Goal: Task Accomplishment & Management: Use online tool/utility

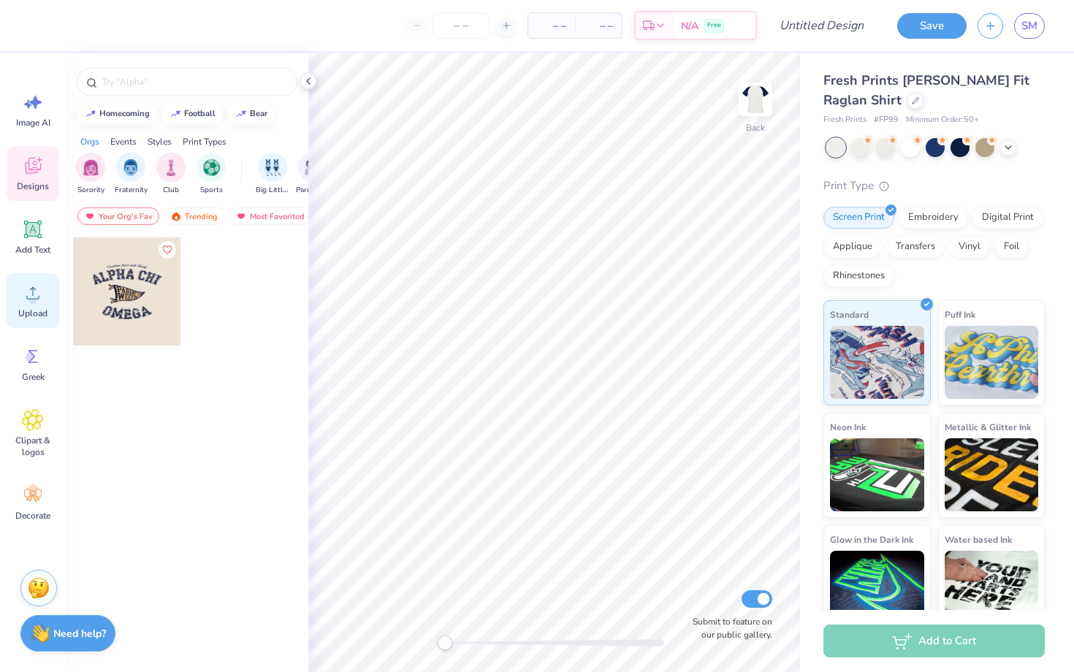
click at [37, 300] on circle at bounding box center [33, 299] width 10 height 10
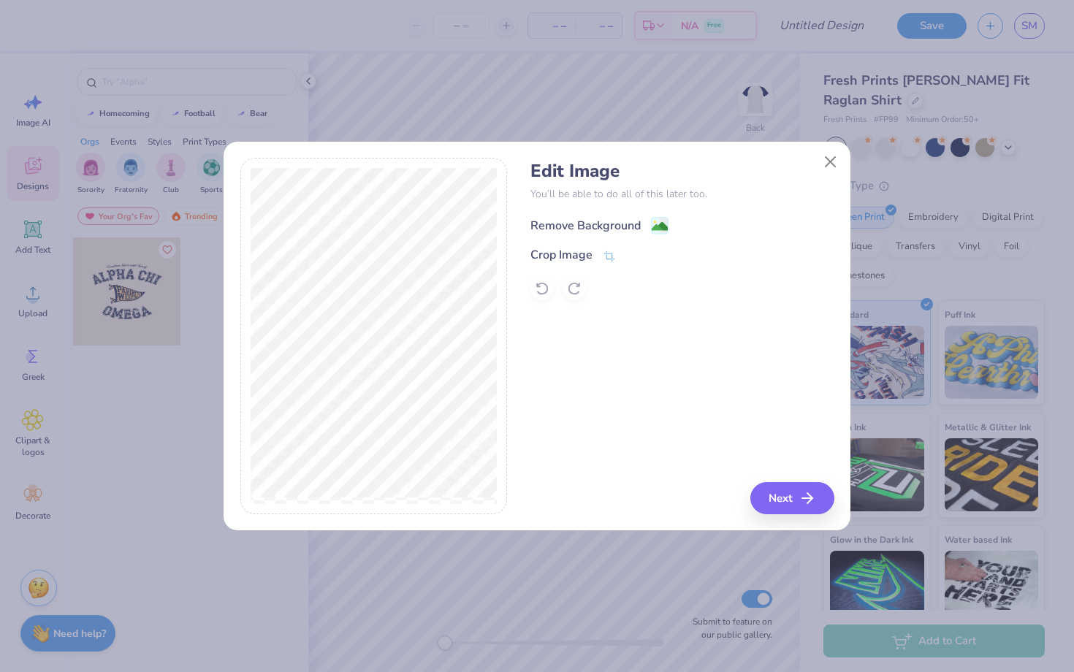
click at [588, 227] on div "Remove Background" at bounding box center [586, 226] width 110 height 18
click at [810, 502] on icon "button" at bounding box center [812, 499] width 18 height 18
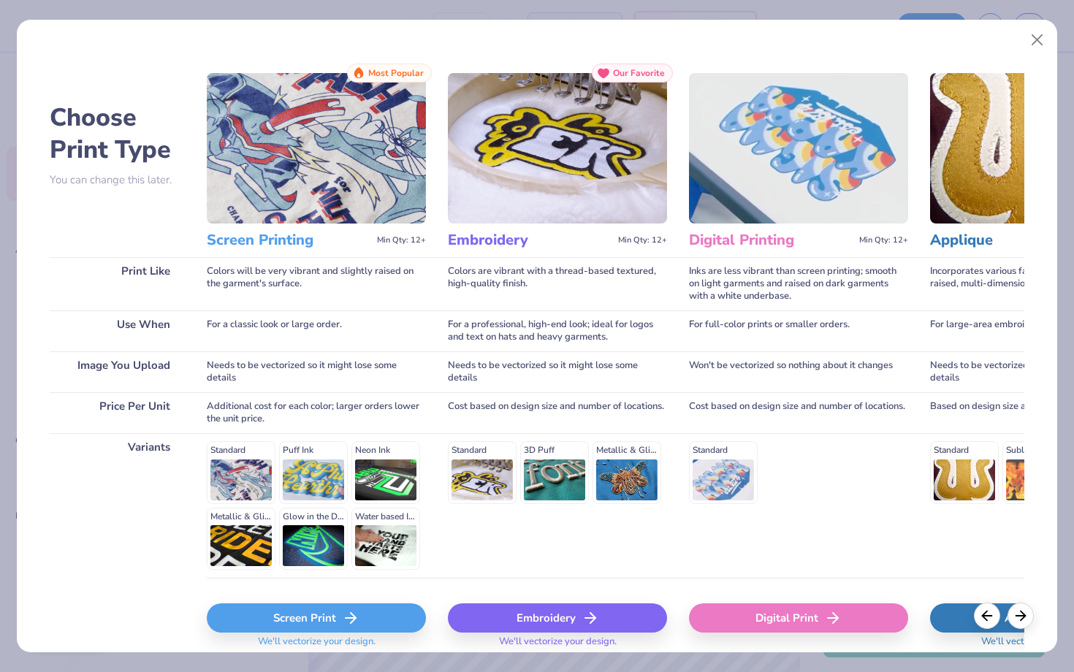
click at [346, 616] on icon at bounding box center [351, 619] width 18 height 18
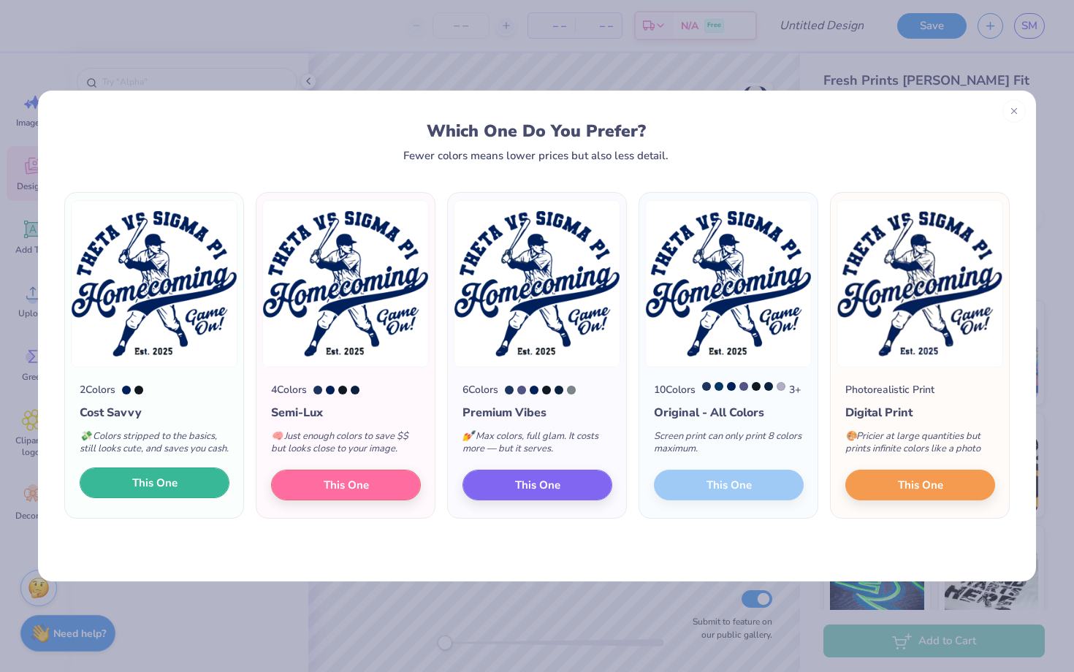
click at [184, 496] on button "This One" at bounding box center [155, 483] width 150 height 31
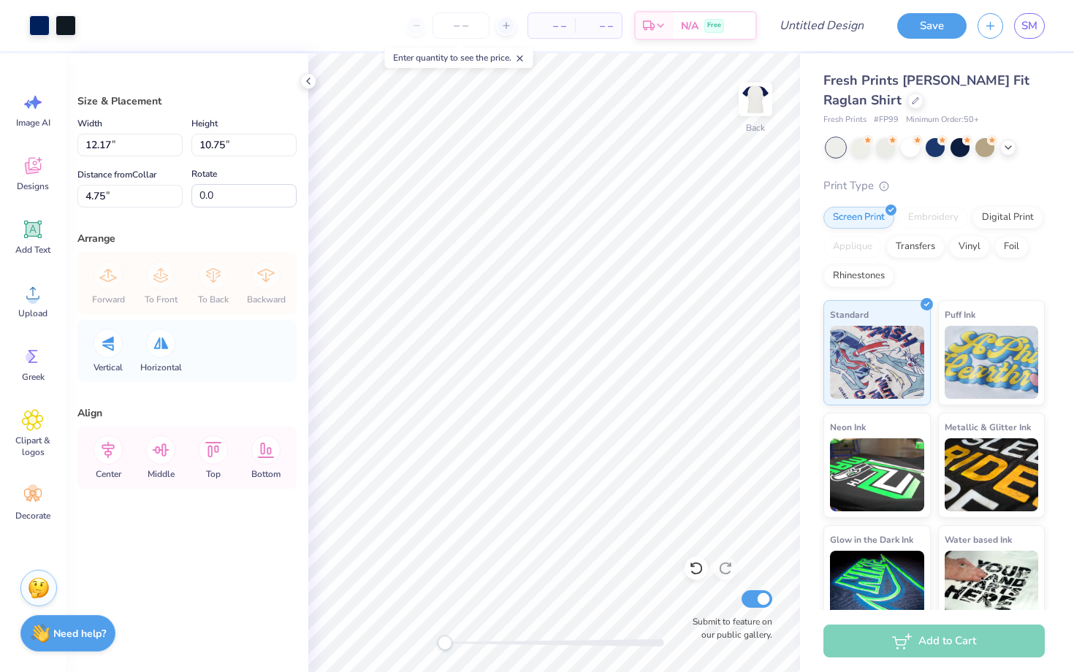
type input "5.15"
type input "4.55"
type input "10.95"
type input "5.42"
type input "4.79"
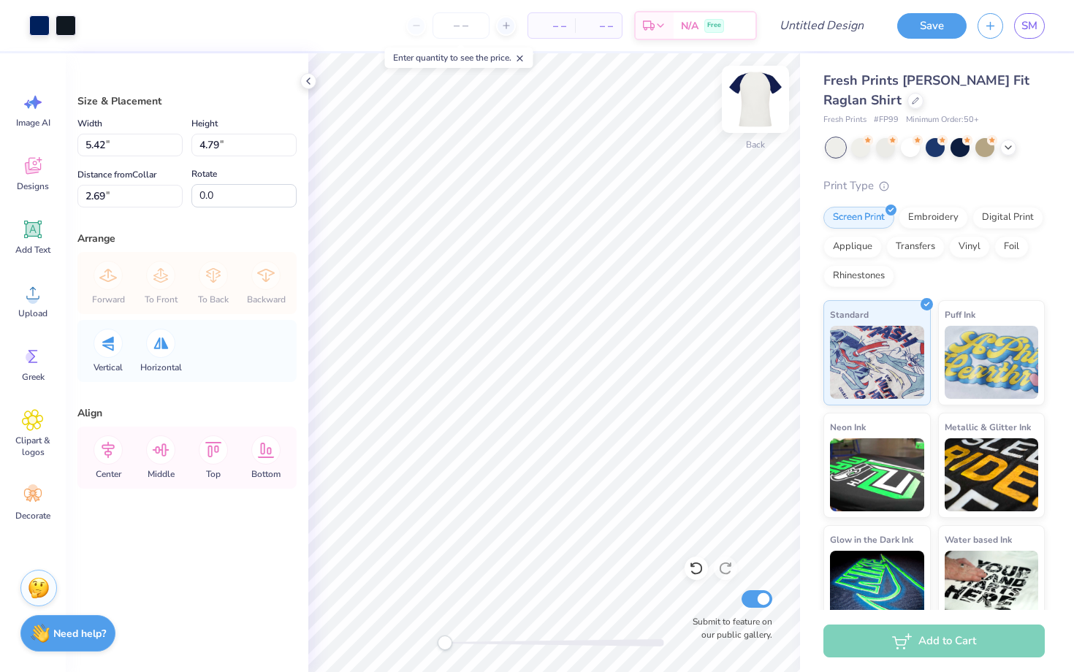
click at [753, 104] on img at bounding box center [755, 99] width 58 height 58
type input "7.82"
type input "6.91"
type input "2.11"
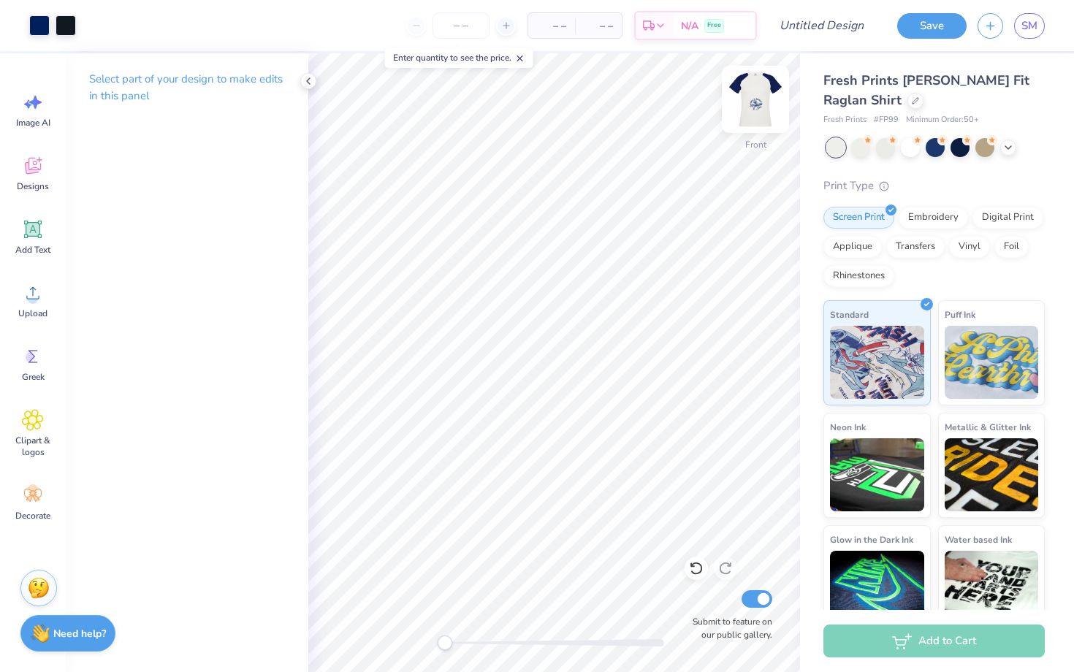
click at [753, 102] on img at bounding box center [755, 99] width 58 height 58
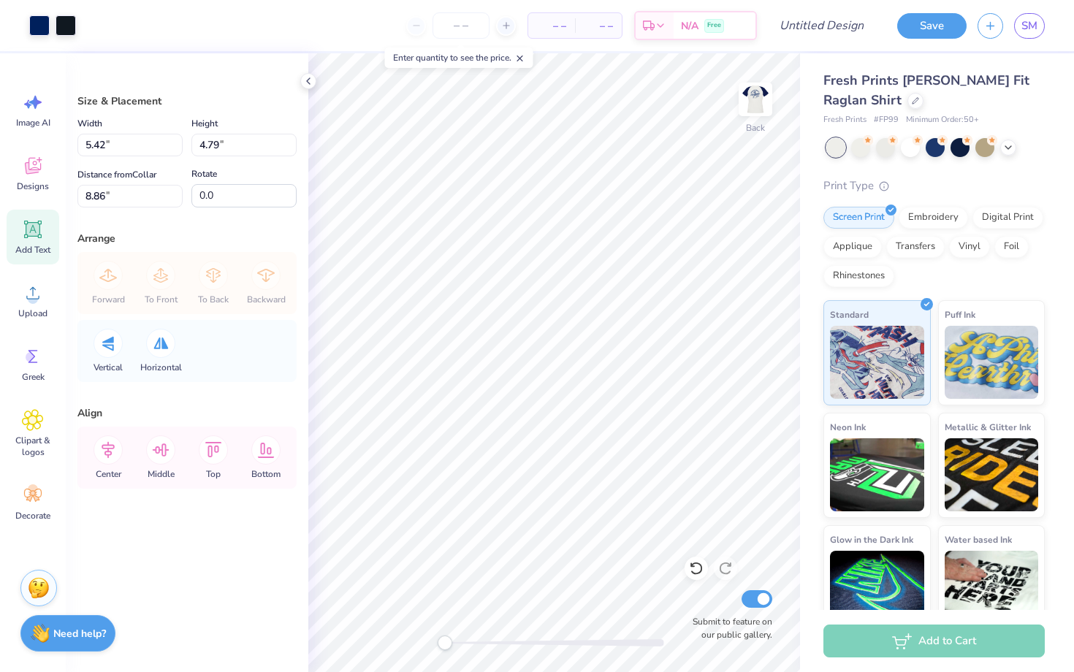
click at [34, 251] on span "Add Text" at bounding box center [32, 250] width 35 height 12
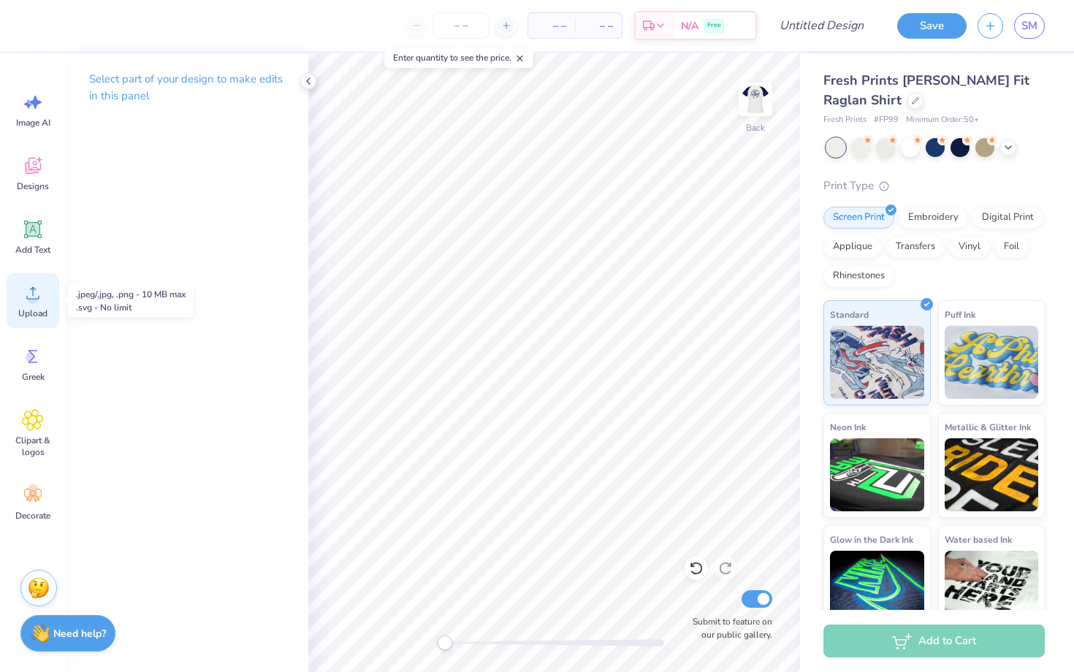
click at [34, 311] on span "Upload" at bounding box center [32, 314] width 29 height 12
click at [756, 105] on img at bounding box center [755, 99] width 58 height 58
click at [758, 105] on img at bounding box center [755, 99] width 58 height 58
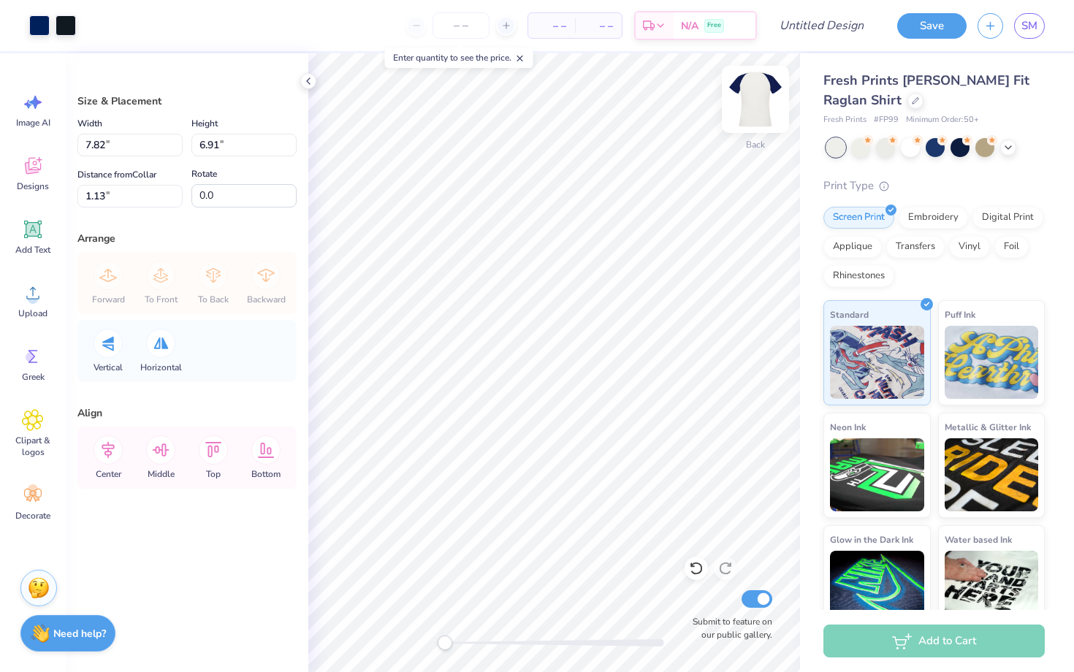
type input "5.50"
type input "4.86"
type input "3.18"
type input "4.41"
type input "3.90"
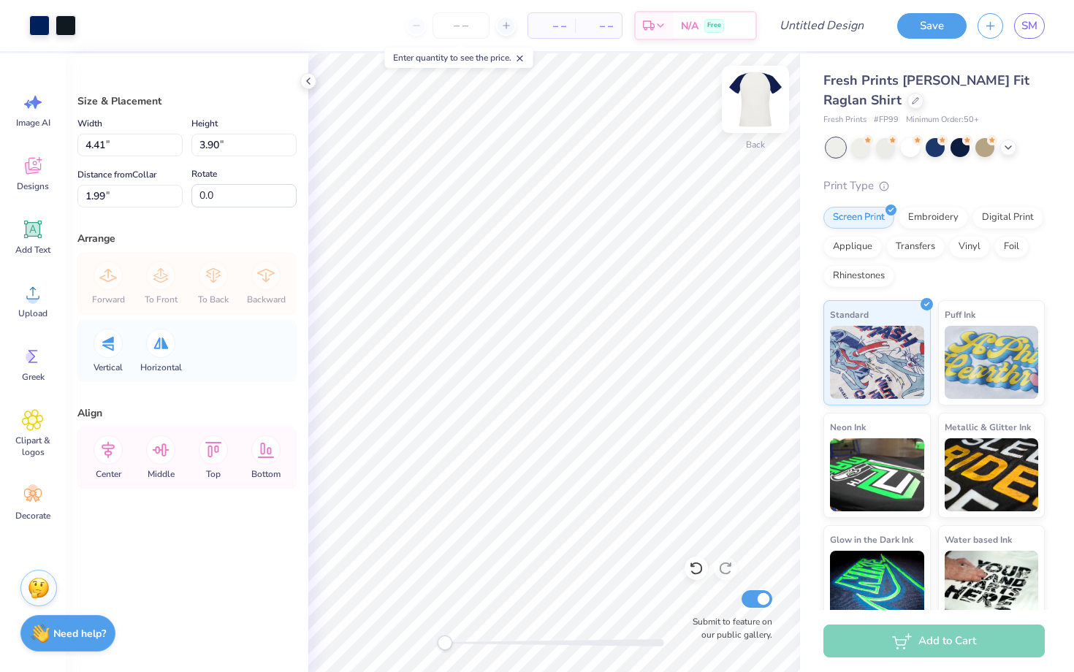
type input "3.21"
type input "2.83"
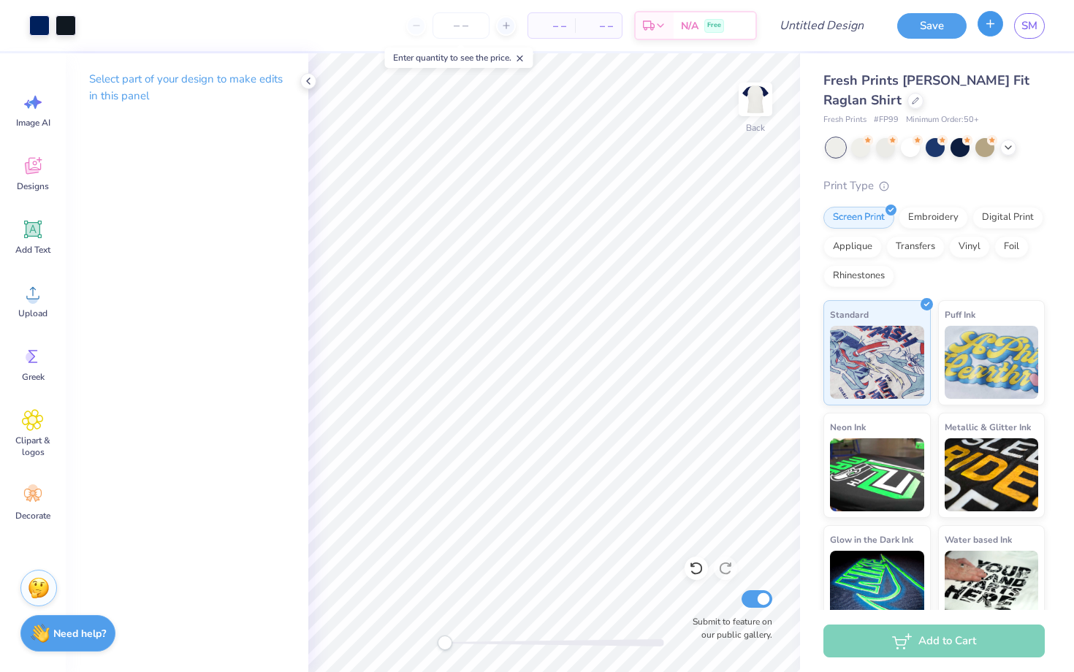
click at [987, 30] on button "button" at bounding box center [991, 24] width 26 height 26
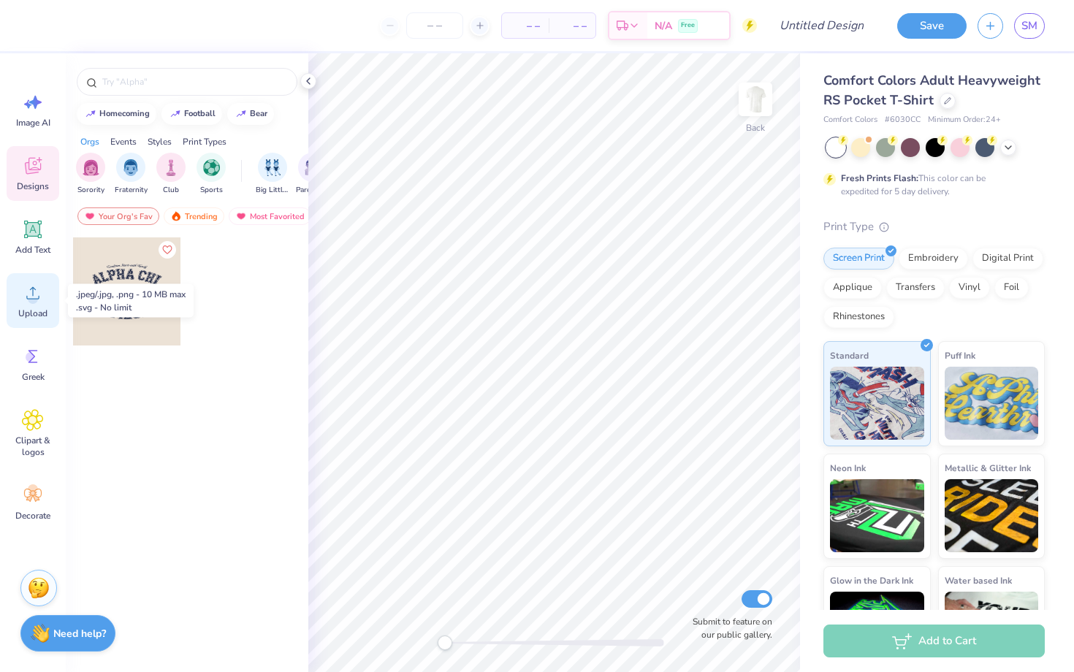
click at [39, 312] on span "Upload" at bounding box center [32, 314] width 29 height 12
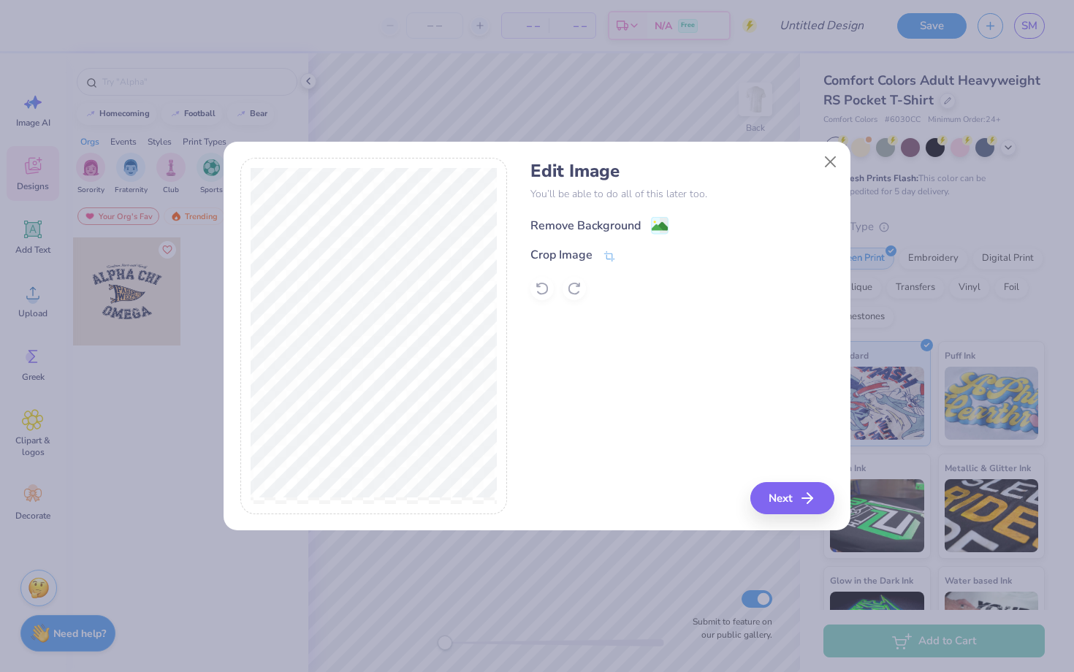
click at [564, 227] on div "Remove Background" at bounding box center [586, 226] width 110 height 18
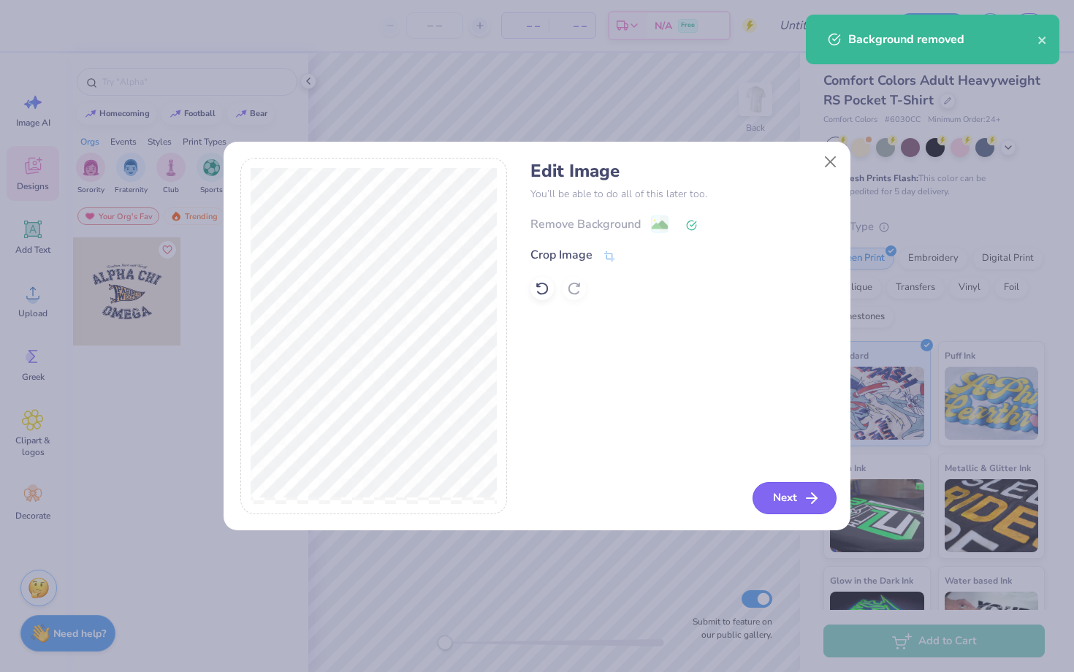
click at [795, 494] on button "Next" at bounding box center [795, 498] width 84 height 32
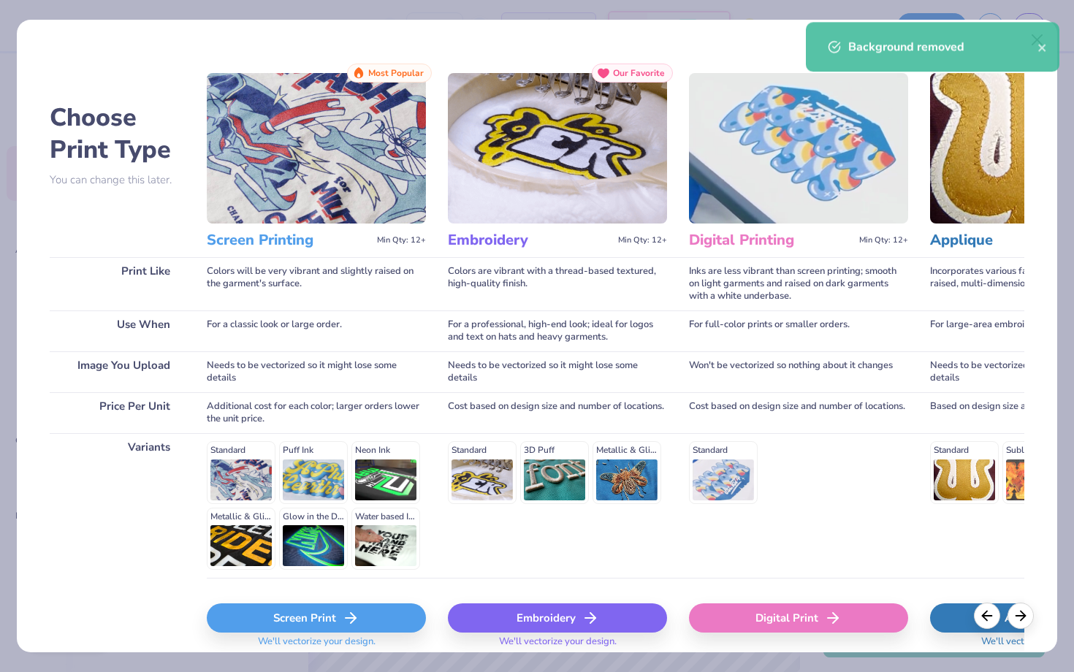
click at [251, 613] on div "Screen Print" at bounding box center [316, 618] width 219 height 29
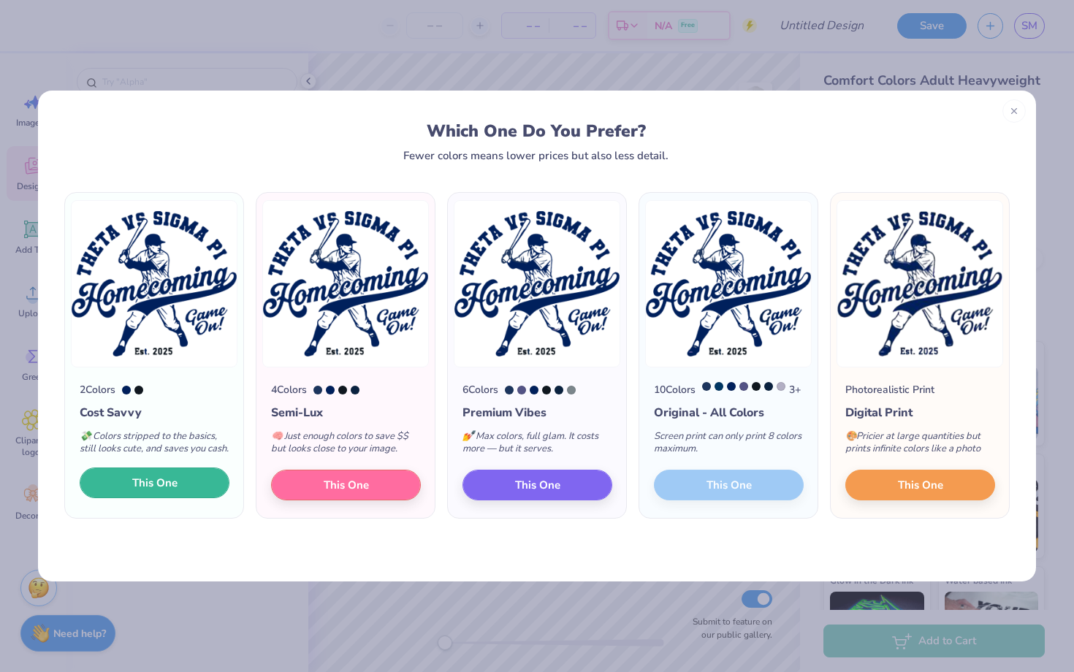
click at [170, 492] on span "This One" at bounding box center [154, 483] width 45 height 17
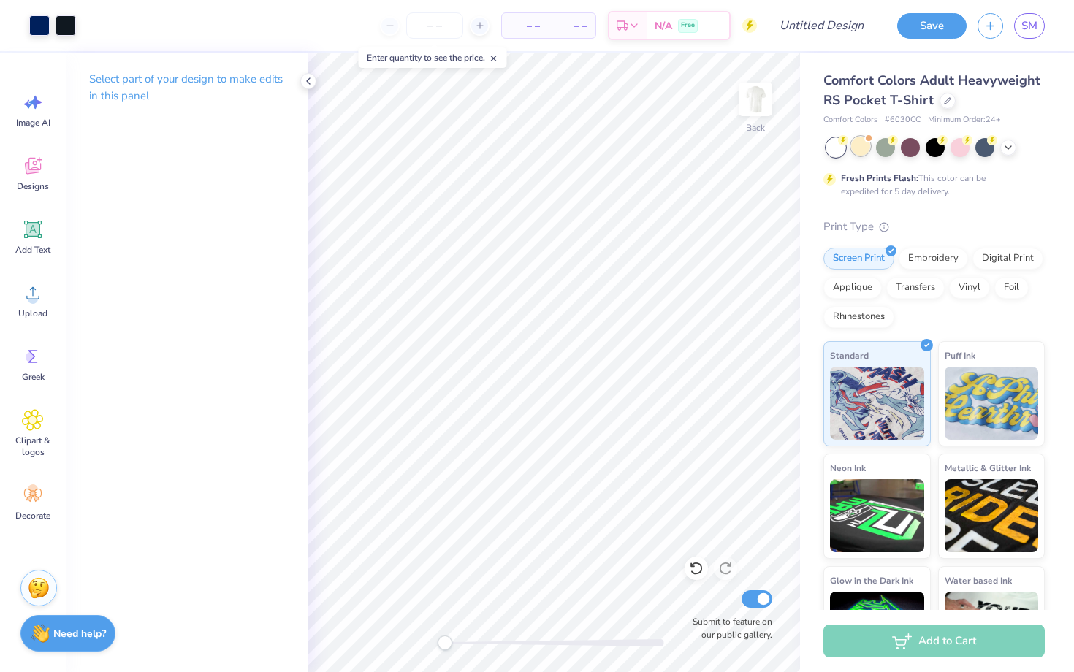
click at [862, 149] on div at bounding box center [860, 146] width 19 height 19
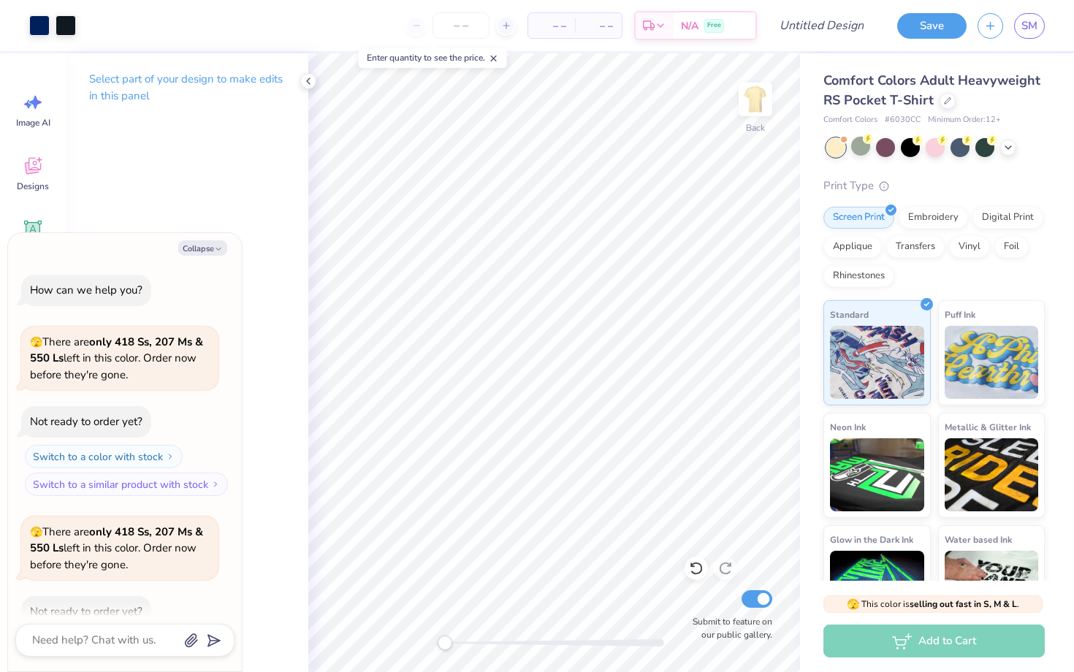
scroll to position [80, 0]
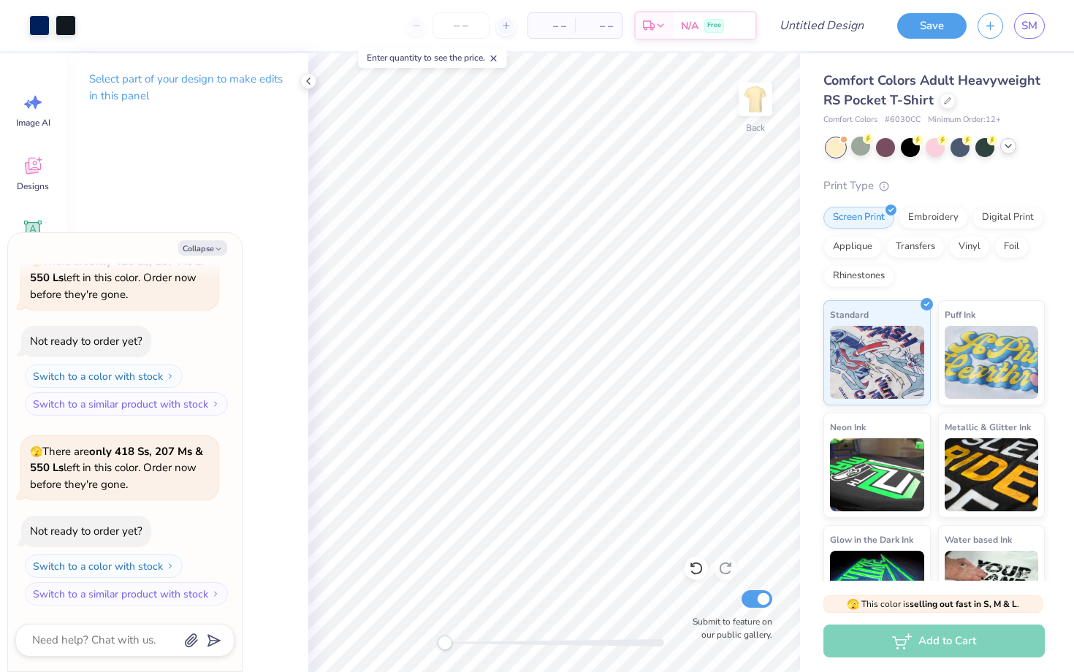
click at [1009, 145] on icon at bounding box center [1009, 146] width 12 height 12
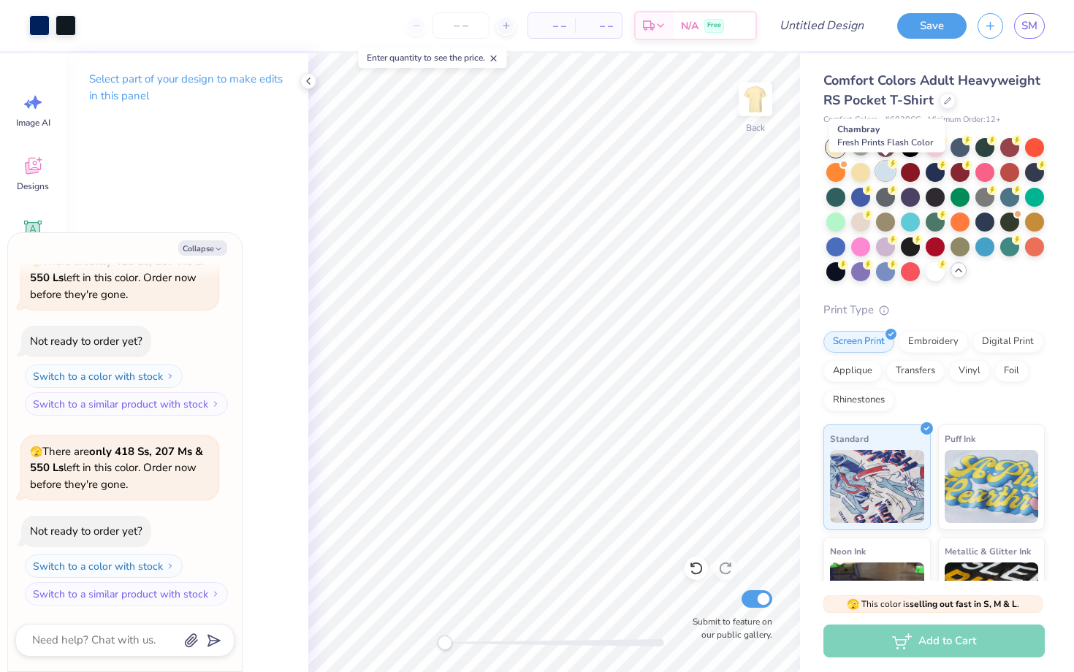
click at [887, 167] on div at bounding box center [885, 171] width 19 height 19
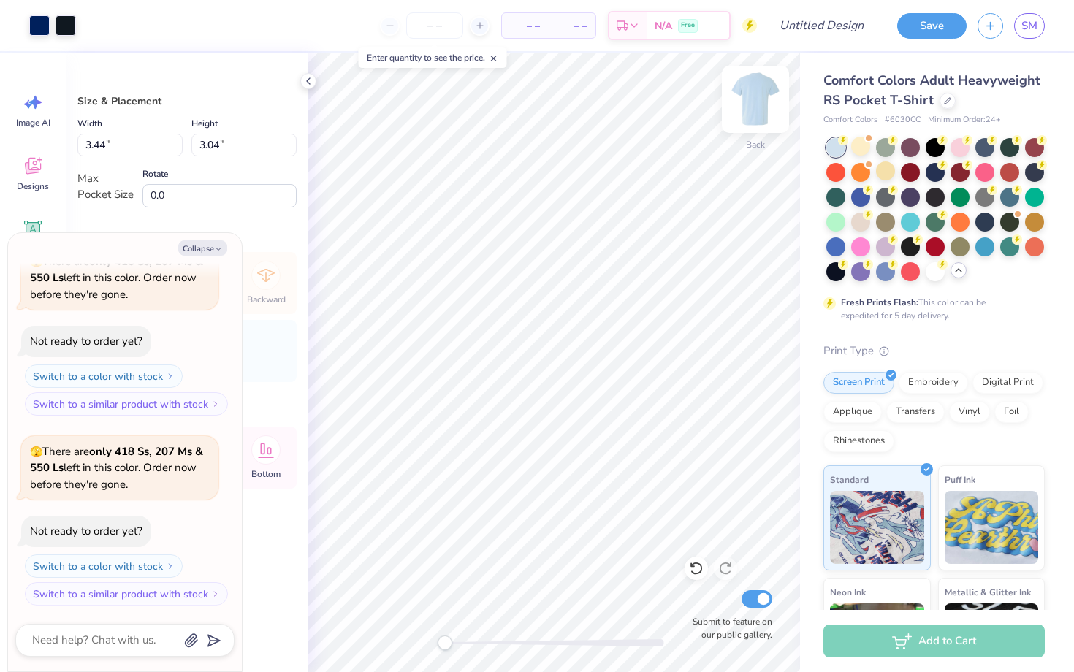
click at [759, 103] on img at bounding box center [755, 99] width 58 height 58
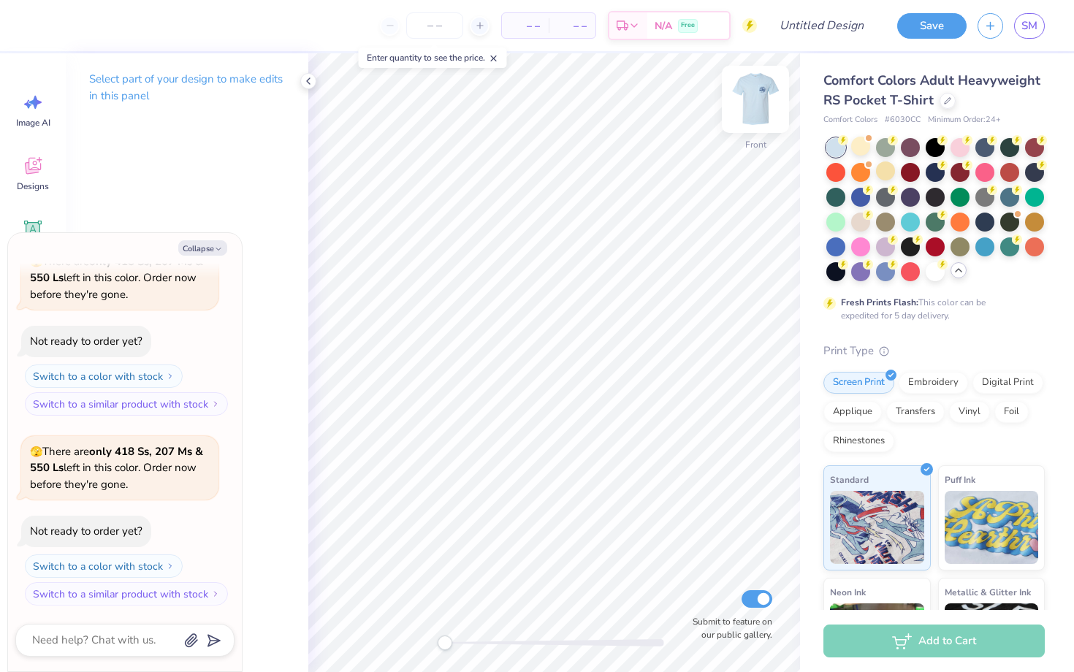
click at [762, 97] on img at bounding box center [755, 99] width 58 height 58
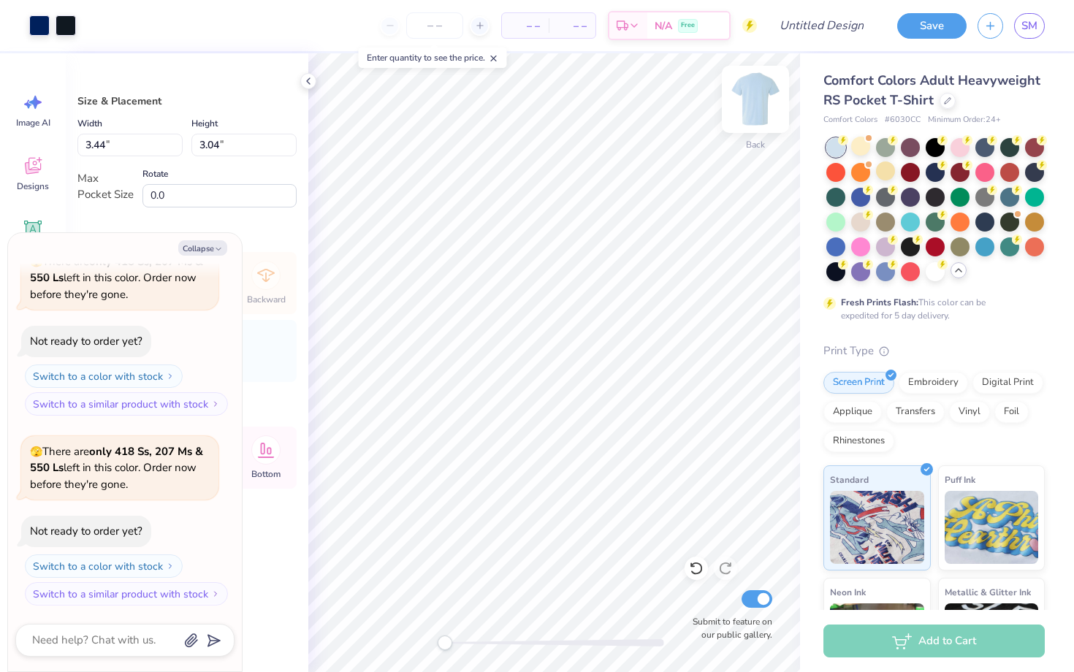
click at [757, 99] on img at bounding box center [755, 99] width 58 height 58
type textarea "x"
type input "9.74"
type input "8.61"
type input "1.85"
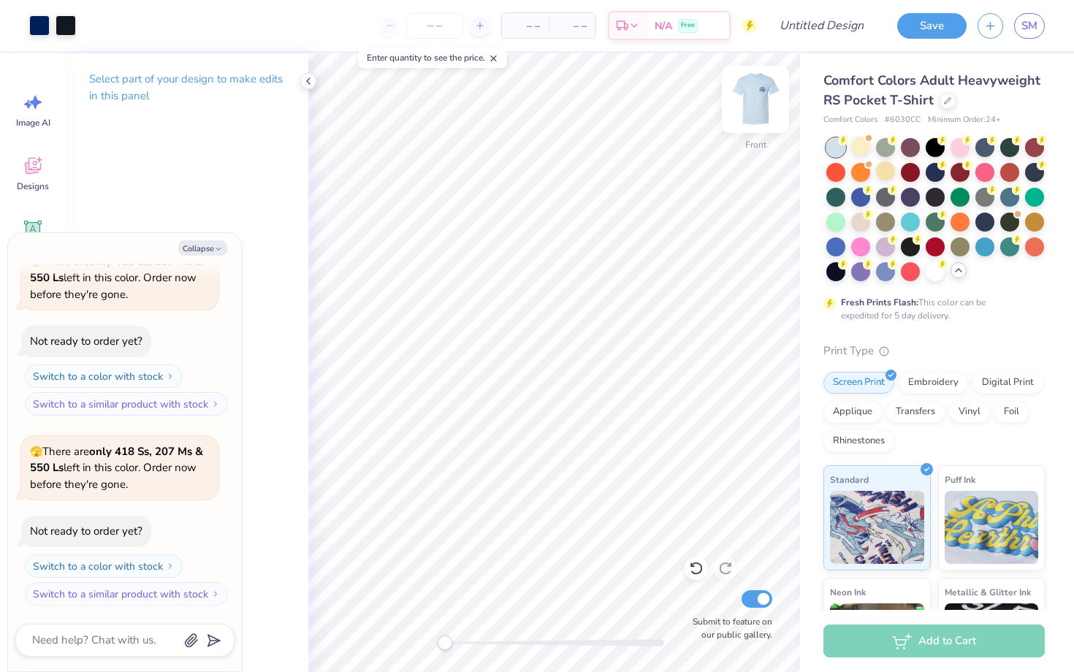
click at [755, 94] on img at bounding box center [755, 99] width 58 height 58
click at [755, 94] on img at bounding box center [755, 99] width 29 height 29
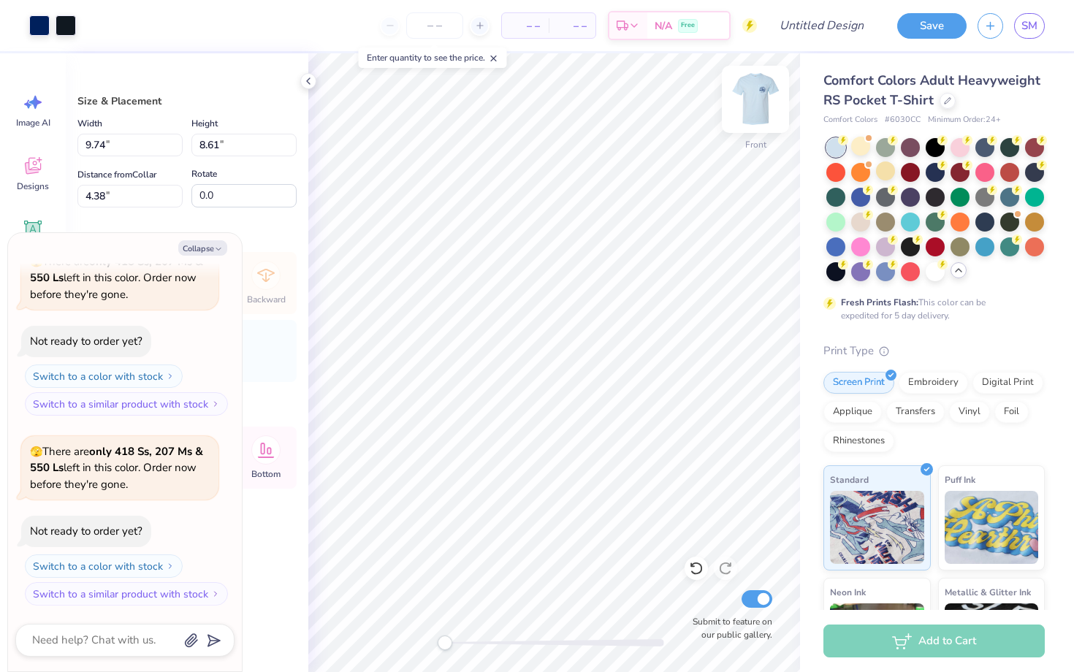
type textarea "x"
type input "10.43"
type input "9.21"
type input "4.39"
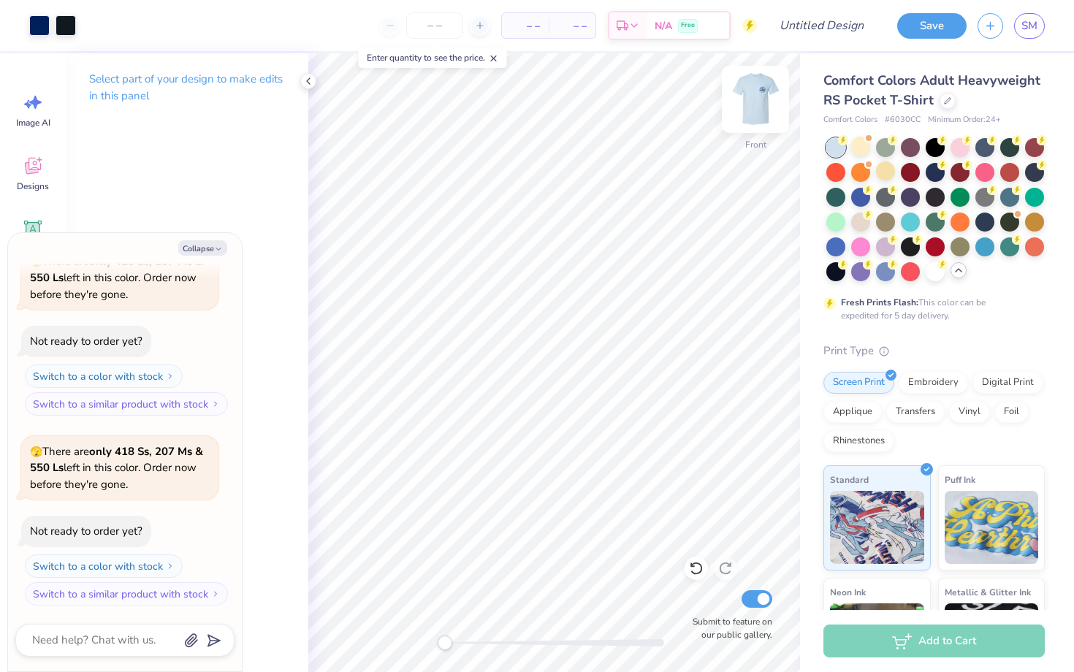
click at [762, 100] on img at bounding box center [755, 99] width 58 height 58
click at [762, 100] on img at bounding box center [755, 99] width 29 height 29
click at [914, 170] on div at bounding box center [910, 171] width 19 height 19
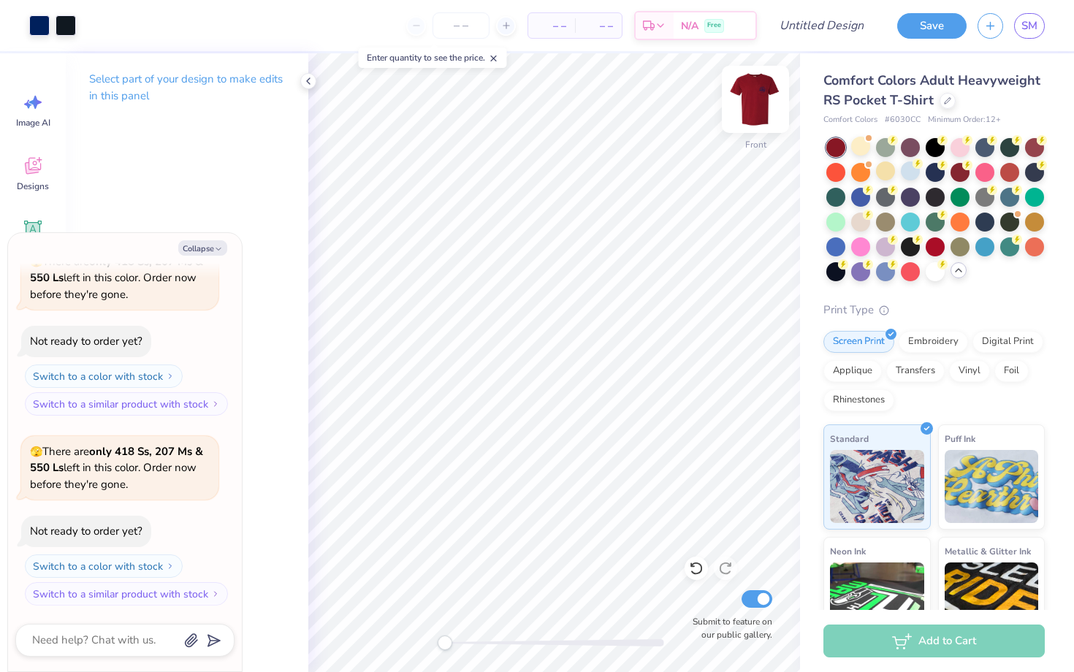
click at [756, 93] on img at bounding box center [755, 99] width 58 height 58
click at [858, 219] on div at bounding box center [860, 220] width 19 height 19
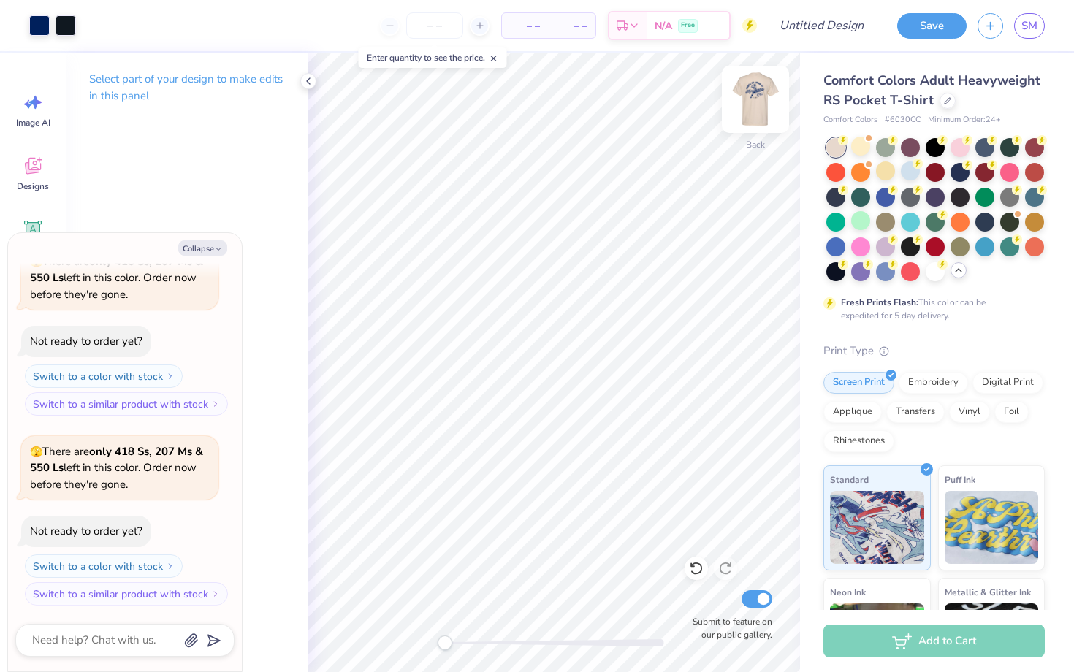
click at [752, 93] on img at bounding box center [755, 99] width 58 height 58
click at [752, 93] on img at bounding box center [755, 99] width 29 height 29
click at [887, 168] on div at bounding box center [885, 171] width 19 height 19
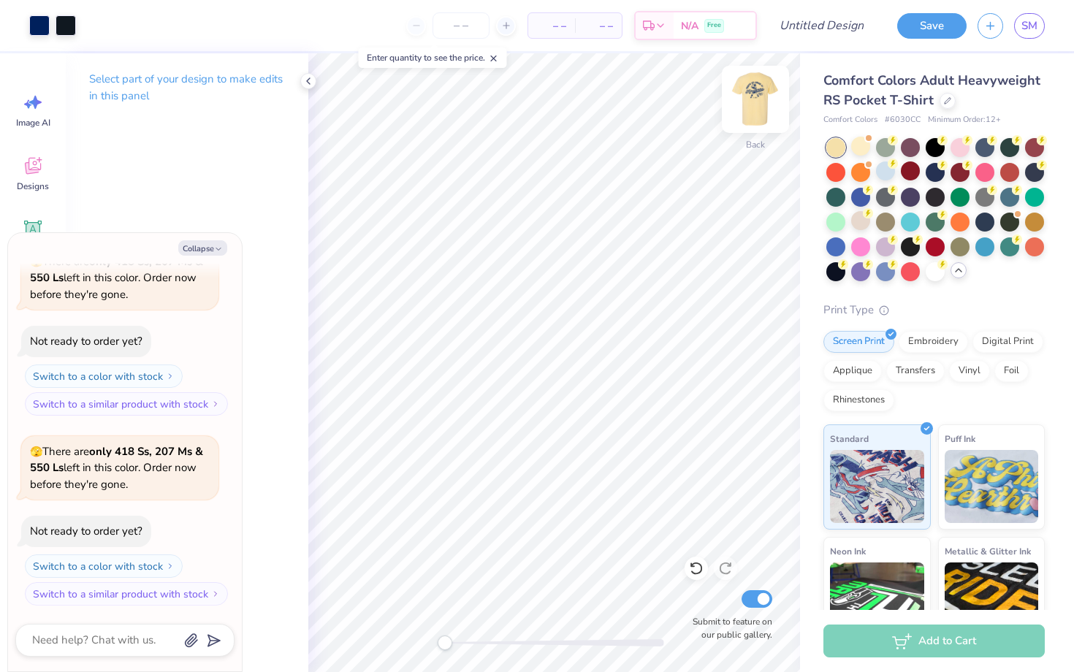
click at [753, 107] on img at bounding box center [755, 99] width 58 height 58
click at [753, 107] on img at bounding box center [755, 99] width 29 height 29
click at [859, 141] on div at bounding box center [860, 146] width 19 height 19
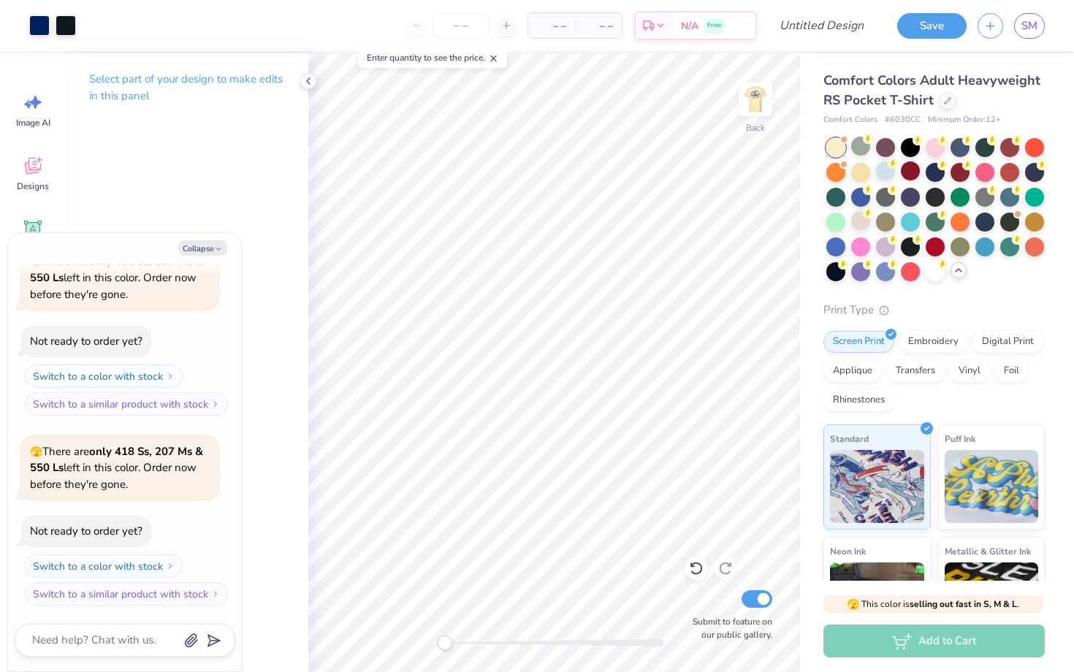
scroll to position [270, 0]
click at [750, 103] on img at bounding box center [755, 99] width 58 height 58
click at [750, 103] on img at bounding box center [755, 99] width 29 height 29
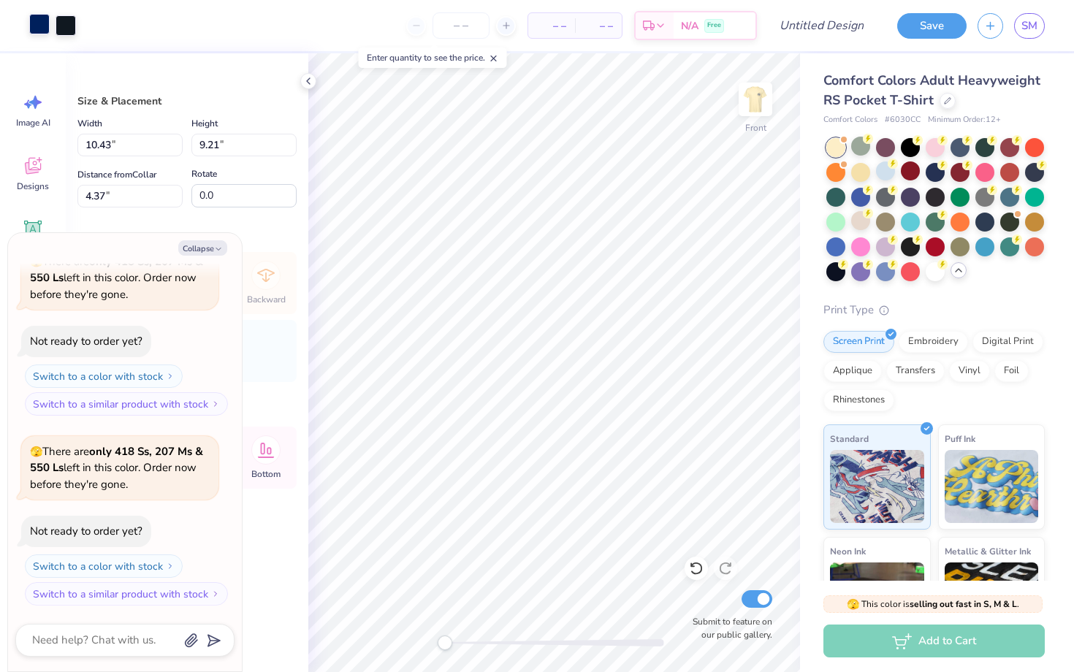
click at [31, 22] on div at bounding box center [39, 24] width 20 height 20
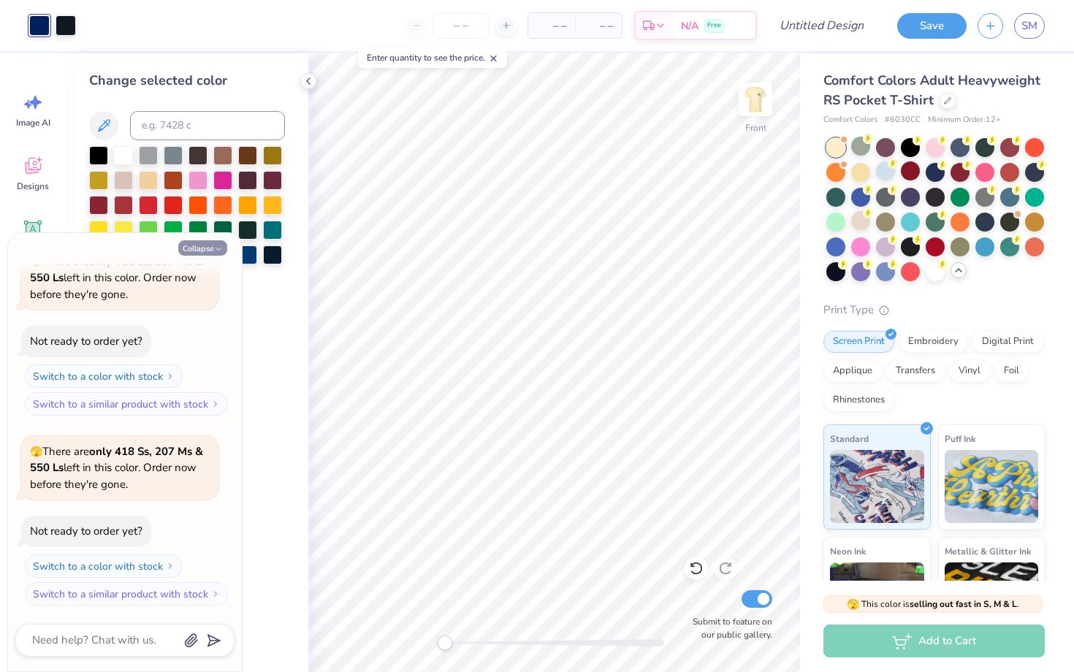
click at [203, 245] on button "Collapse" at bounding box center [202, 247] width 49 height 15
type textarea "x"
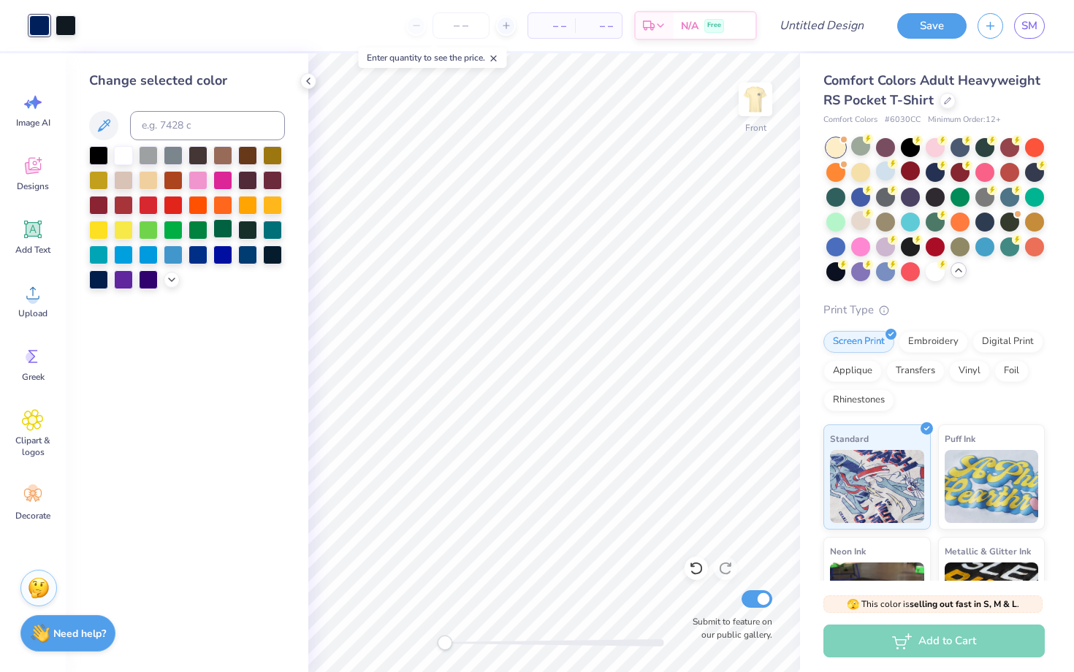
click at [221, 229] on div at bounding box center [222, 228] width 19 height 19
click at [223, 257] on div at bounding box center [222, 253] width 19 height 19
click at [202, 254] on div at bounding box center [198, 253] width 19 height 19
click at [741, 106] on img at bounding box center [755, 99] width 58 height 58
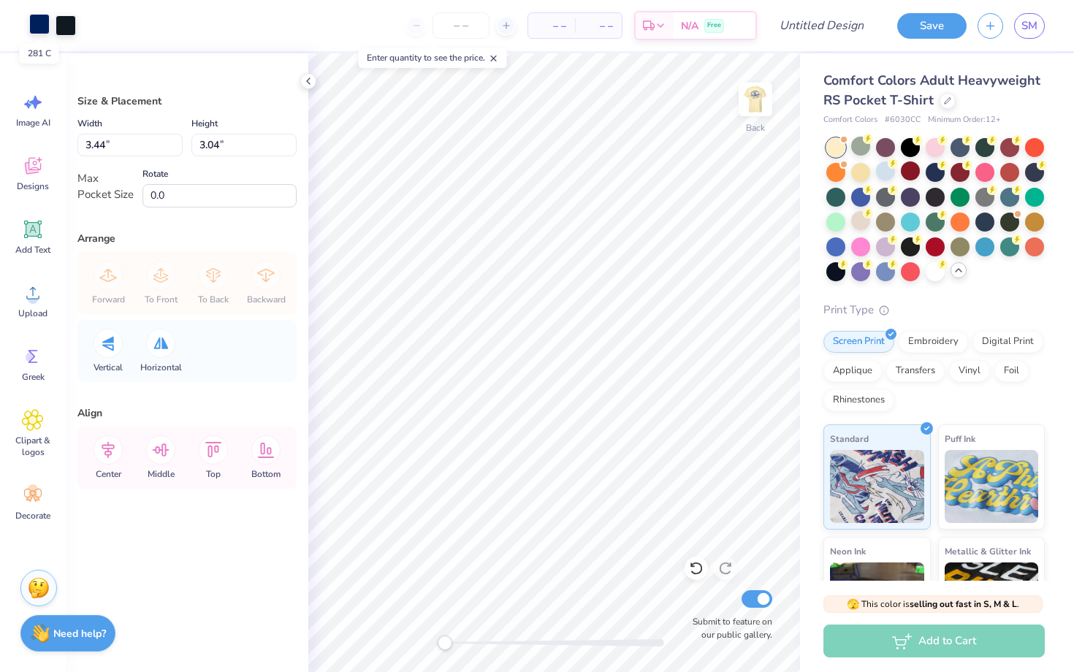
click at [38, 29] on div at bounding box center [39, 24] width 20 height 20
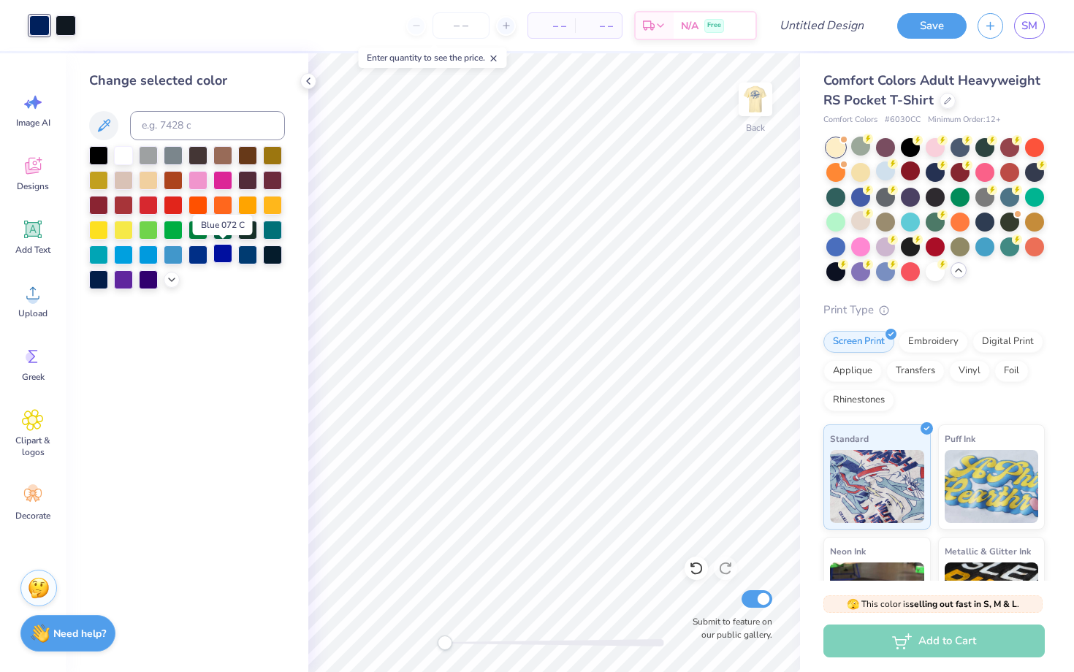
click at [225, 256] on div at bounding box center [222, 253] width 19 height 19
click at [202, 256] on div at bounding box center [198, 253] width 19 height 19
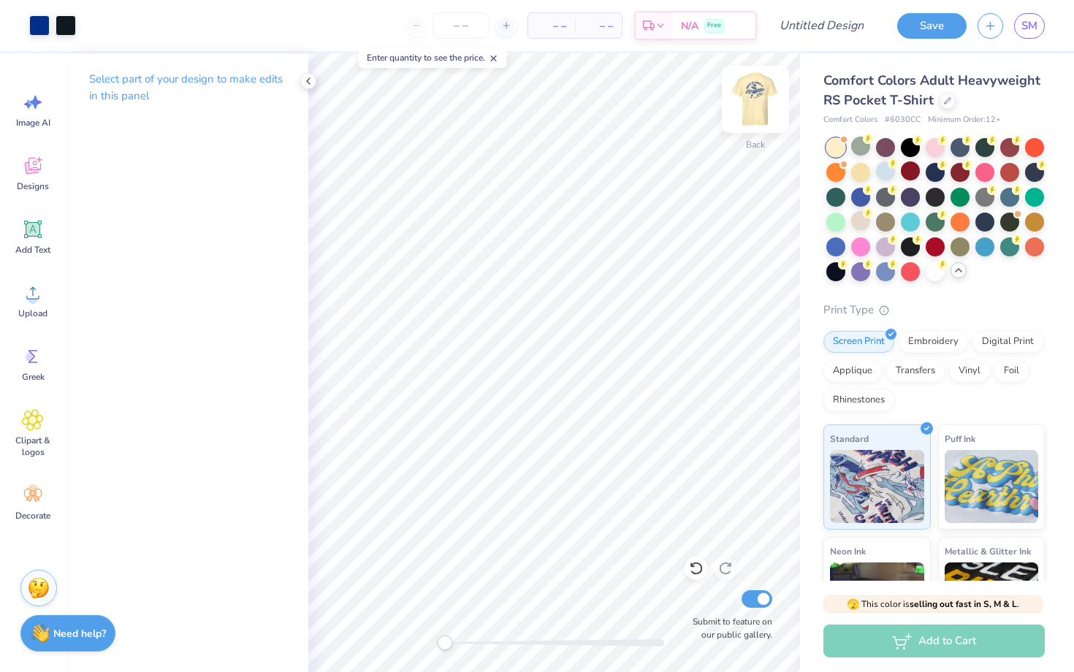
click at [754, 106] on img at bounding box center [755, 99] width 58 height 58
click at [747, 103] on img at bounding box center [755, 99] width 58 height 58
click at [747, 103] on img at bounding box center [755, 99] width 29 height 29
click at [765, 86] on img at bounding box center [755, 99] width 58 height 58
click at [888, 170] on div at bounding box center [885, 171] width 19 height 19
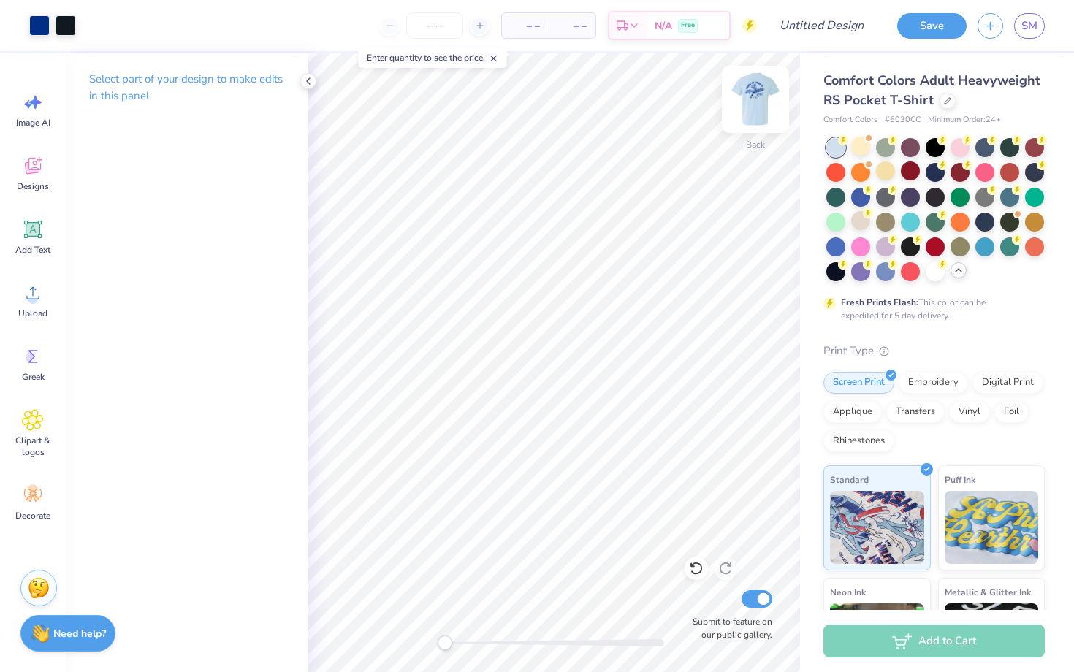
click at [751, 108] on img at bounding box center [755, 99] width 58 height 58
click at [751, 108] on img at bounding box center [755, 99] width 29 height 29
click at [815, 35] on input "Design Title" at bounding box center [840, 25] width 72 height 29
type input "tee"
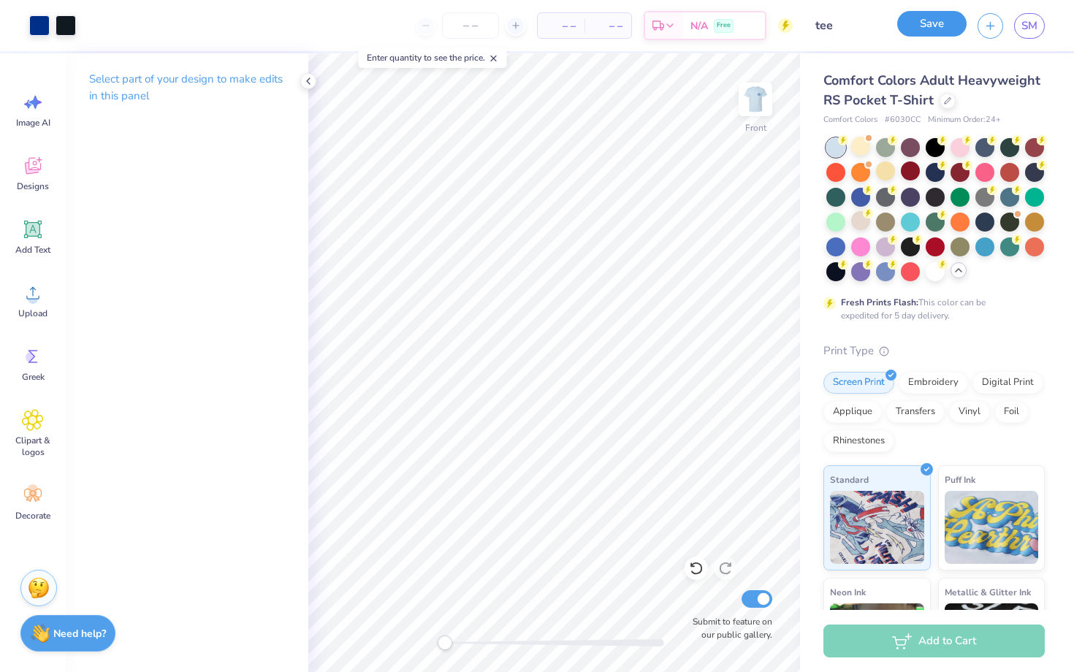
click at [945, 30] on button "Save" at bounding box center [931, 24] width 69 height 26
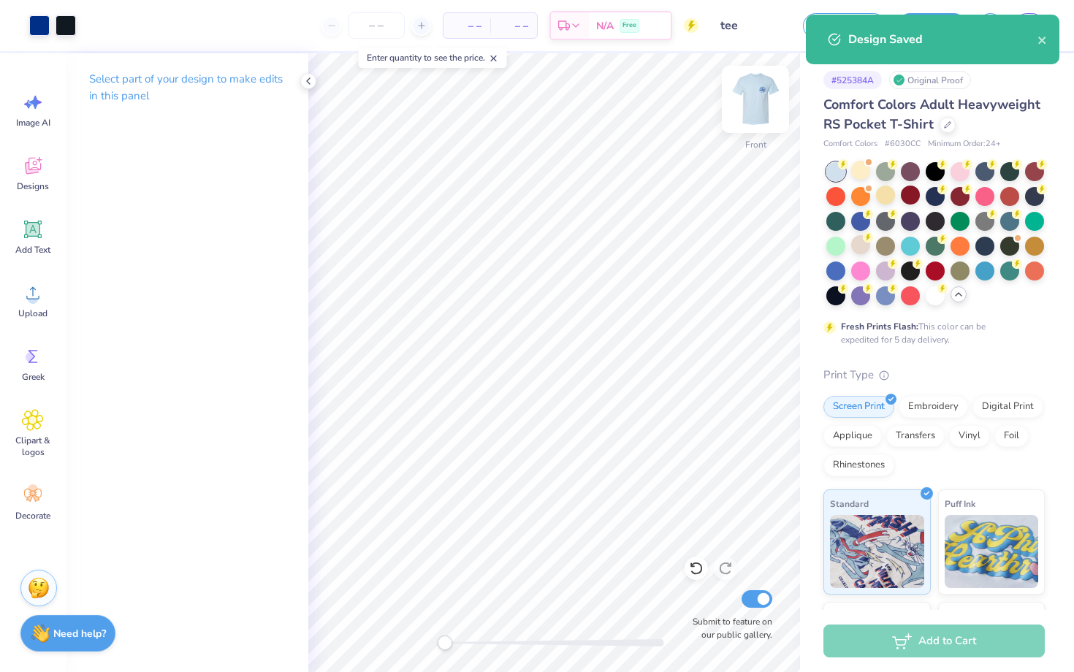
click at [757, 97] on img at bounding box center [755, 99] width 58 height 58
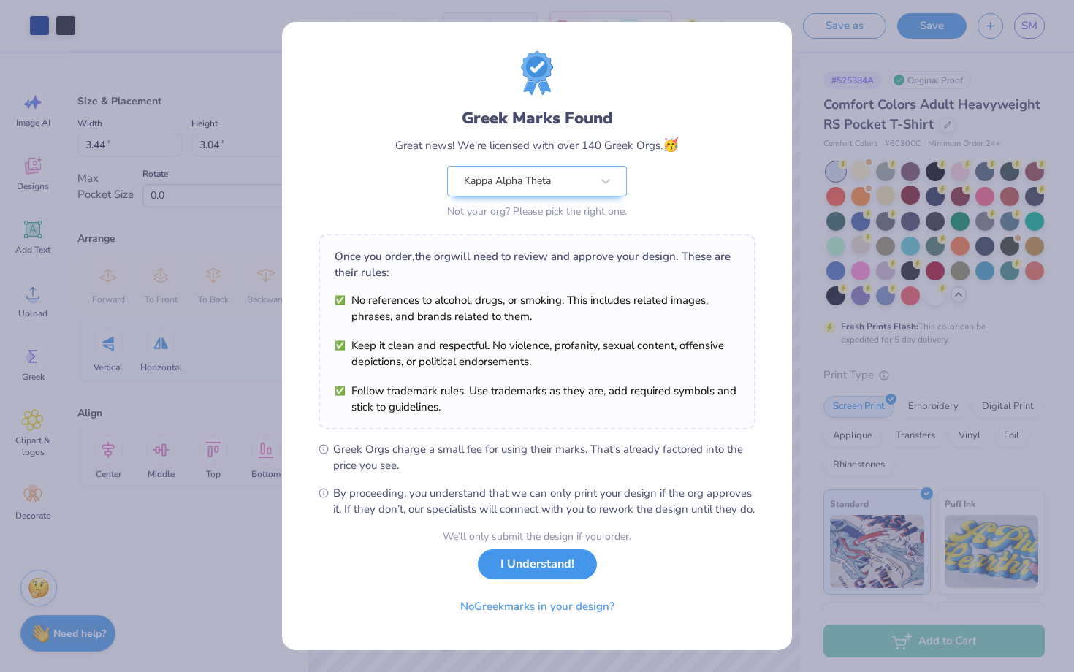
click at [534, 580] on button "I Understand!" at bounding box center [537, 565] width 119 height 30
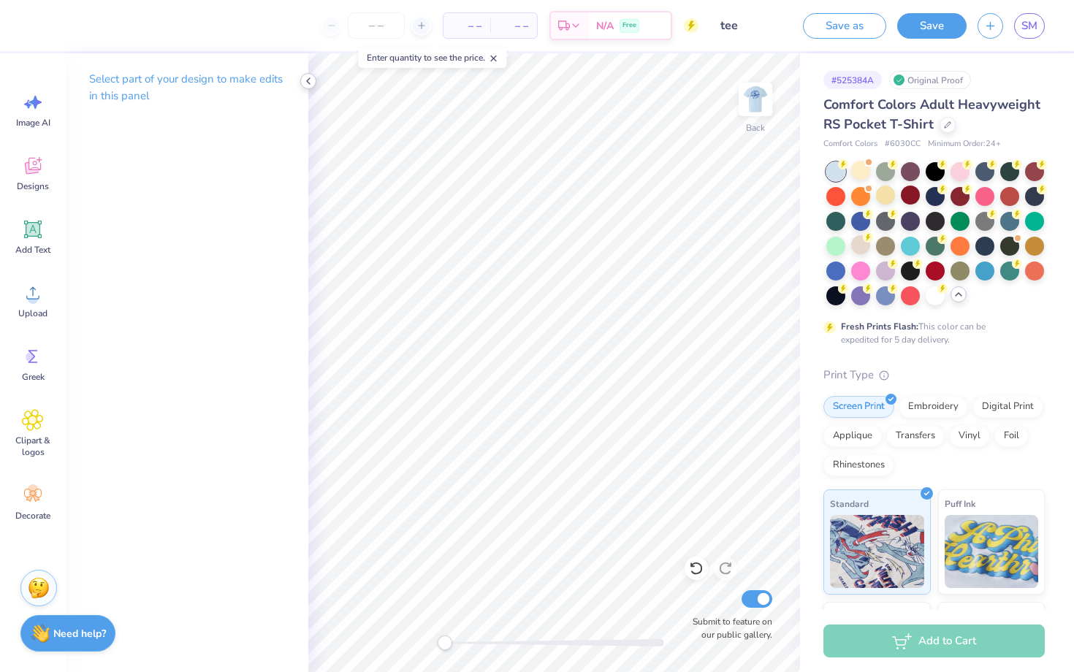
click at [303, 81] on icon at bounding box center [309, 81] width 12 height 12
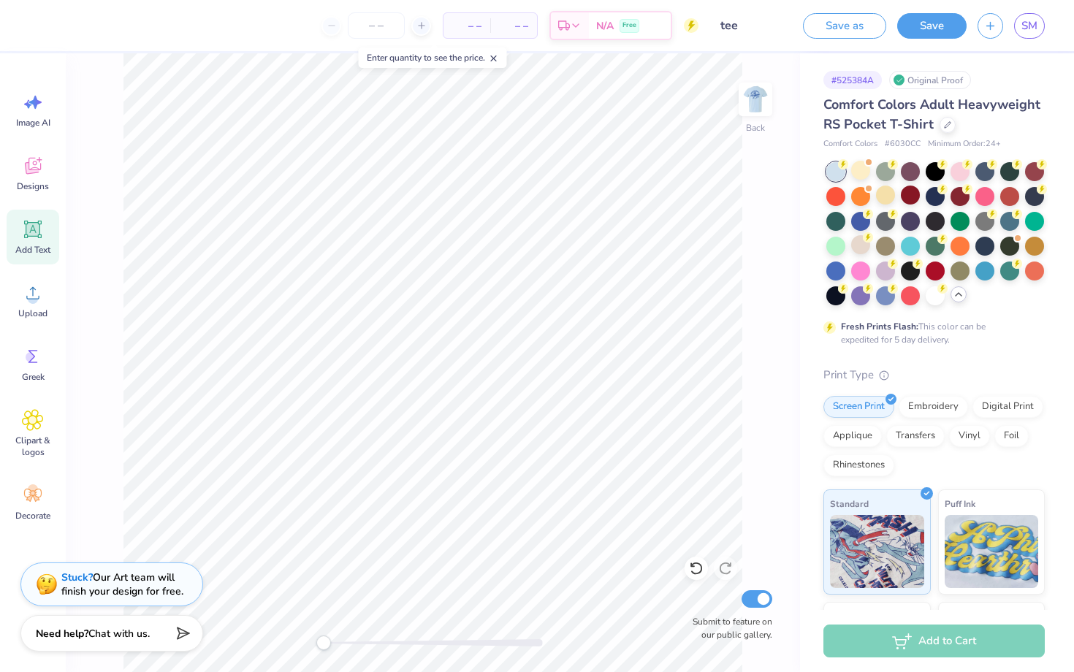
click at [30, 235] on icon at bounding box center [33, 230] width 14 height 14
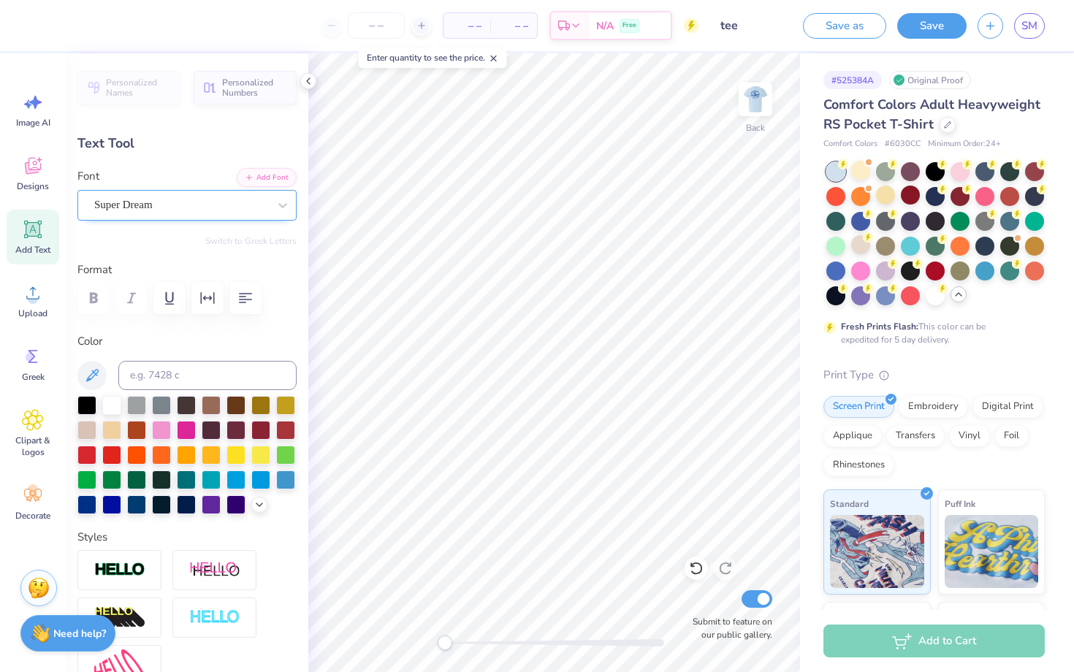
click at [266, 209] on div "Super Dream" at bounding box center [181, 205] width 177 height 23
click at [168, 333] on div "Varsity Team" at bounding box center [186, 326] width 181 height 26
type input "vars"
type textarea "K"
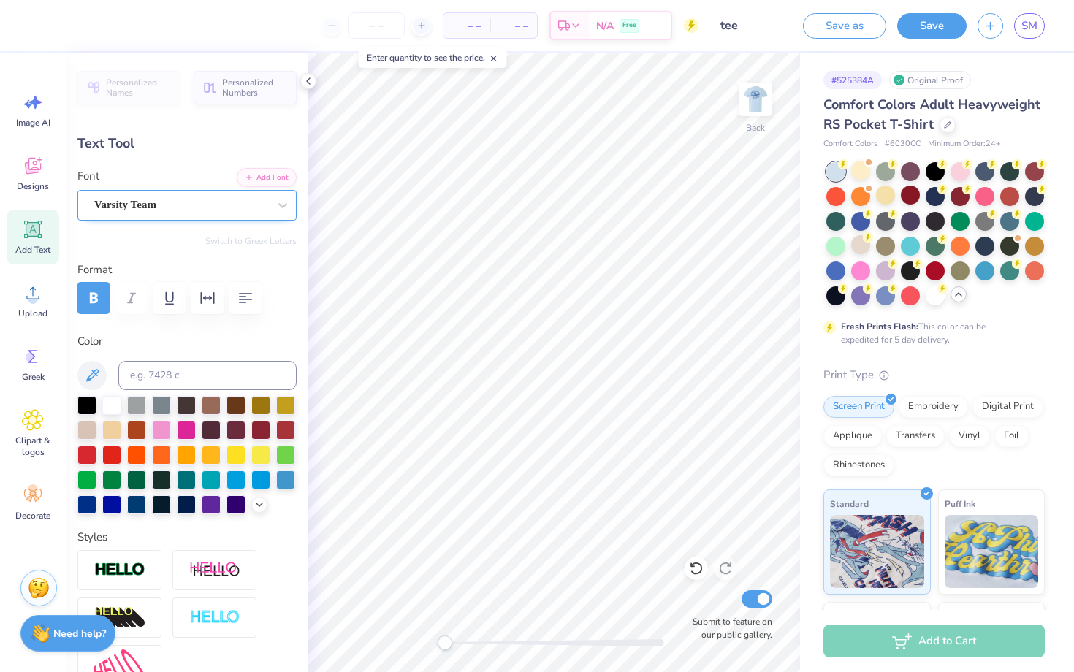
type textarea "THETA VS. SIGMA PI"
type input "3.44"
type input "0.27"
click at [86, 504] on div at bounding box center [86, 503] width 19 height 19
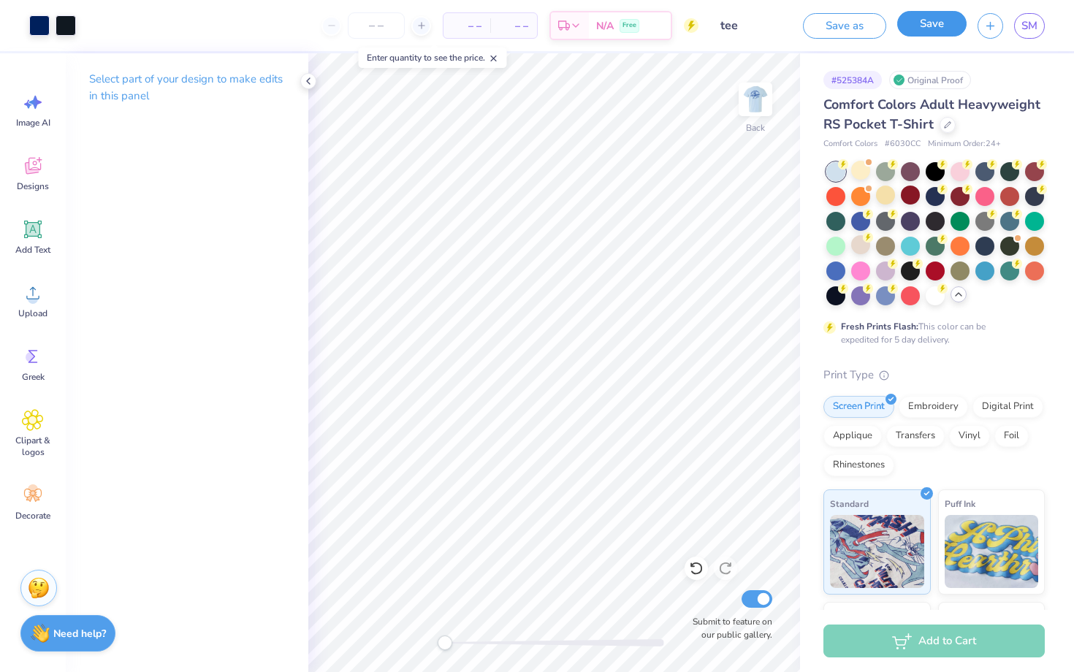
click at [941, 20] on button "Save" at bounding box center [931, 24] width 69 height 26
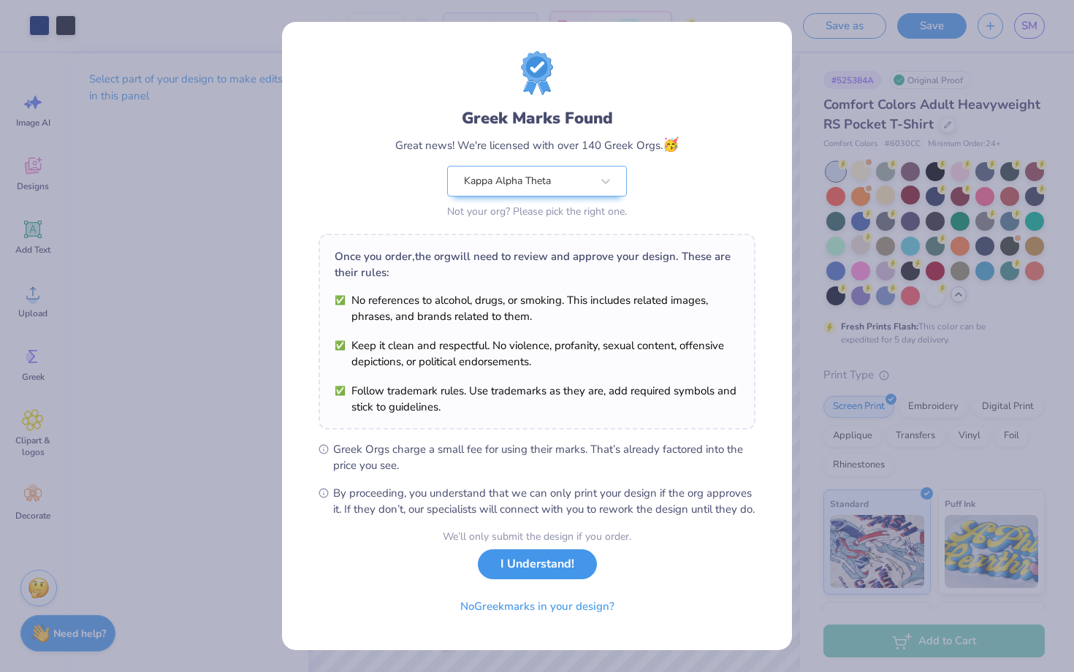
click at [555, 580] on button "I Understand!" at bounding box center [537, 565] width 119 height 30
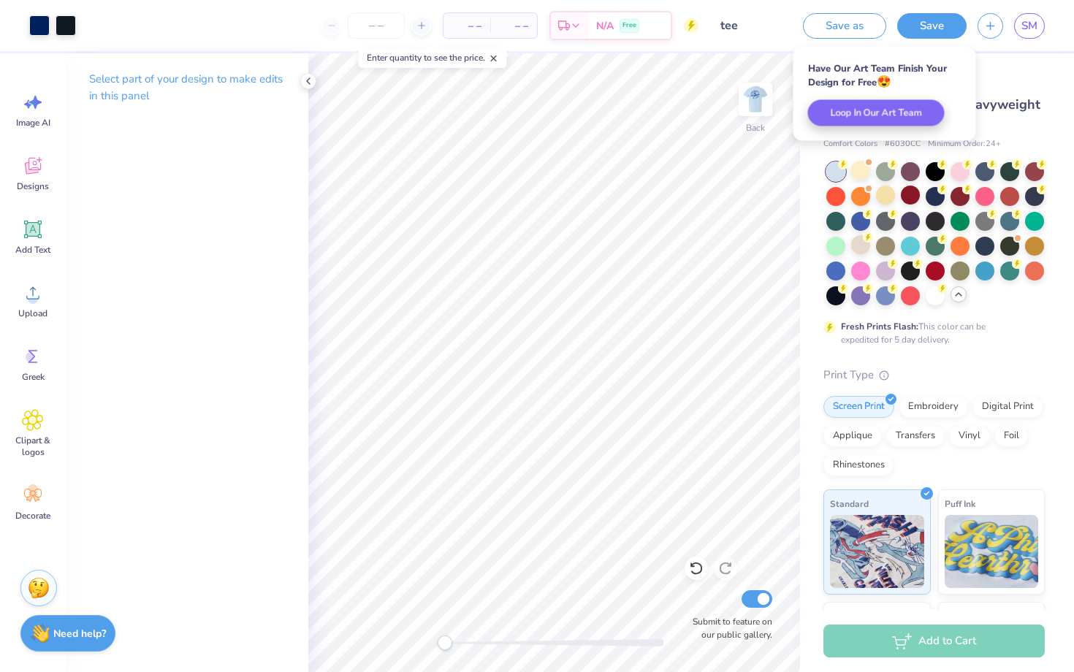
click at [502, 30] on span "– –" at bounding box center [513, 25] width 29 height 15
click at [395, 28] on input "number" at bounding box center [376, 25] width 57 height 26
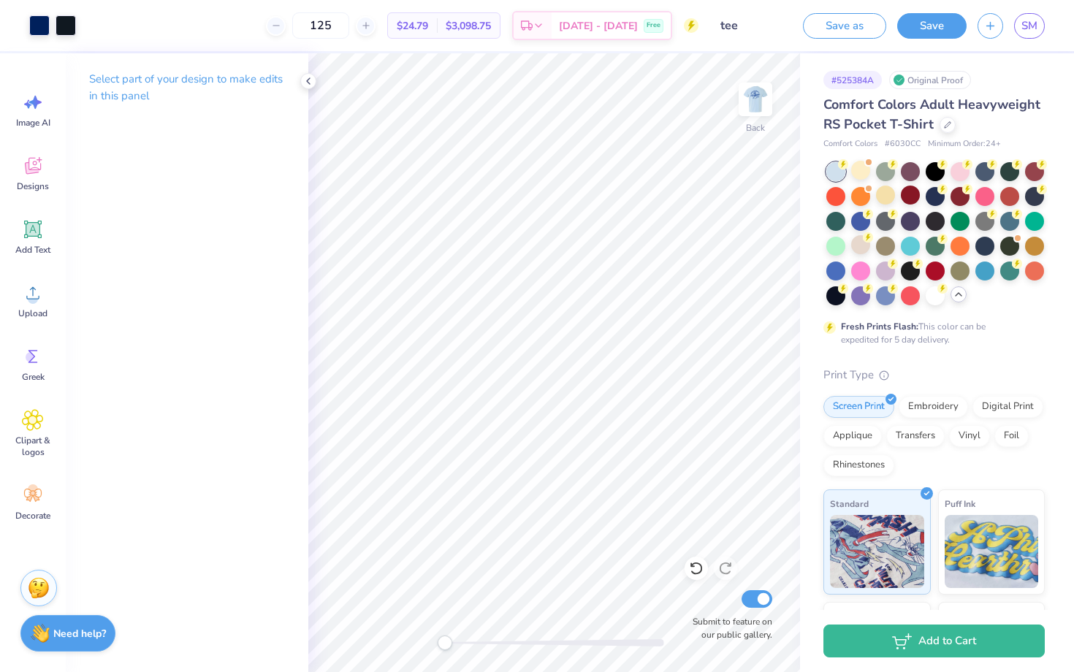
type input "125"
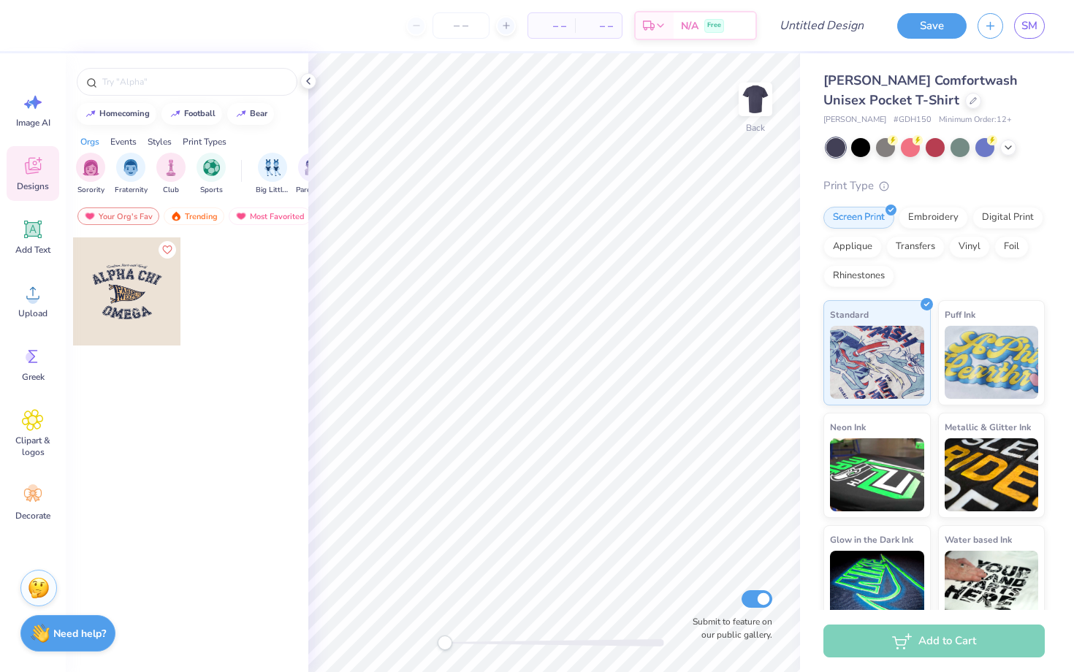
click at [1018, 145] on div at bounding box center [936, 147] width 219 height 19
click at [1009, 148] on icon at bounding box center [1009, 146] width 12 height 12
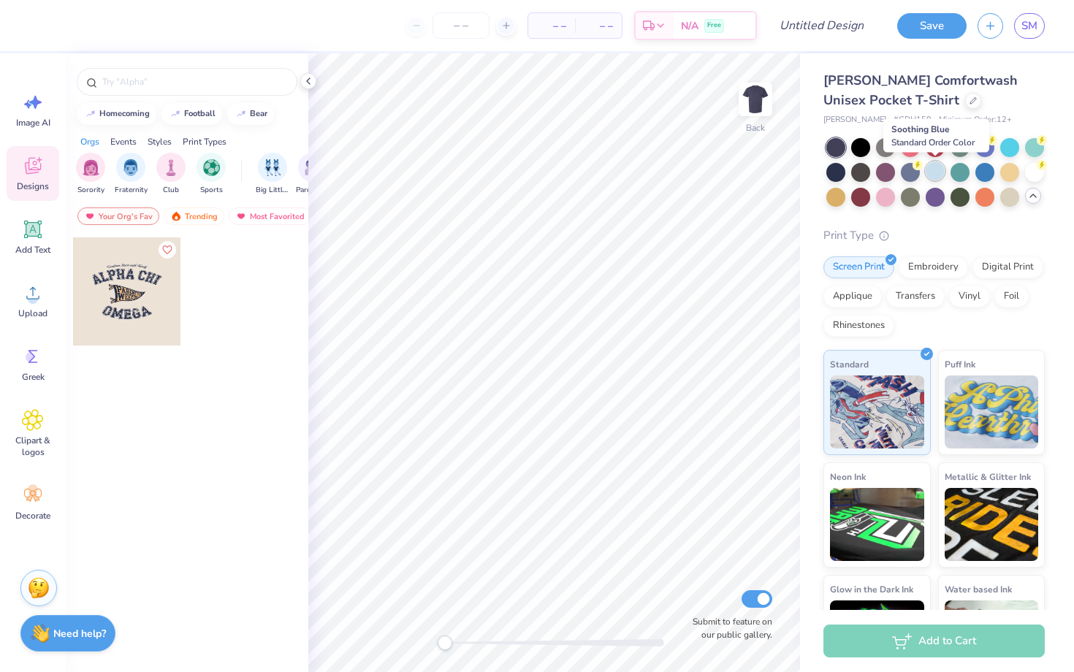
click at [932, 170] on div at bounding box center [935, 171] width 19 height 19
click at [1037, 167] on icon at bounding box center [1042, 164] width 10 height 10
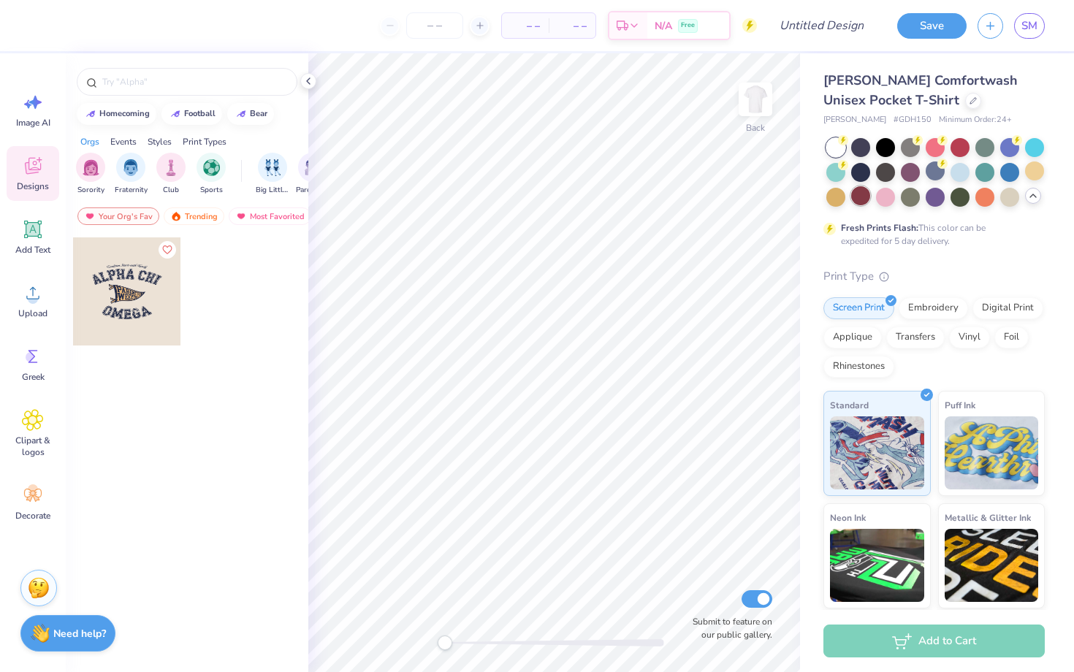
click at [863, 194] on div at bounding box center [860, 195] width 19 height 19
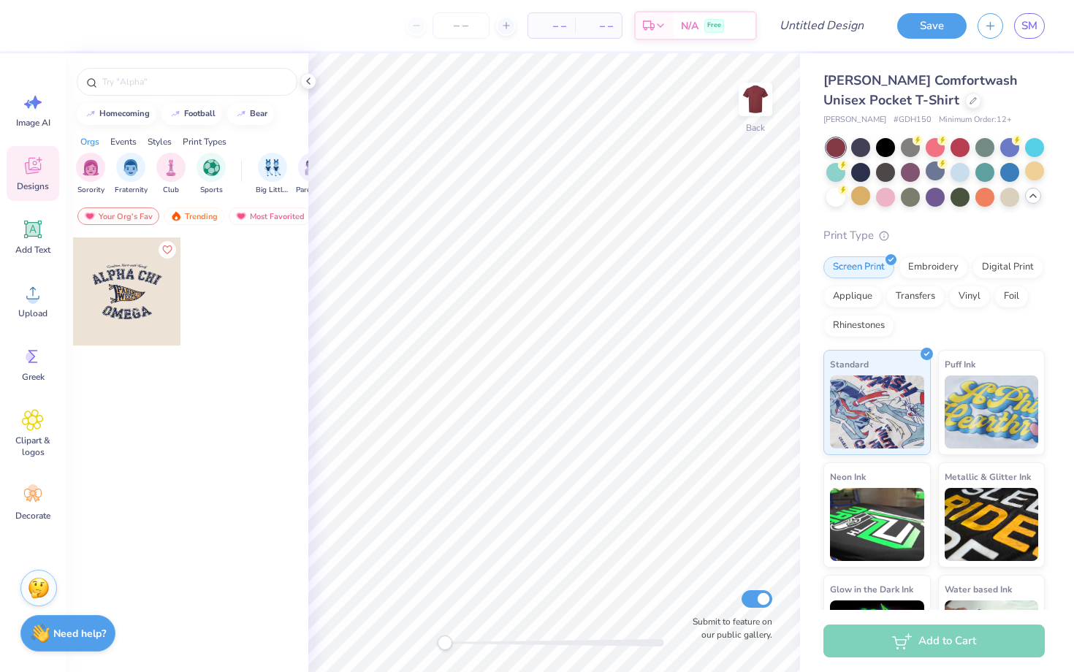
click at [1030, 198] on icon at bounding box center [1034, 196] width 12 height 12
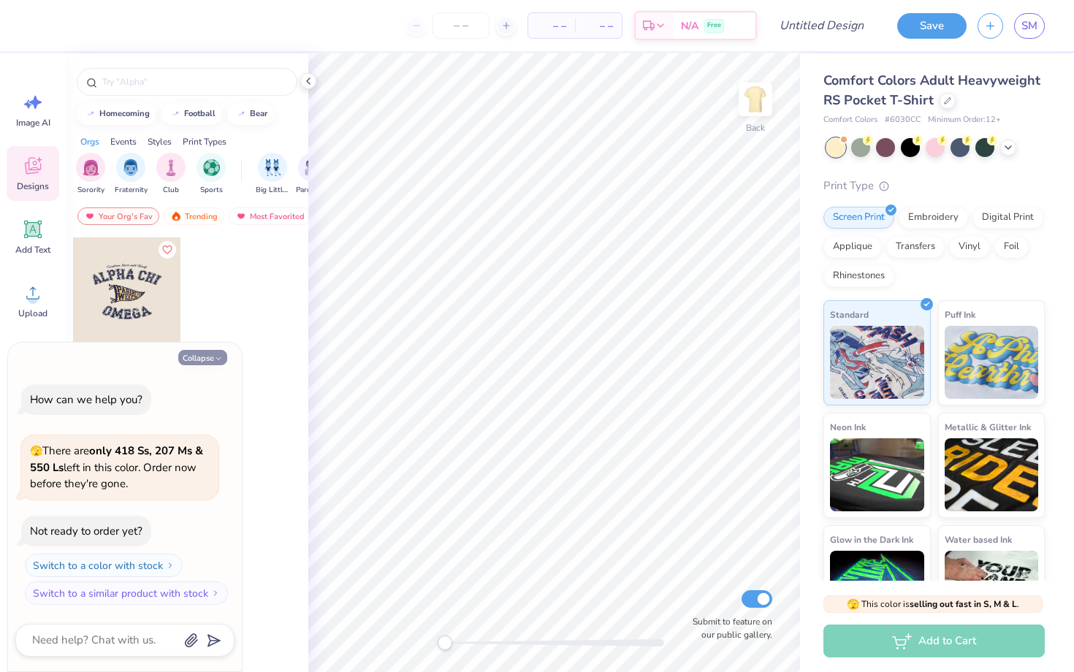
click at [211, 357] on button "Collapse" at bounding box center [202, 357] width 49 height 15
type textarea "x"
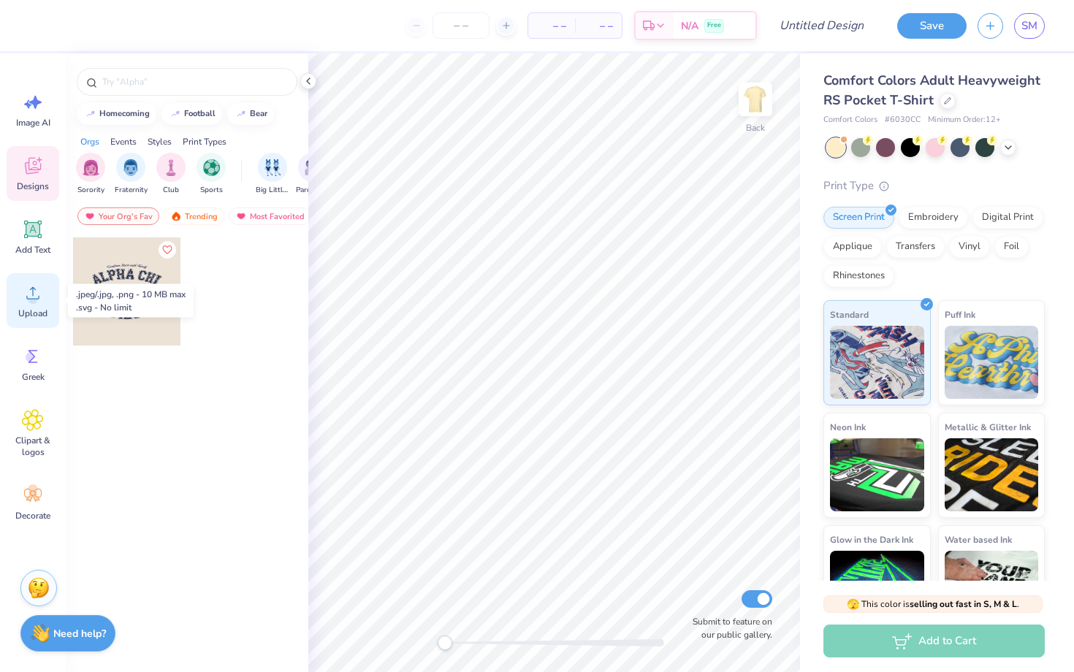
click at [35, 303] on icon at bounding box center [33, 293] width 22 height 22
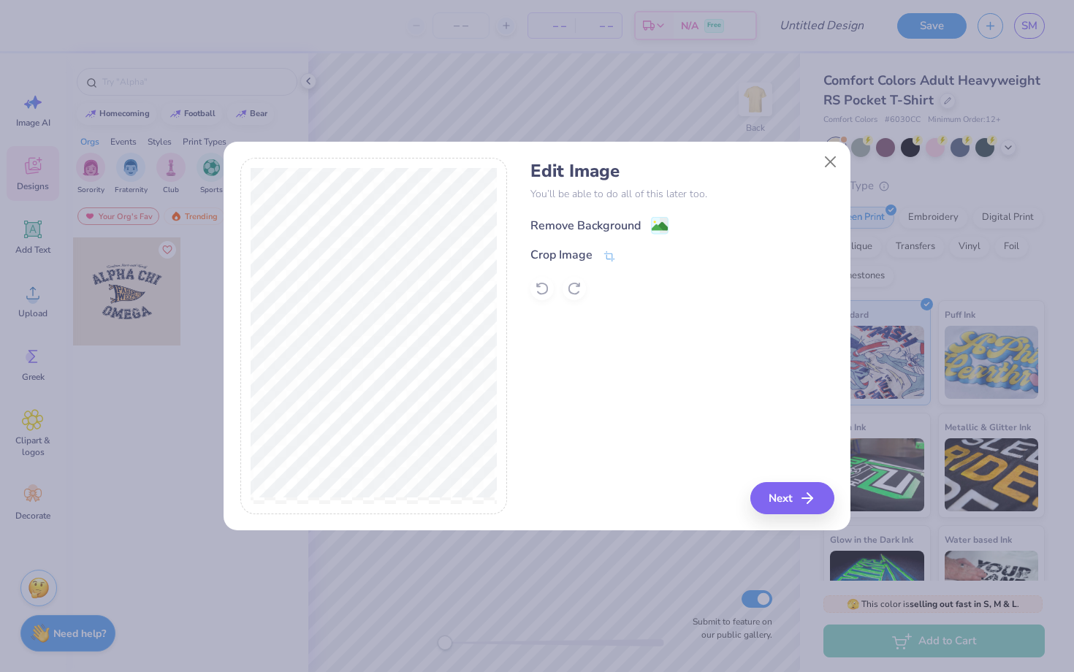
click at [601, 226] on div "Remove Background" at bounding box center [586, 226] width 110 height 18
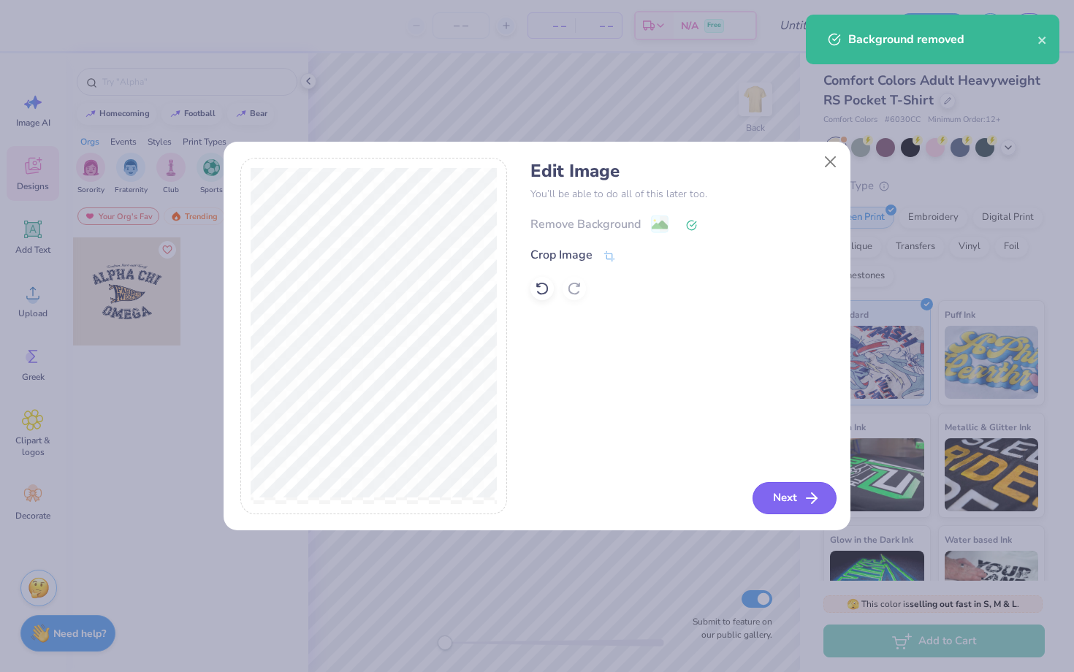
click at [788, 504] on button "Next" at bounding box center [795, 498] width 84 height 32
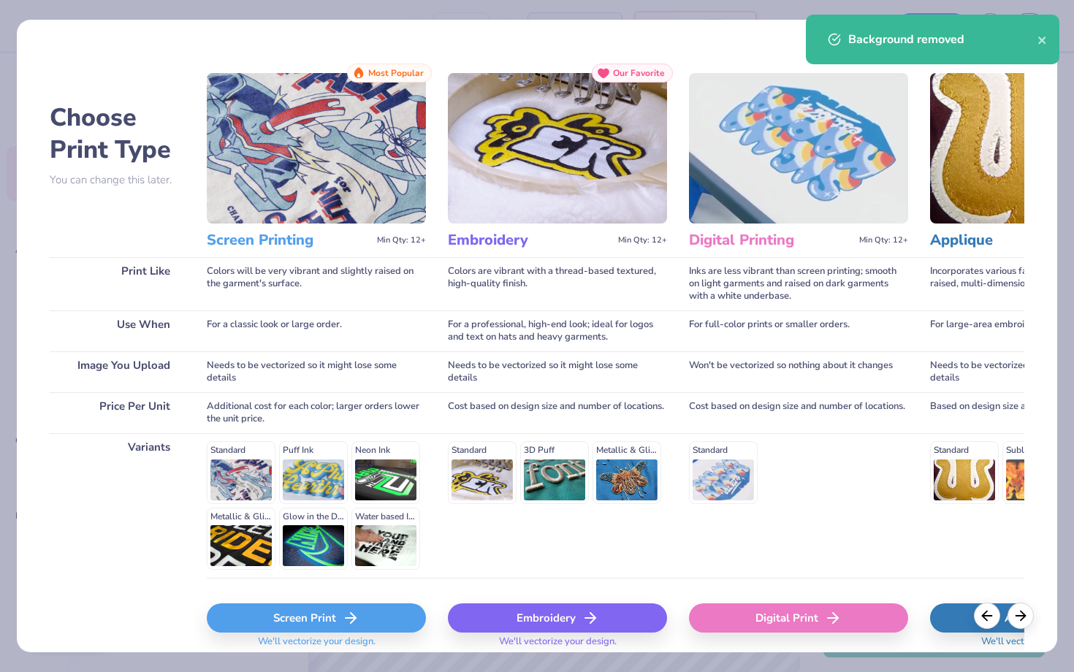
click at [262, 616] on div "Screen Print" at bounding box center [316, 618] width 219 height 29
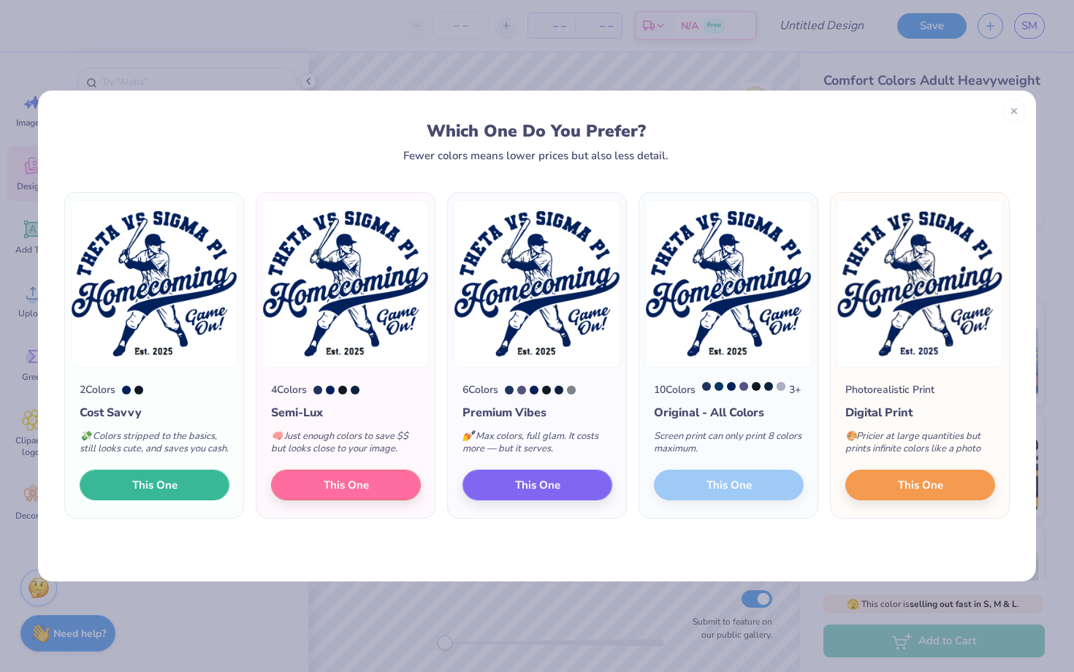
click at [171, 490] on span "This One" at bounding box center [154, 485] width 45 height 17
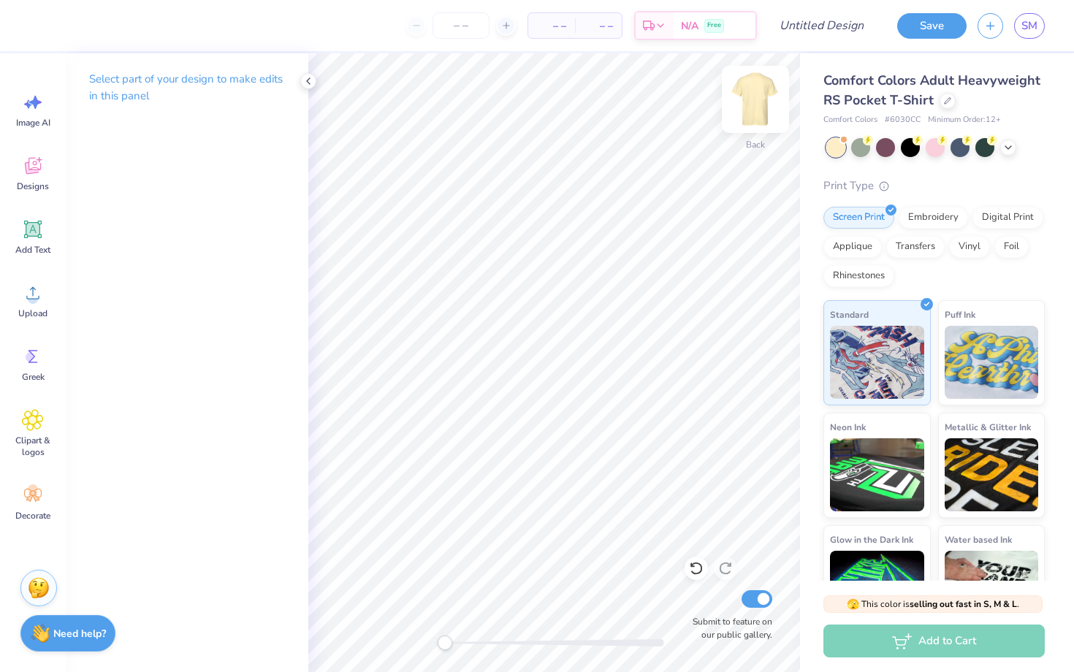
click at [751, 112] on img at bounding box center [755, 99] width 58 height 58
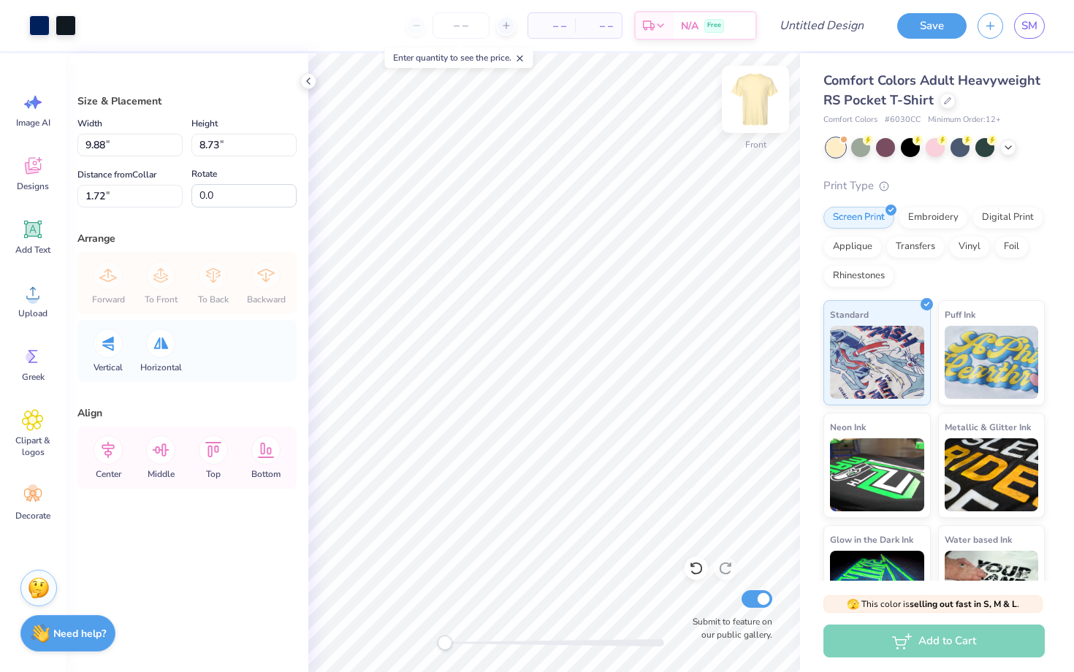
type input "9.88"
type input "8.73"
type input "1.72"
click at [37, 27] on div at bounding box center [39, 24] width 20 height 20
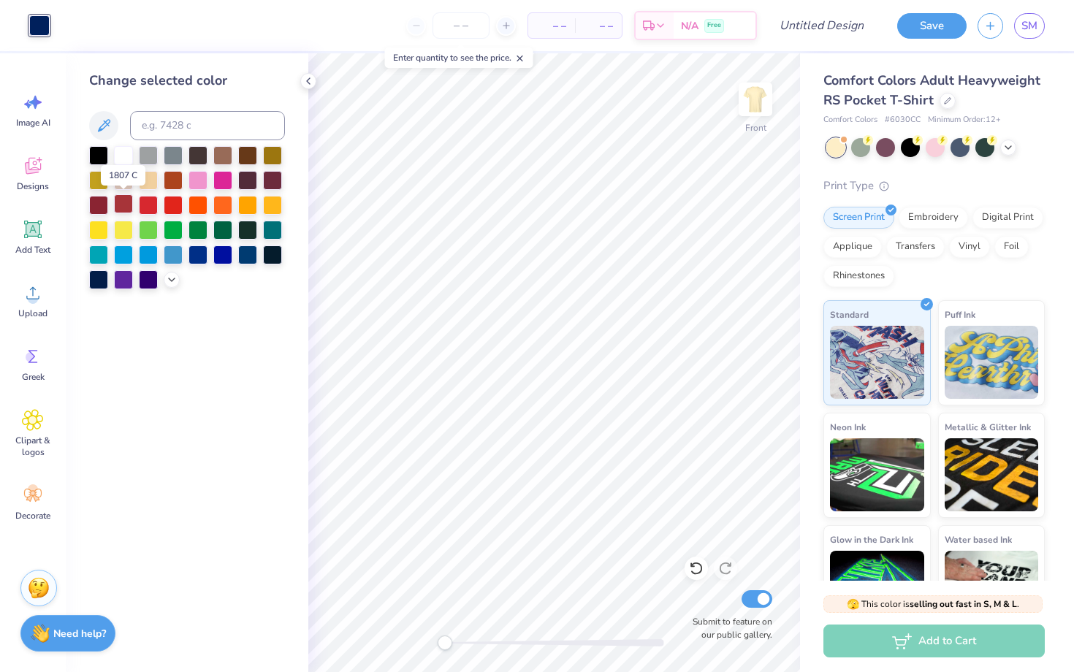
click at [124, 202] on div at bounding box center [123, 203] width 19 height 19
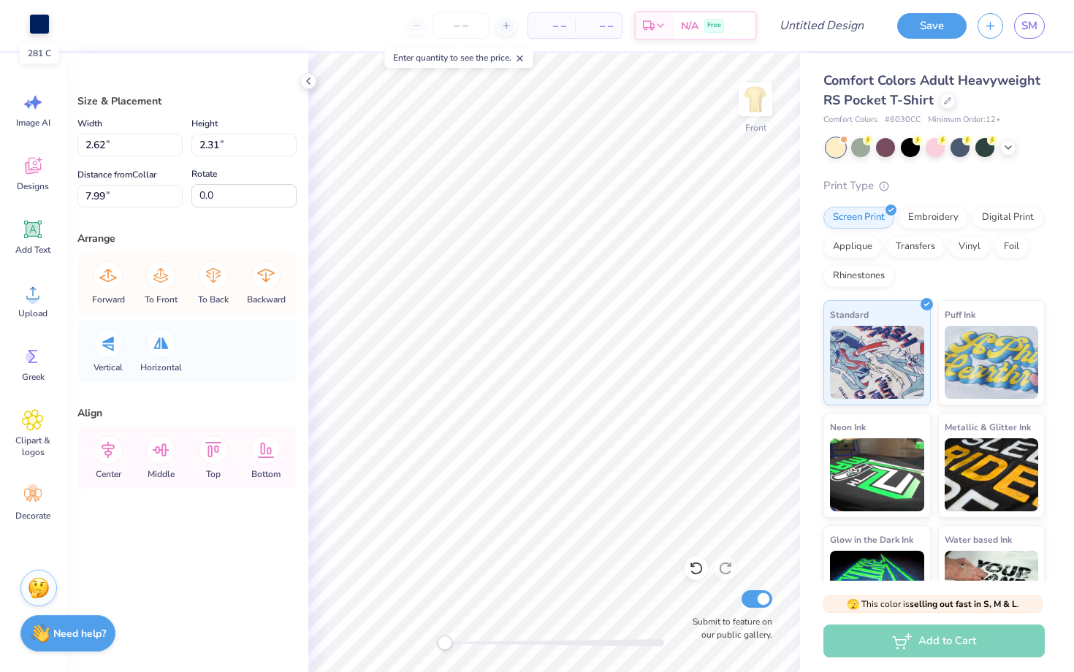
click at [42, 28] on div at bounding box center [39, 24] width 20 height 20
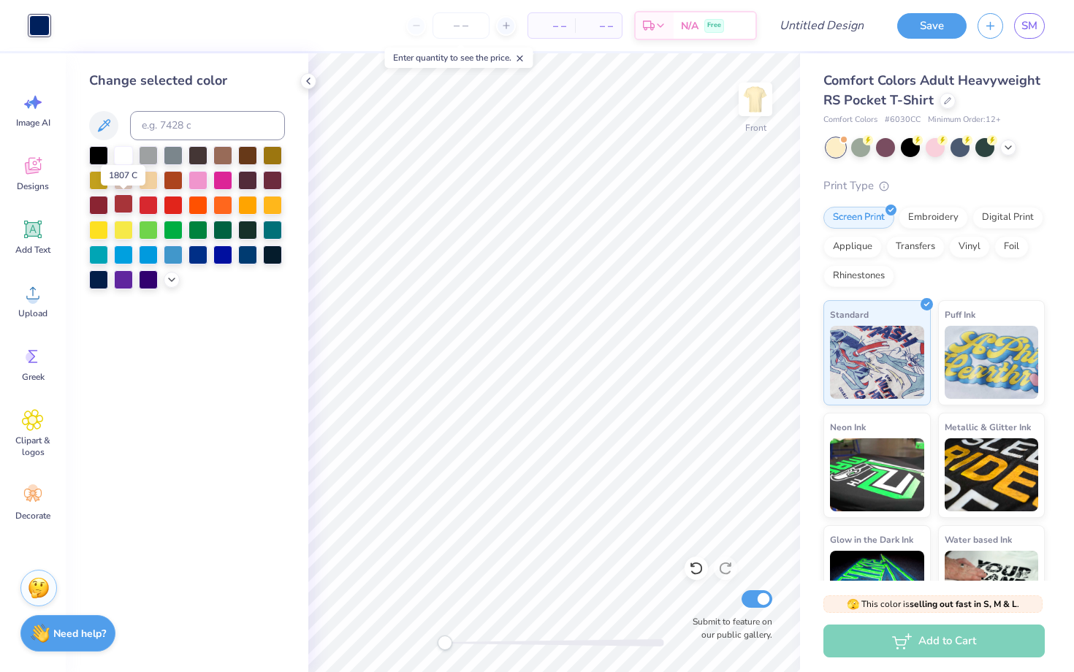
click at [126, 206] on div at bounding box center [123, 203] width 19 height 19
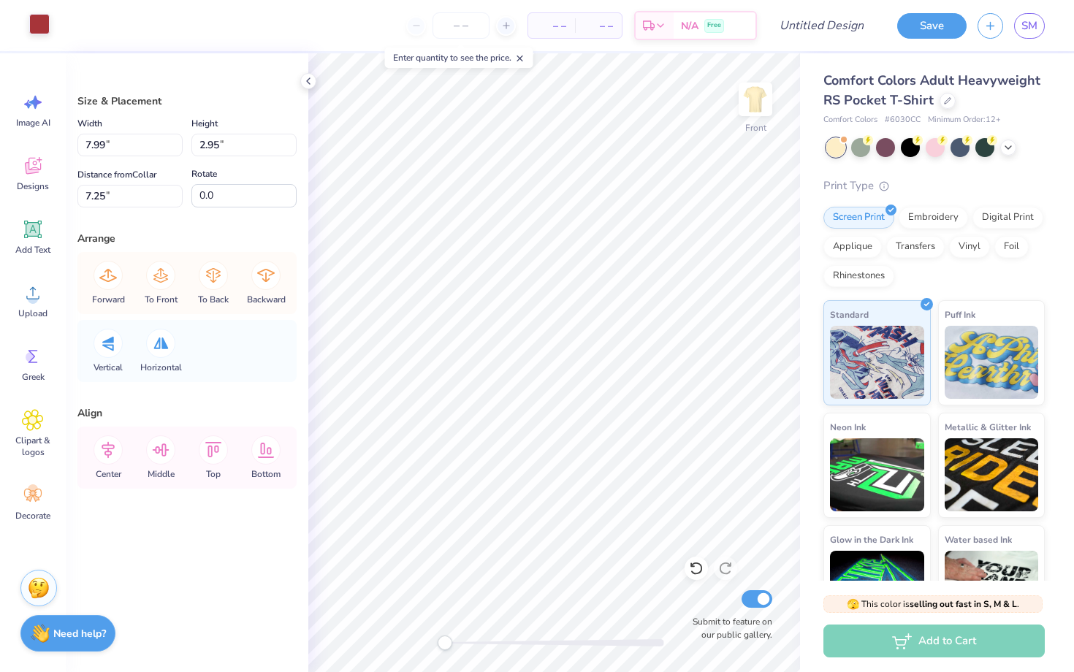
click at [44, 29] on div at bounding box center [39, 24] width 20 height 20
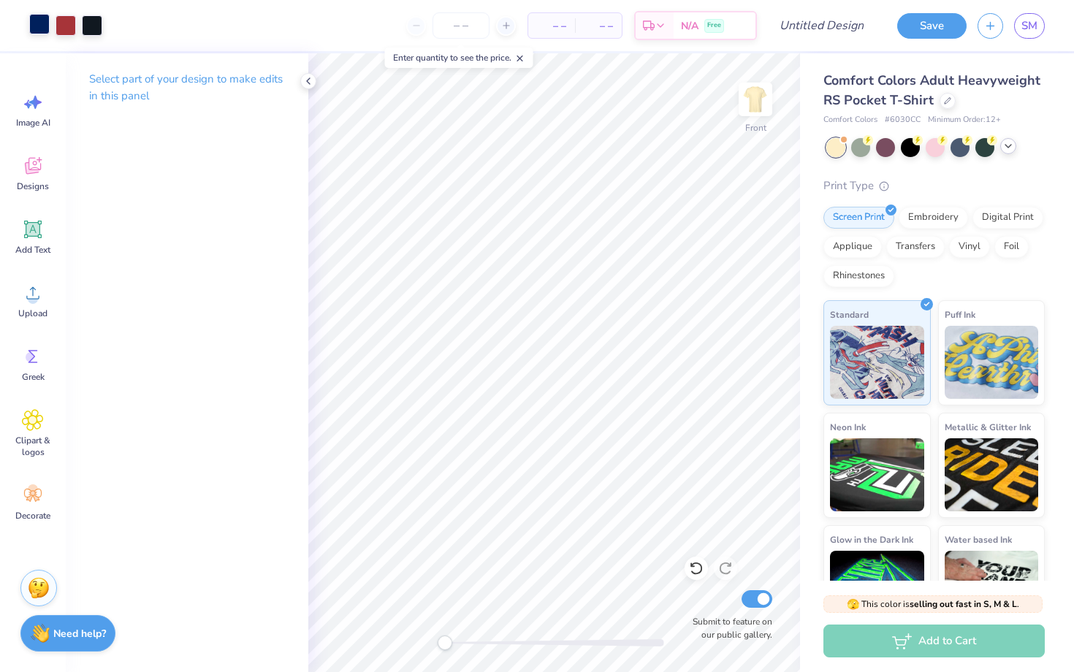
click at [1011, 142] on icon at bounding box center [1009, 146] width 12 height 12
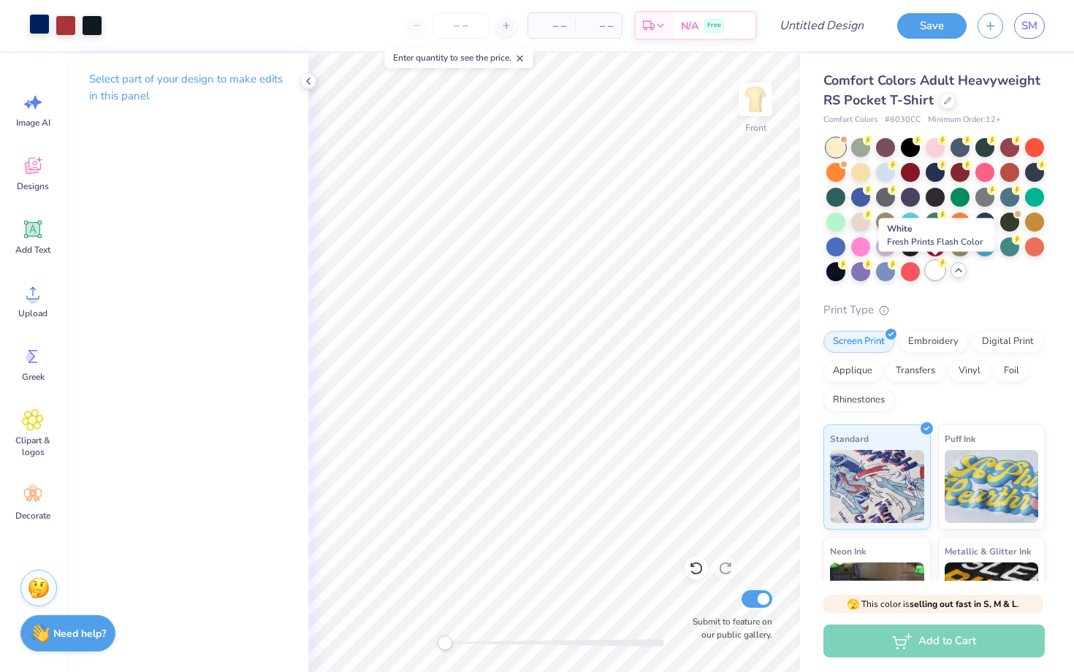
click at [933, 275] on div at bounding box center [935, 270] width 19 height 19
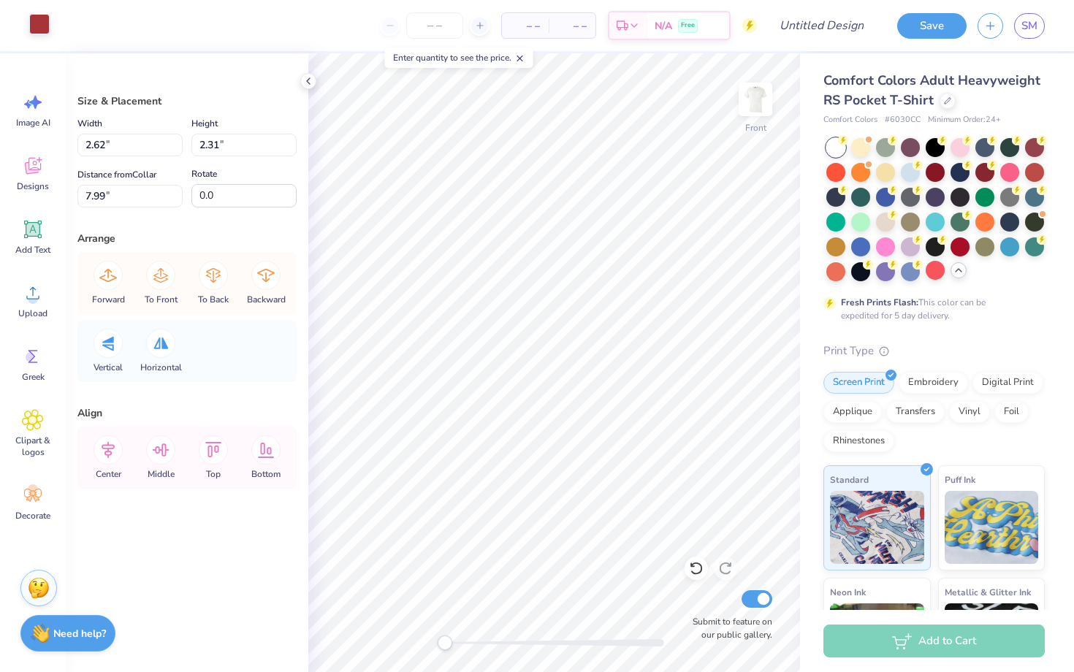
click at [37, 27] on div at bounding box center [39, 24] width 20 height 20
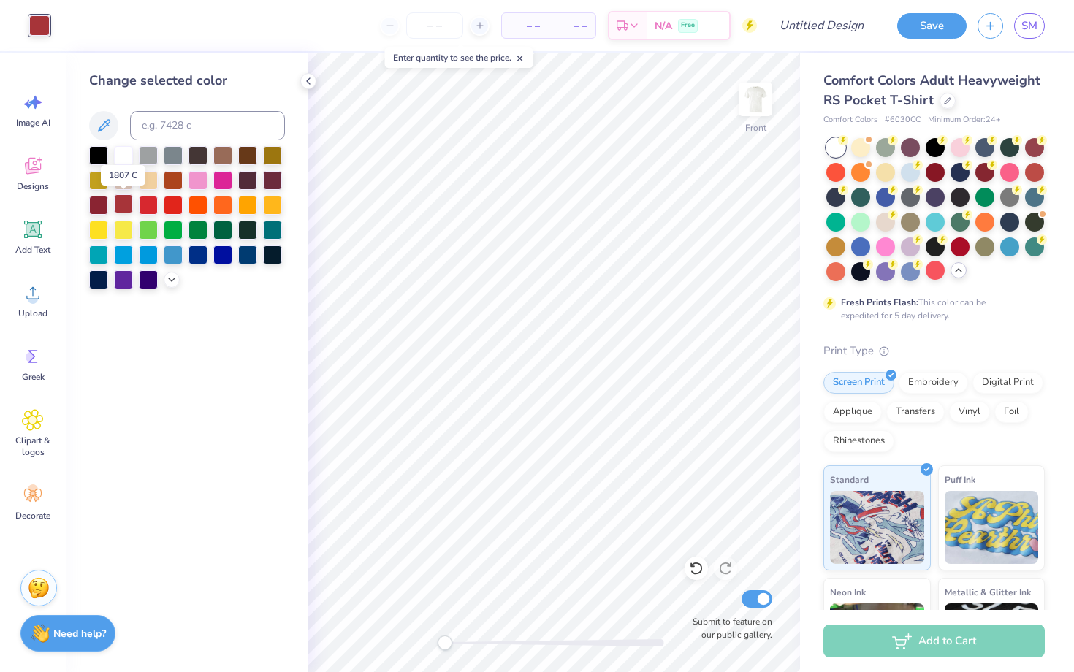
click at [124, 205] on div at bounding box center [123, 203] width 19 height 19
click at [145, 200] on div at bounding box center [148, 203] width 19 height 19
click at [118, 203] on div at bounding box center [123, 203] width 19 height 19
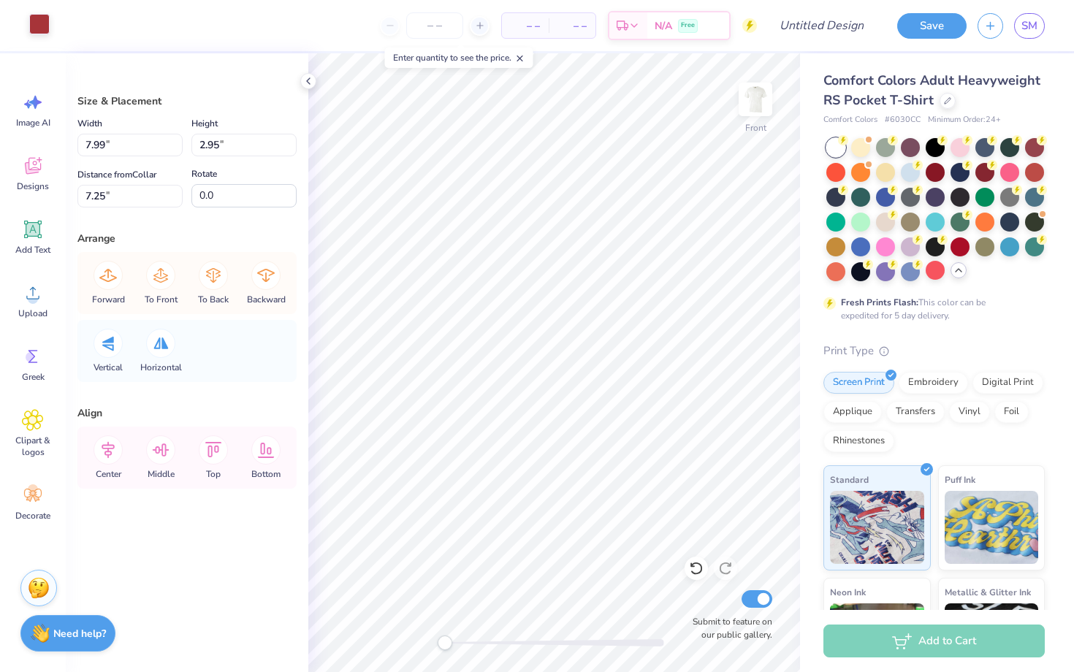
click at [45, 30] on div at bounding box center [39, 24] width 20 height 20
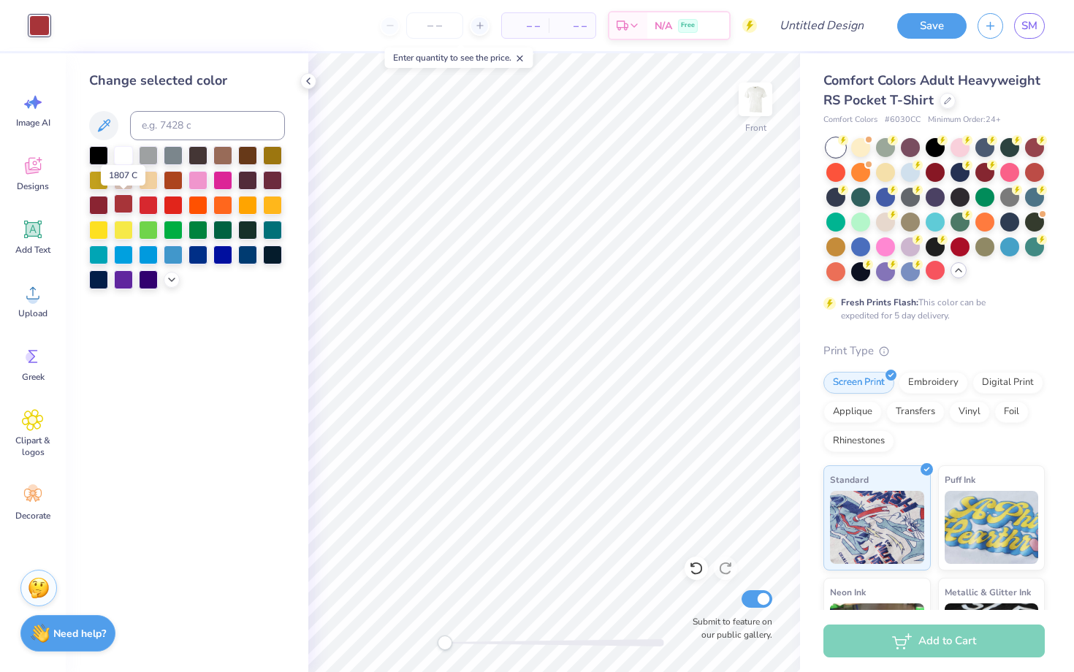
click at [124, 207] on div at bounding box center [123, 203] width 19 height 19
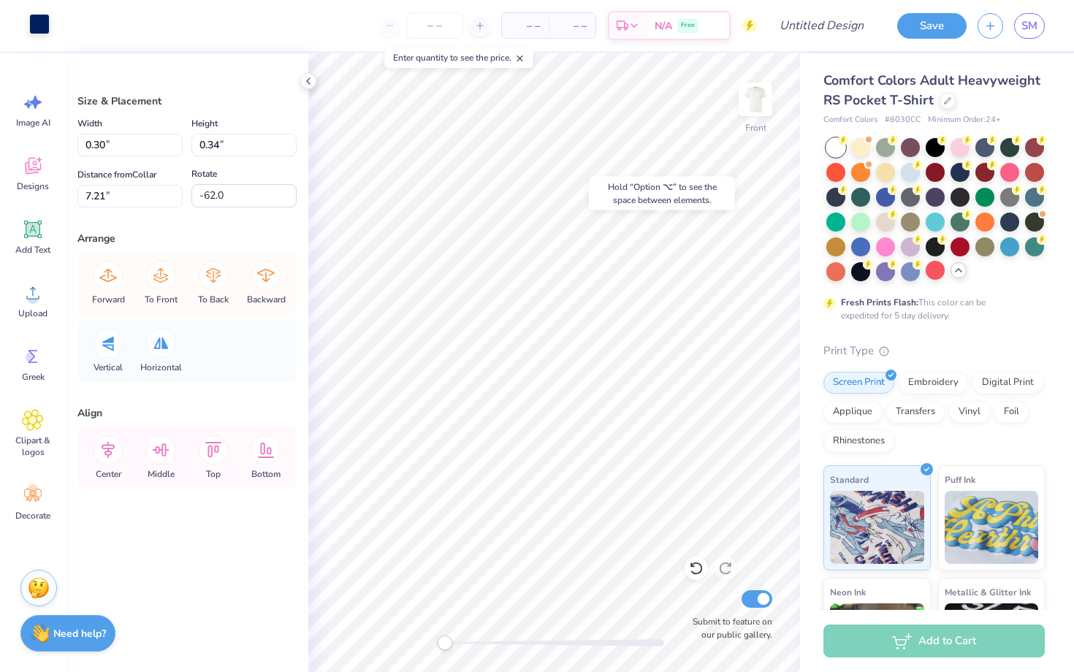
click at [35, 24] on div at bounding box center [39, 24] width 20 height 20
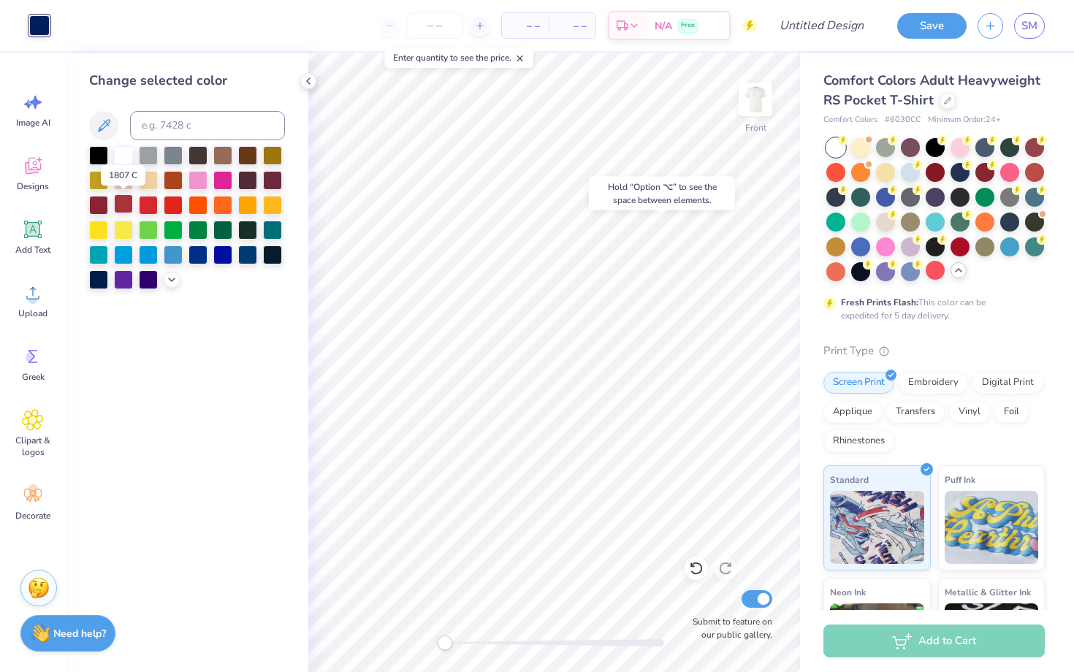
click at [125, 203] on div at bounding box center [123, 203] width 19 height 19
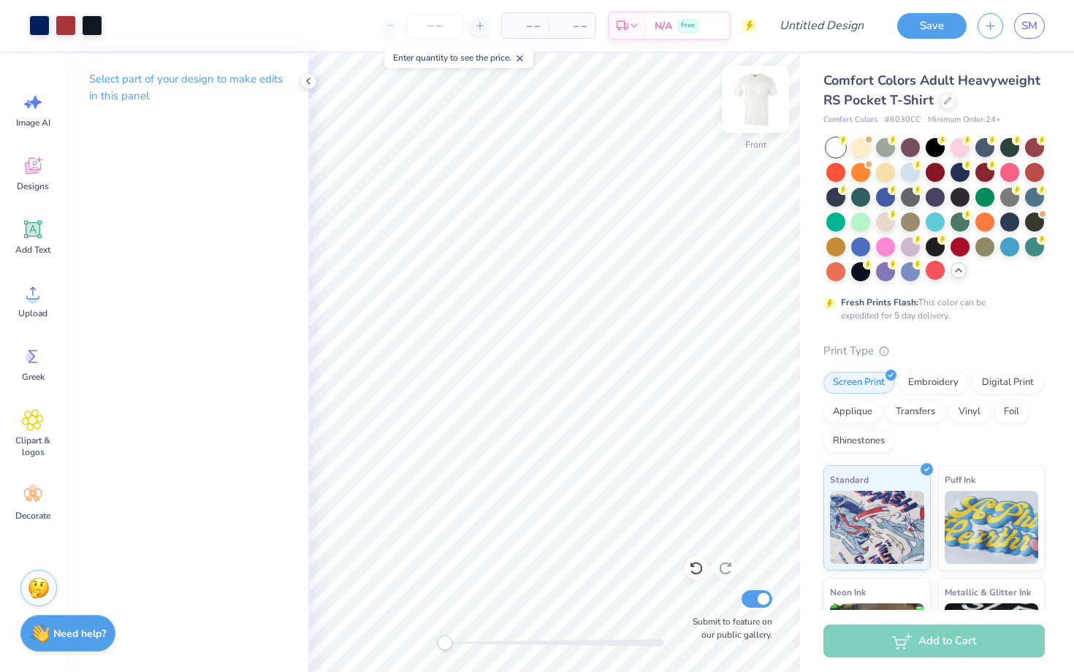
click at [746, 91] on img at bounding box center [755, 99] width 58 height 58
click at [746, 91] on img at bounding box center [755, 99] width 29 height 29
click at [41, 357] on icon at bounding box center [33, 357] width 22 height 22
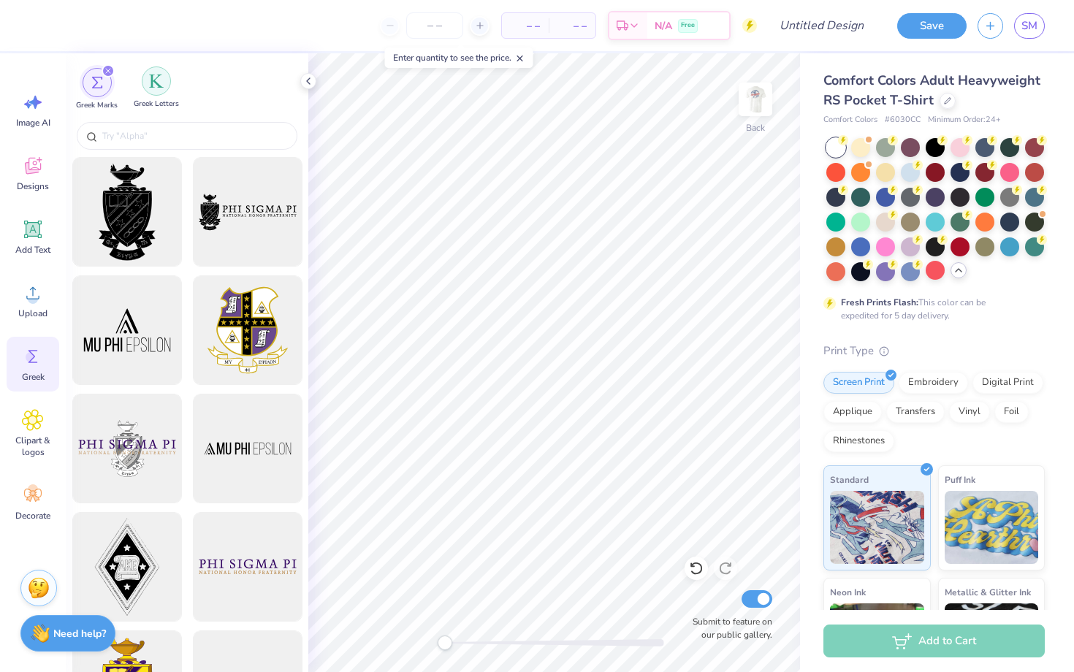
click at [159, 92] on div "filter for Greek Letters" at bounding box center [156, 81] width 29 height 29
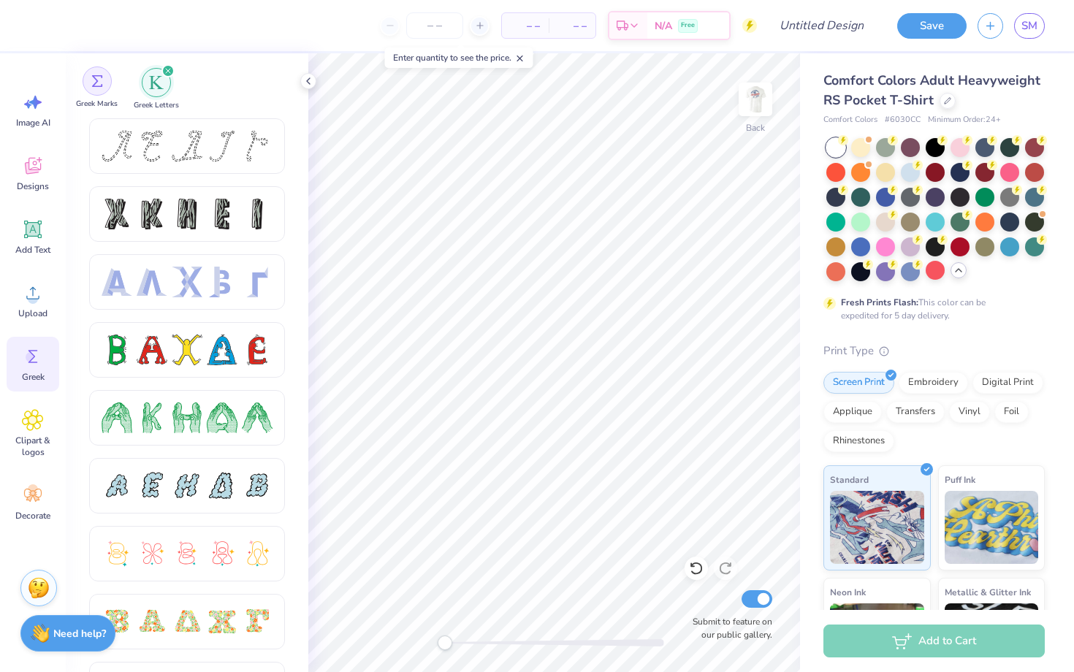
click at [94, 81] on img "filter for Greek Marks" at bounding box center [97, 81] width 12 height 12
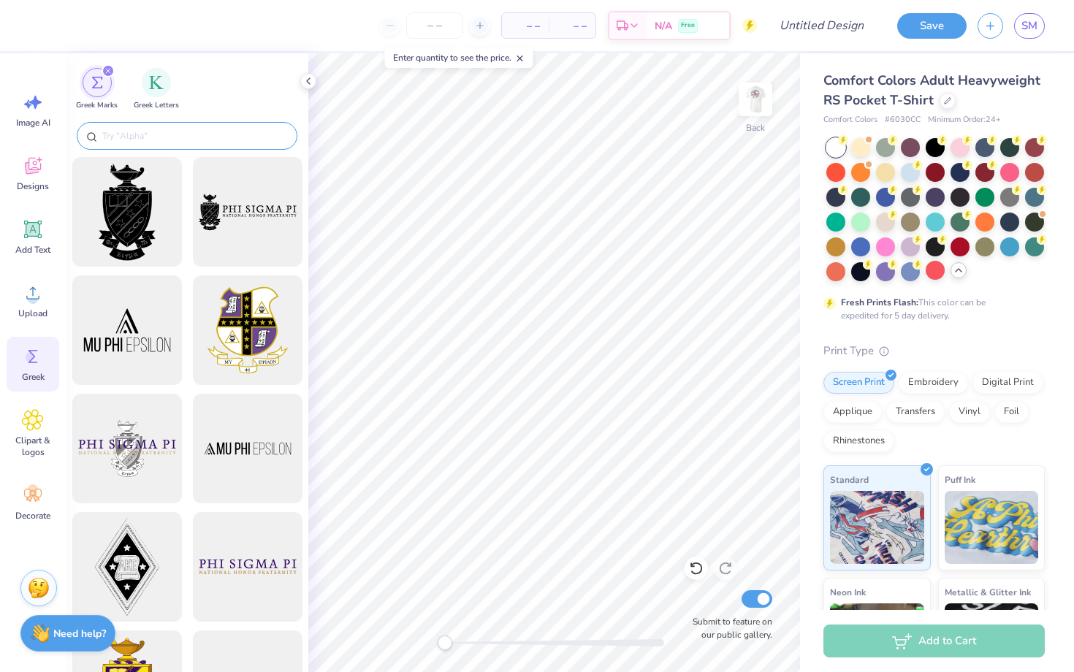
click at [153, 142] on input "text" at bounding box center [194, 136] width 187 height 15
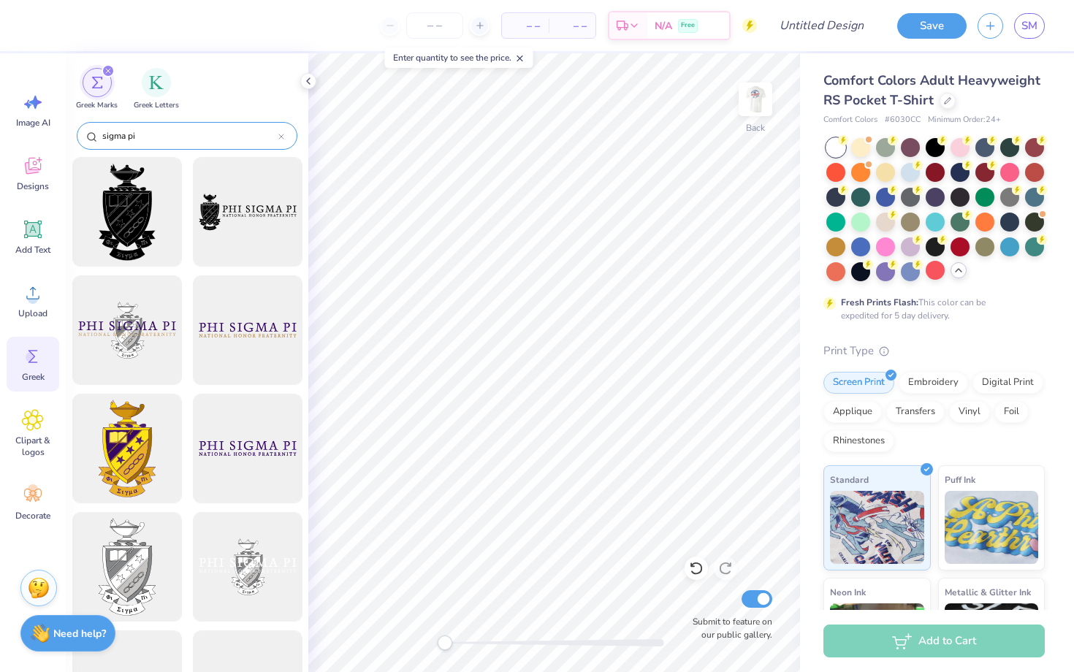
type input "sigma pi"
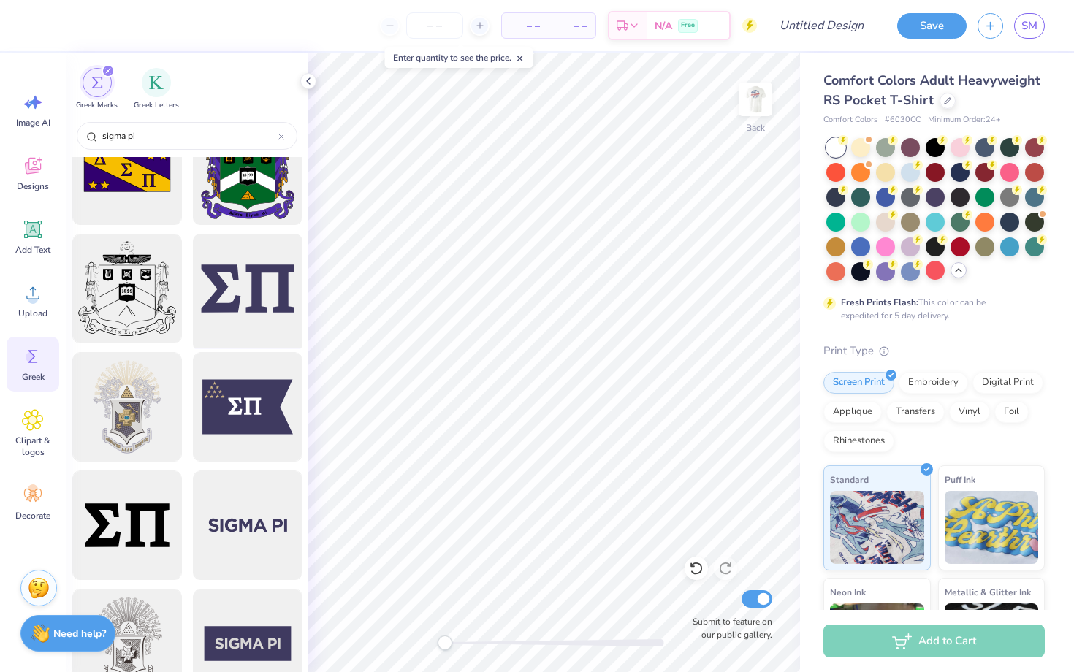
scroll to position [1462, 0]
click at [254, 286] on div at bounding box center [247, 289] width 121 height 121
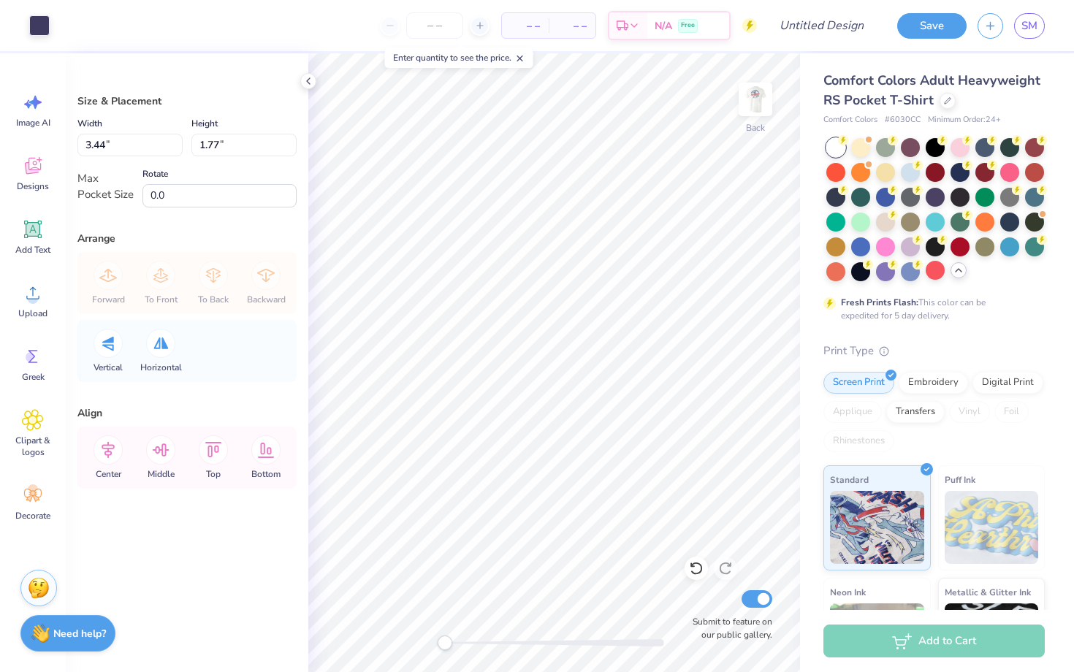
type input "2.23"
type input "1.15"
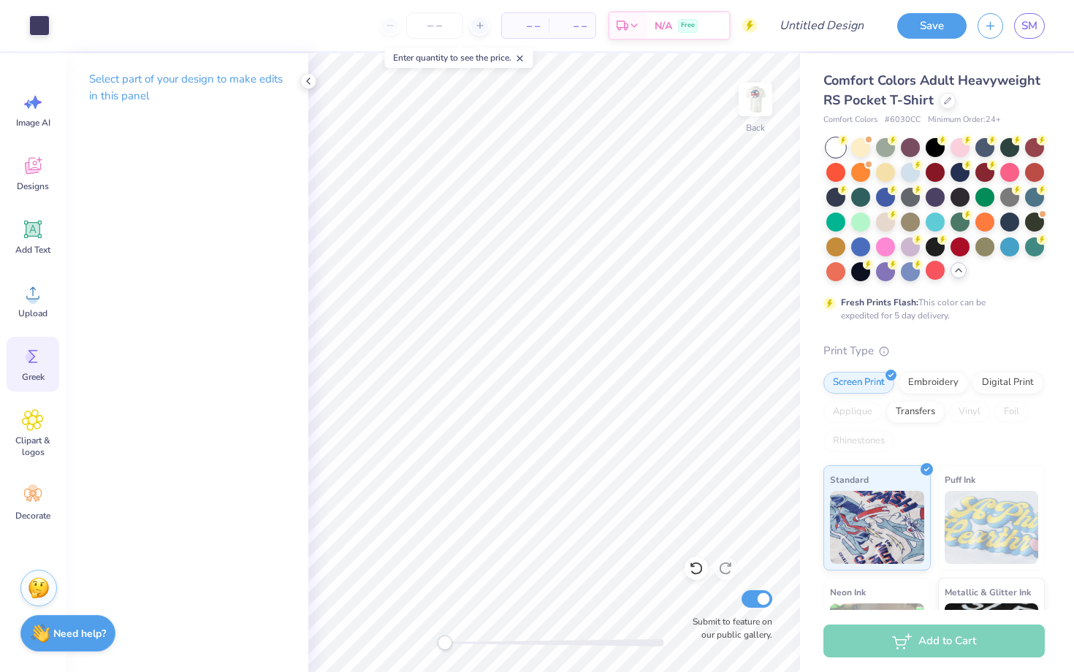
click at [32, 362] on icon at bounding box center [34, 356] width 10 height 13
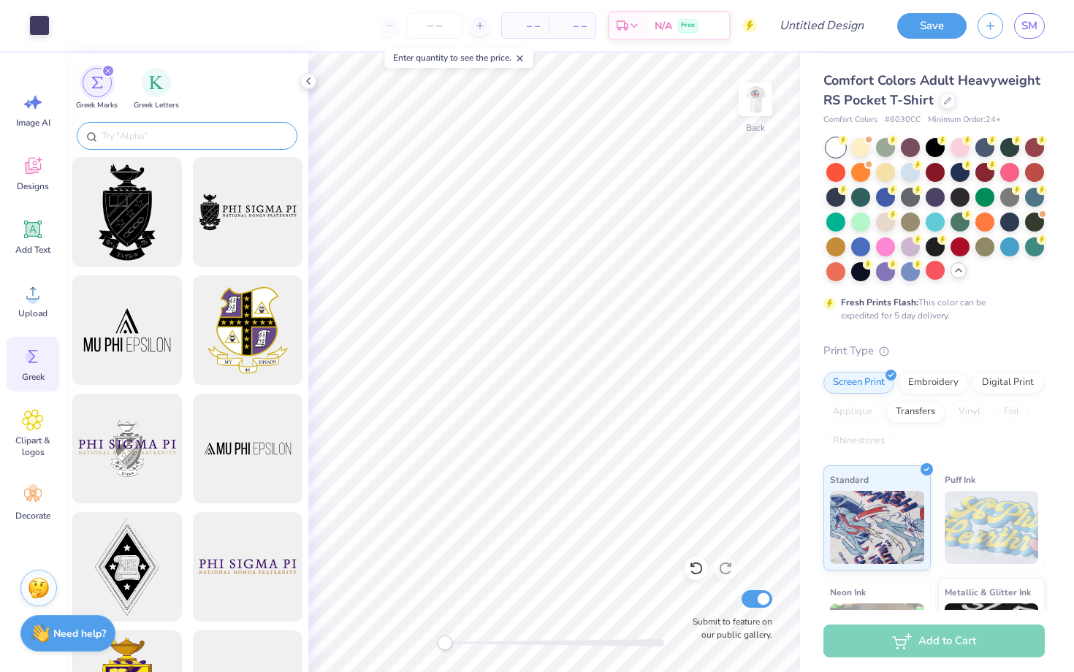
click at [178, 137] on input "text" at bounding box center [194, 136] width 187 height 15
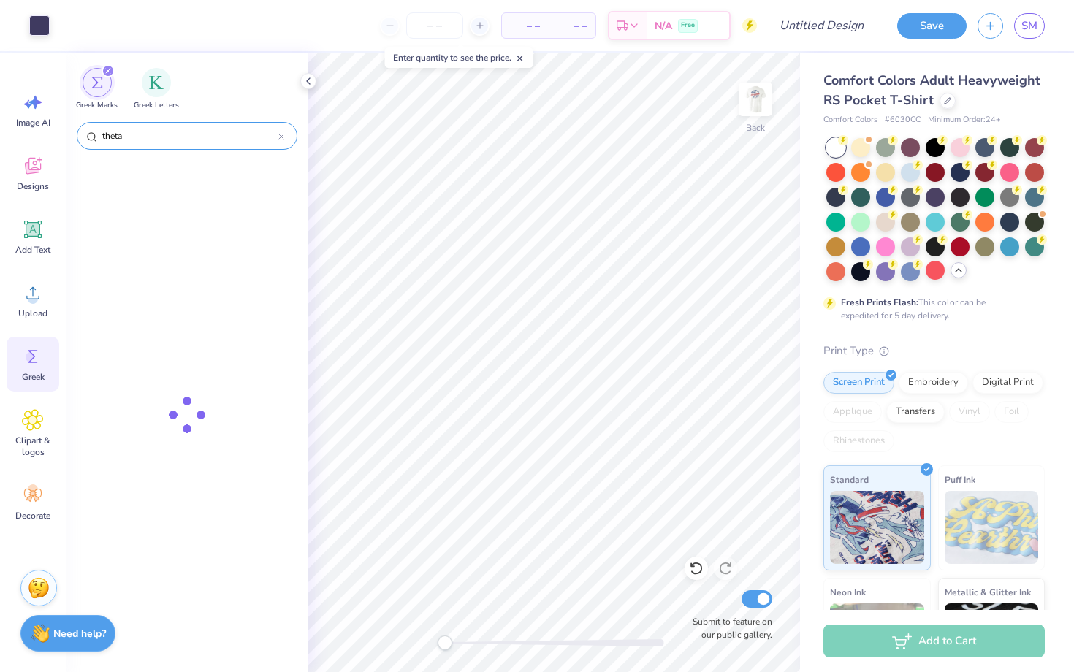
type input "theta"
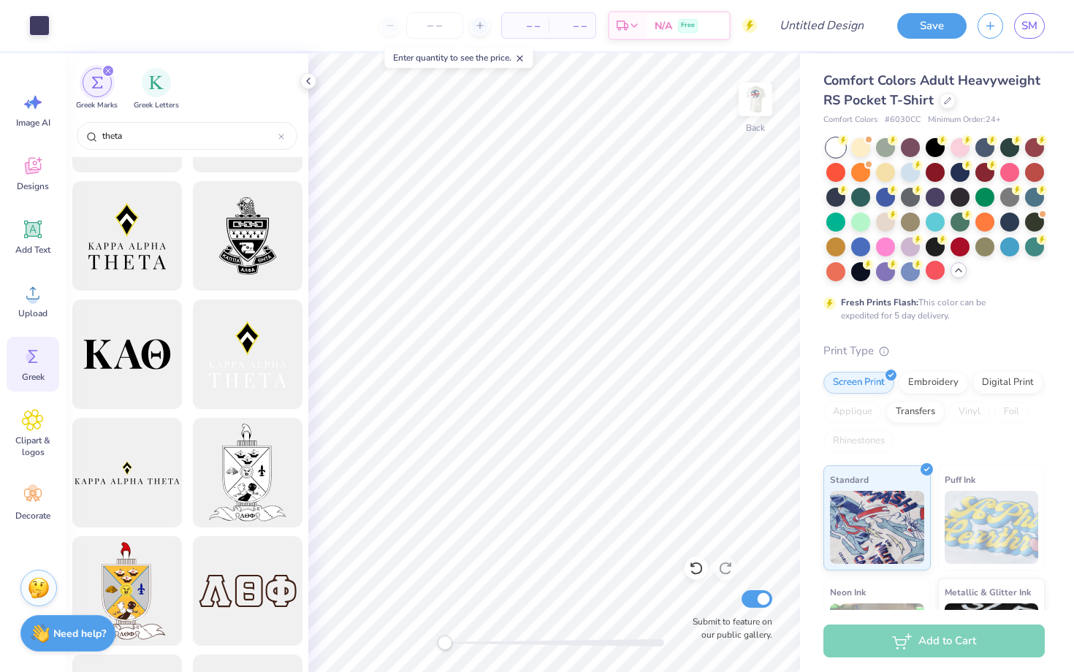
scroll to position [0, 0]
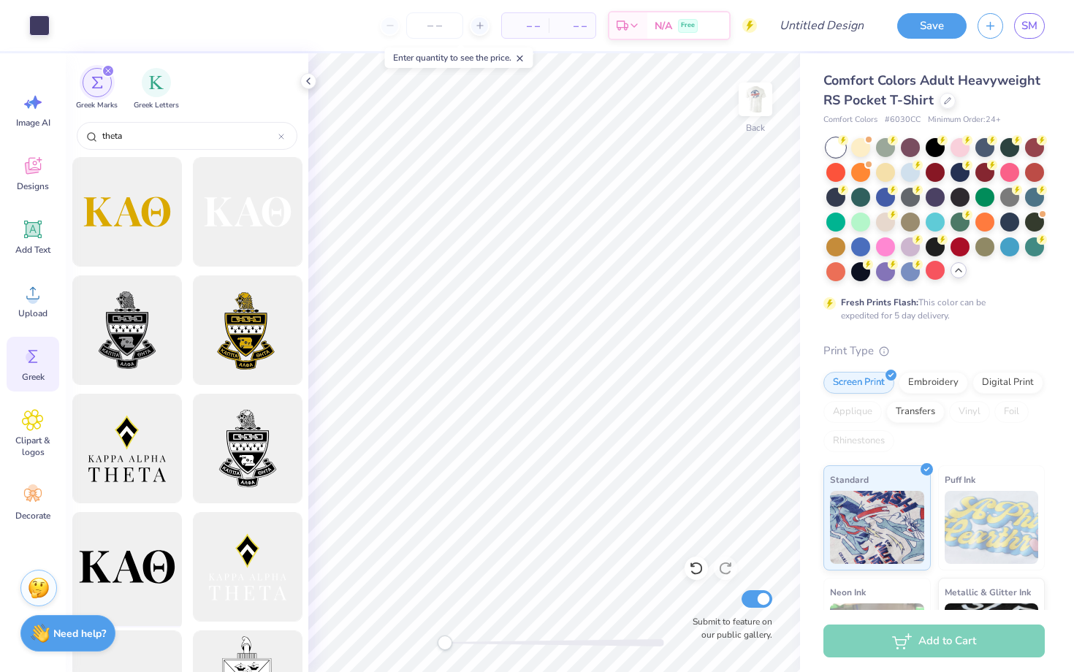
click at [140, 547] on div at bounding box center [127, 567] width 121 height 121
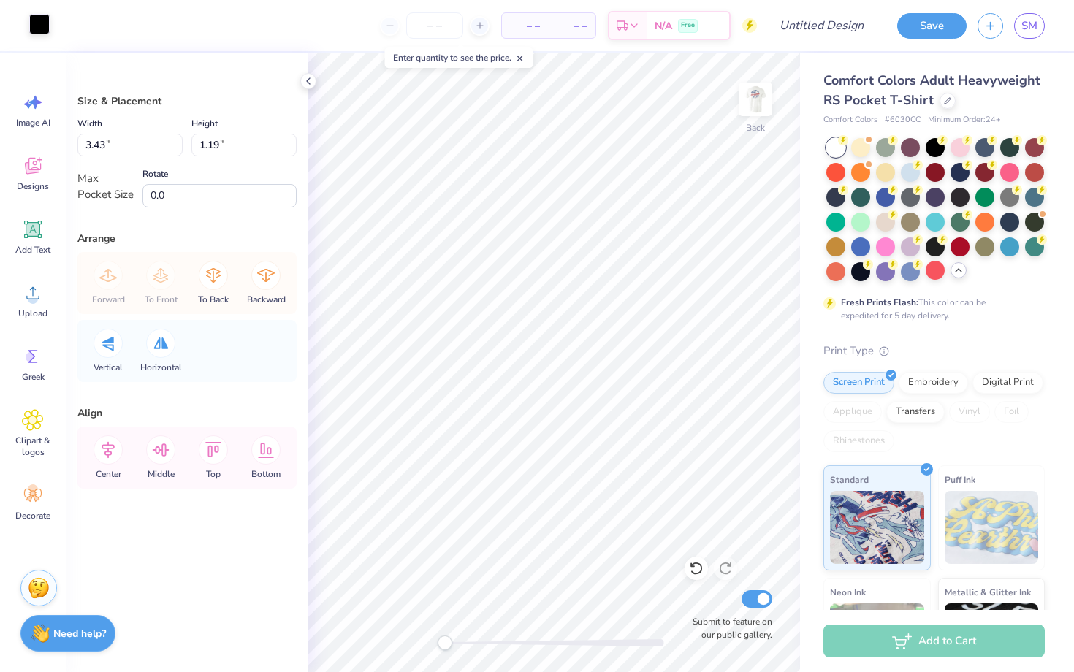
click at [37, 27] on div at bounding box center [39, 24] width 20 height 20
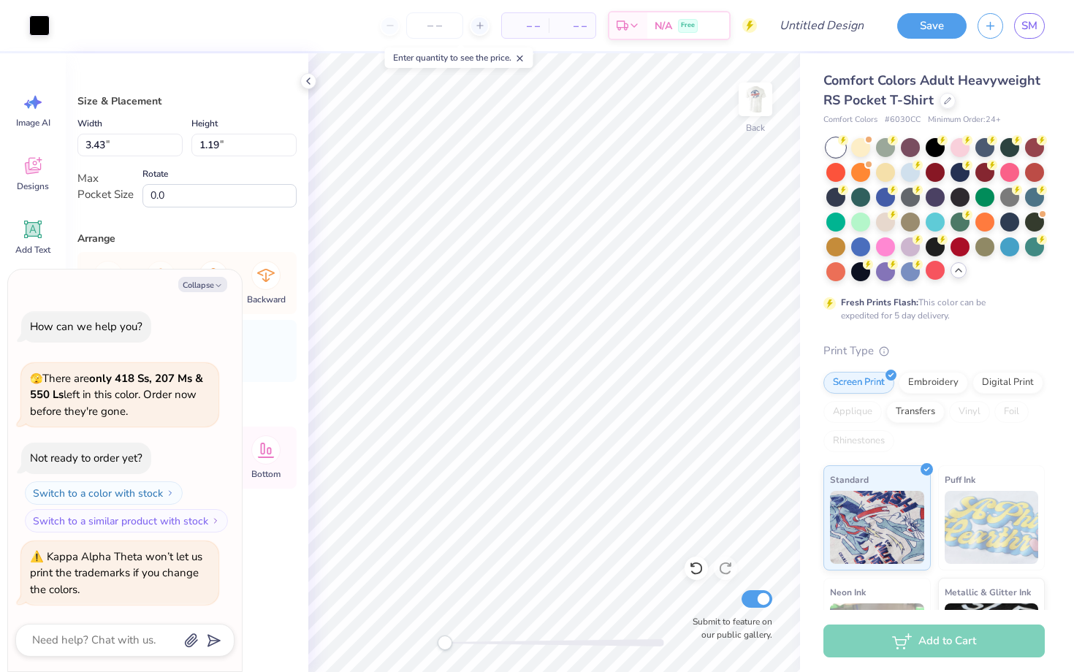
type textarea "x"
type input "2.23"
type input "1.15"
click at [41, 27] on div at bounding box center [39, 24] width 20 height 20
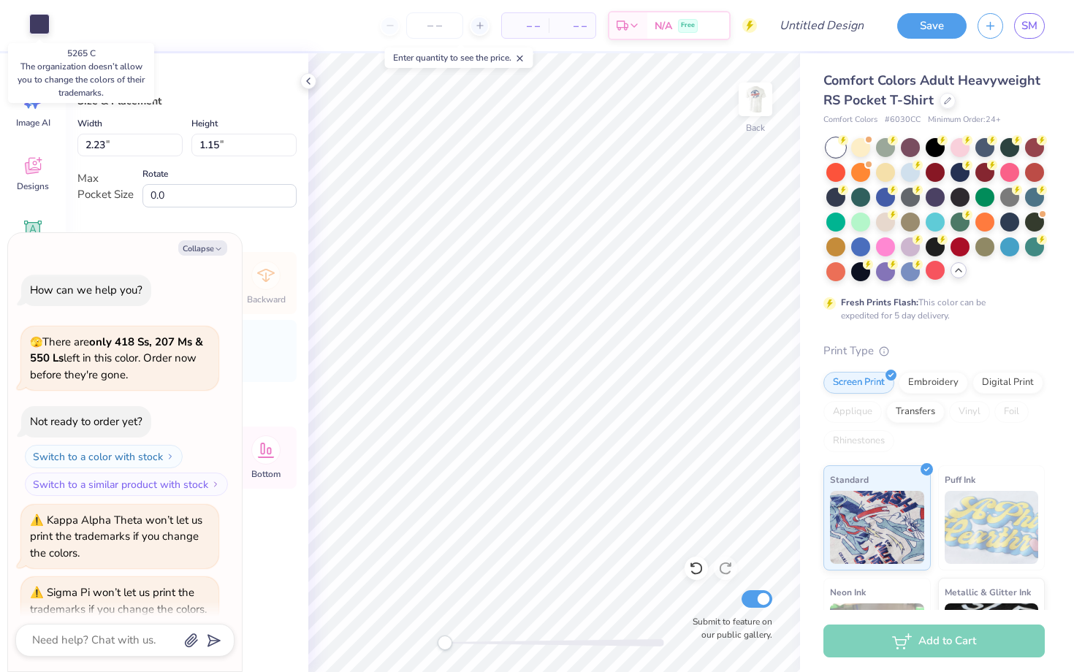
scroll to position [20, 0]
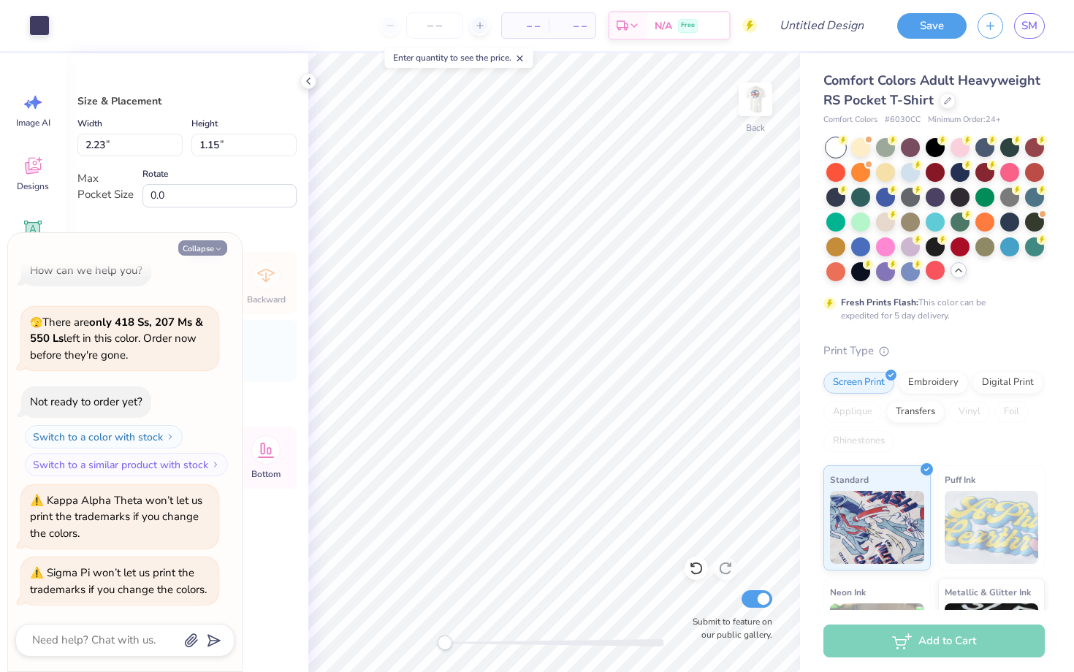
click at [215, 253] on icon "button" at bounding box center [218, 249] width 9 height 9
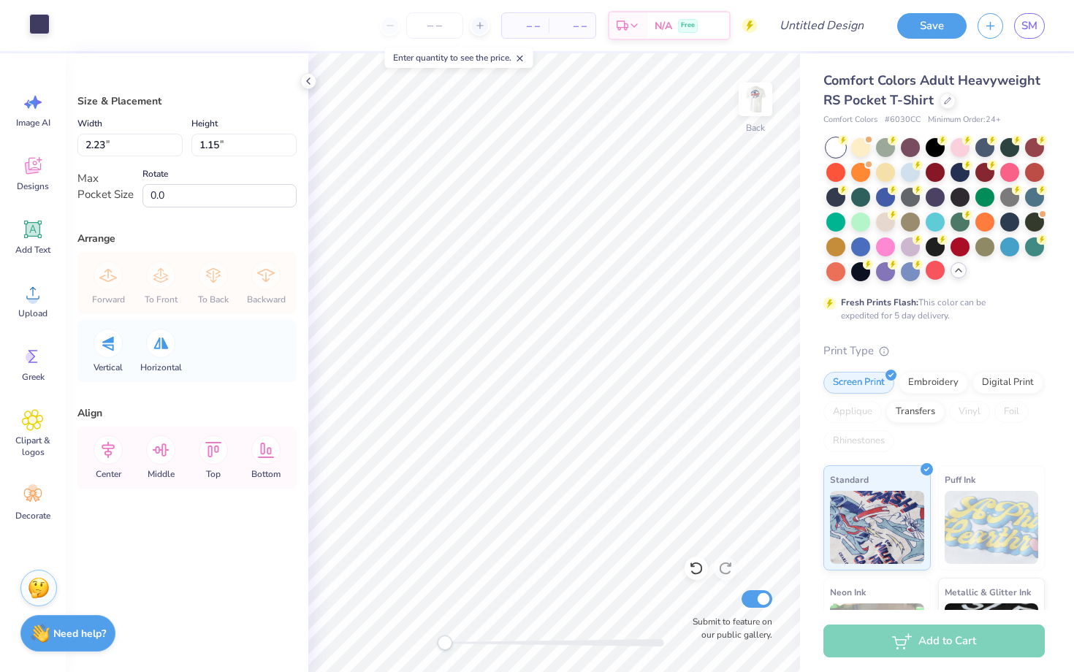
click at [39, 26] on div at bounding box center [39, 24] width 20 height 20
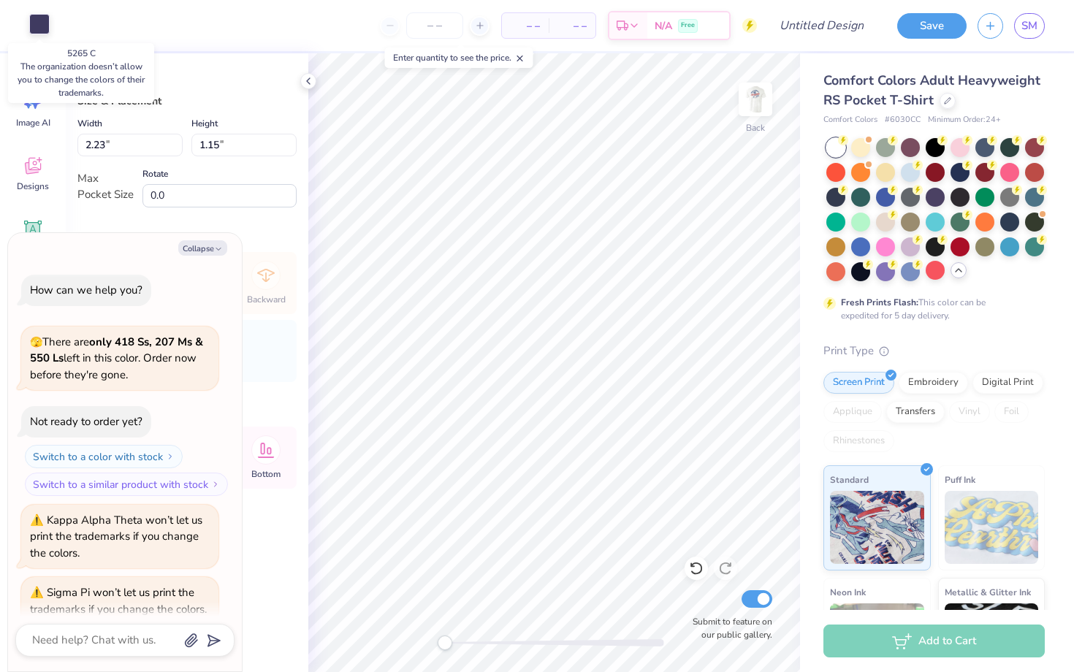
scroll to position [76, 0]
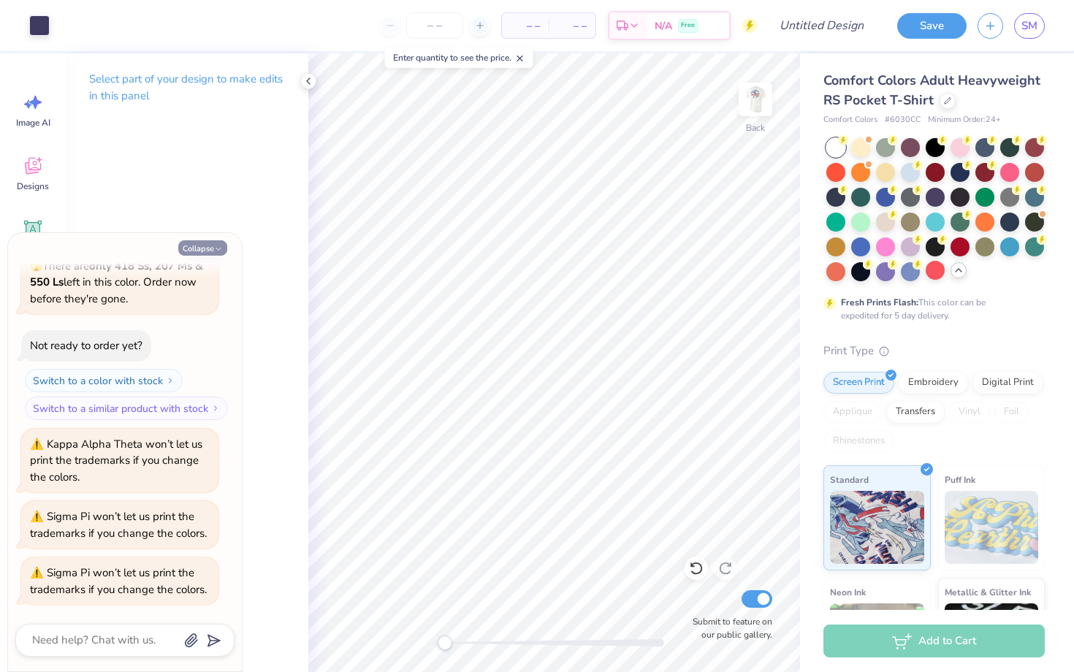
click at [212, 248] on button "Collapse" at bounding box center [202, 247] width 49 height 15
type textarea "x"
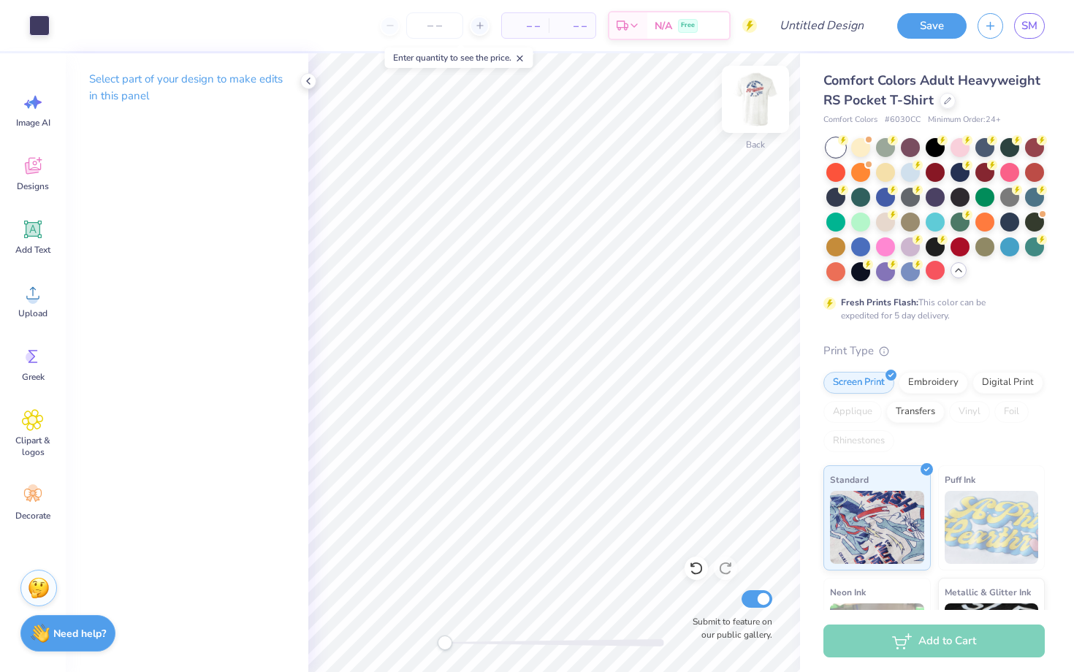
click at [755, 99] on img at bounding box center [755, 99] width 58 height 58
click at [755, 99] on img at bounding box center [755, 99] width 29 height 29
click at [31, 230] on icon at bounding box center [33, 230] width 14 height 14
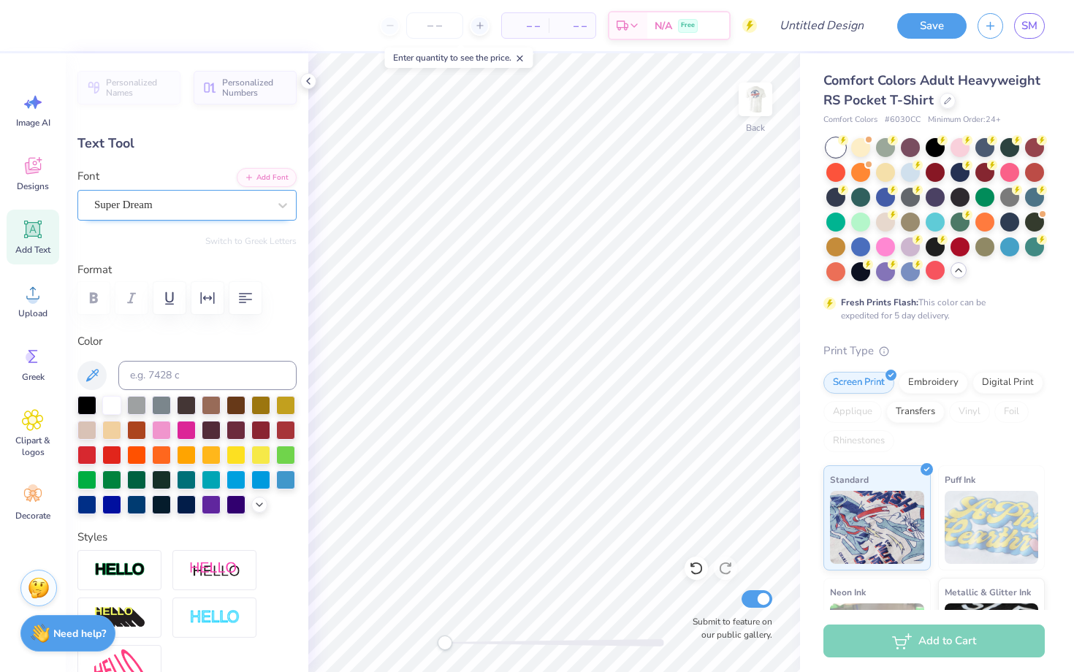
type textarea "KAO"
click at [203, 205] on div "Super Dream" at bounding box center [181, 205] width 177 height 23
type input "2.61"
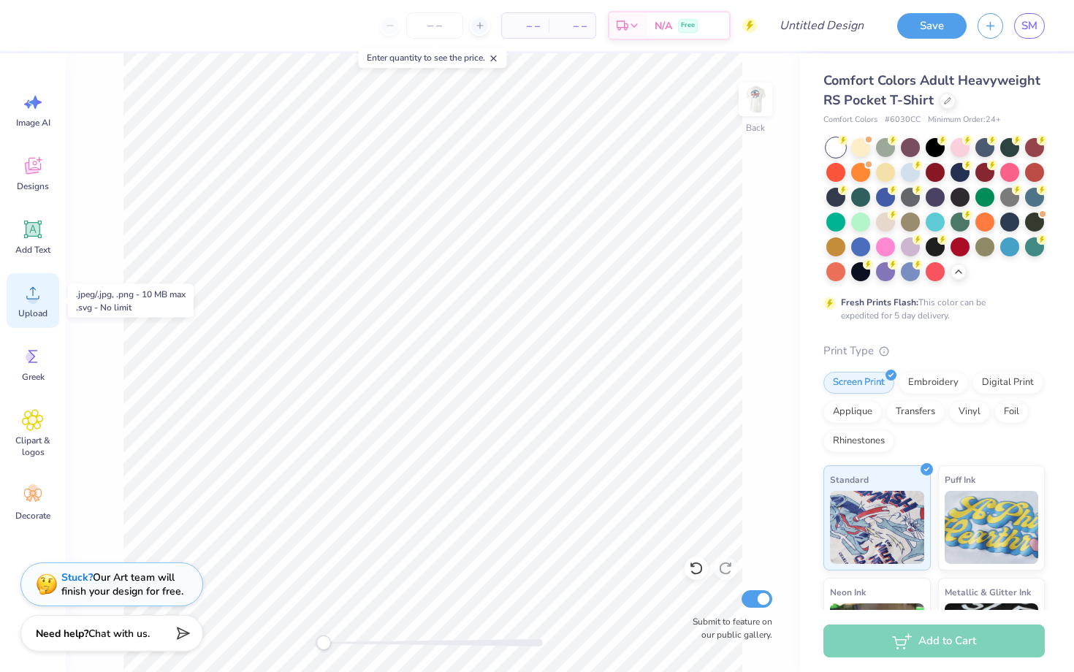
click at [29, 304] on div "Upload" at bounding box center [33, 300] width 53 height 55
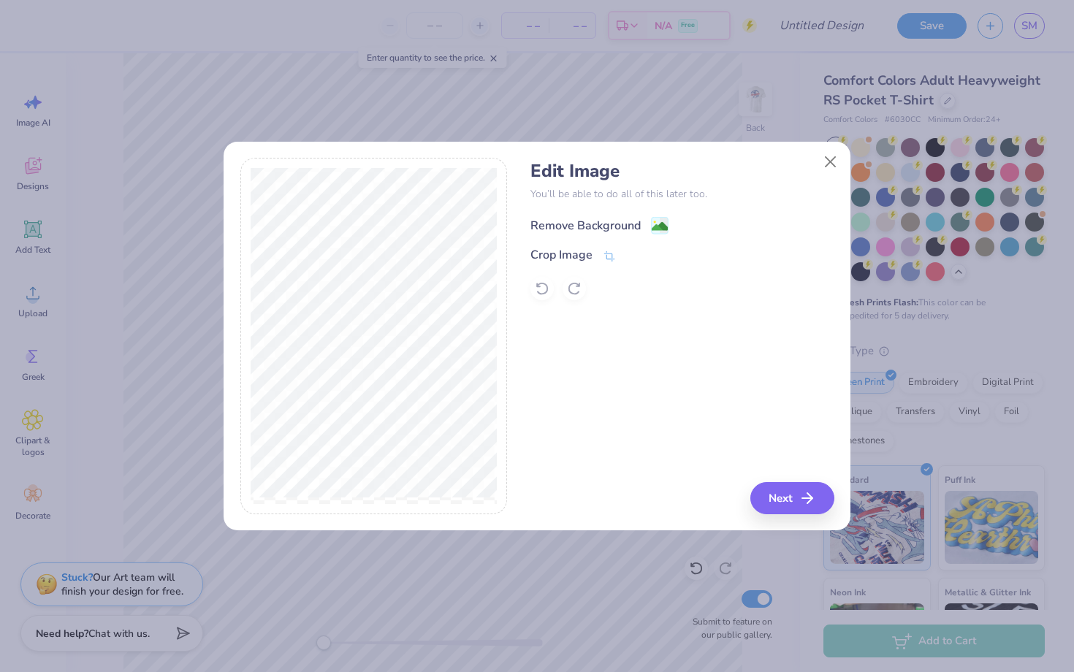
click at [567, 227] on div "Remove Background" at bounding box center [586, 226] width 110 height 18
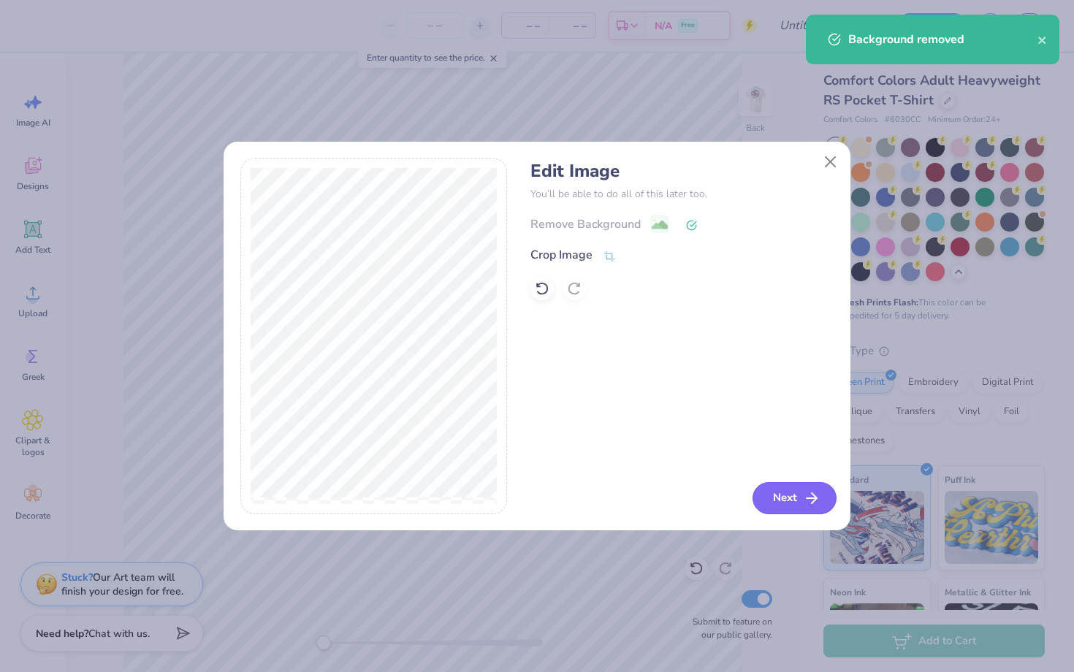
click at [789, 496] on button "Next" at bounding box center [795, 498] width 84 height 32
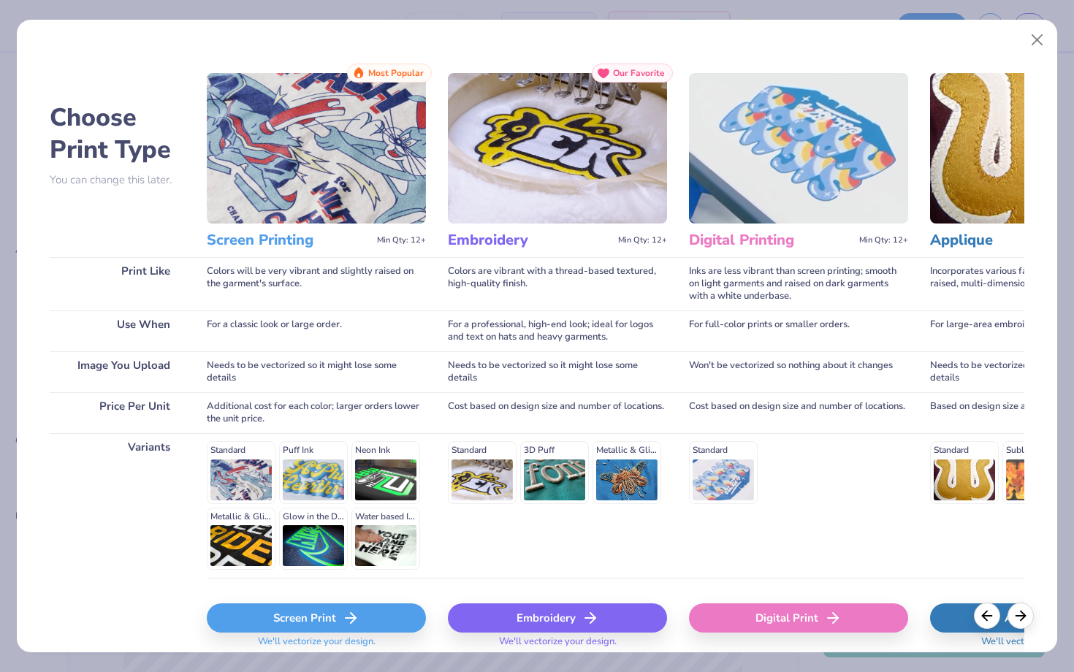
click at [265, 610] on div "Screen Print" at bounding box center [316, 618] width 219 height 29
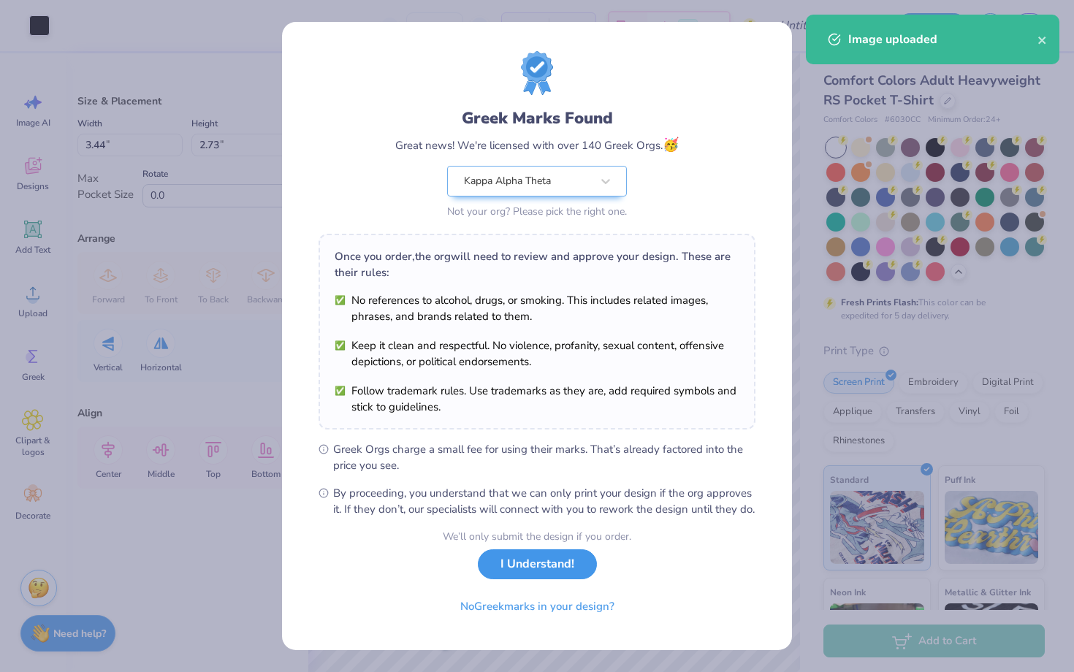
click at [534, 580] on button "I Understand!" at bounding box center [537, 565] width 119 height 30
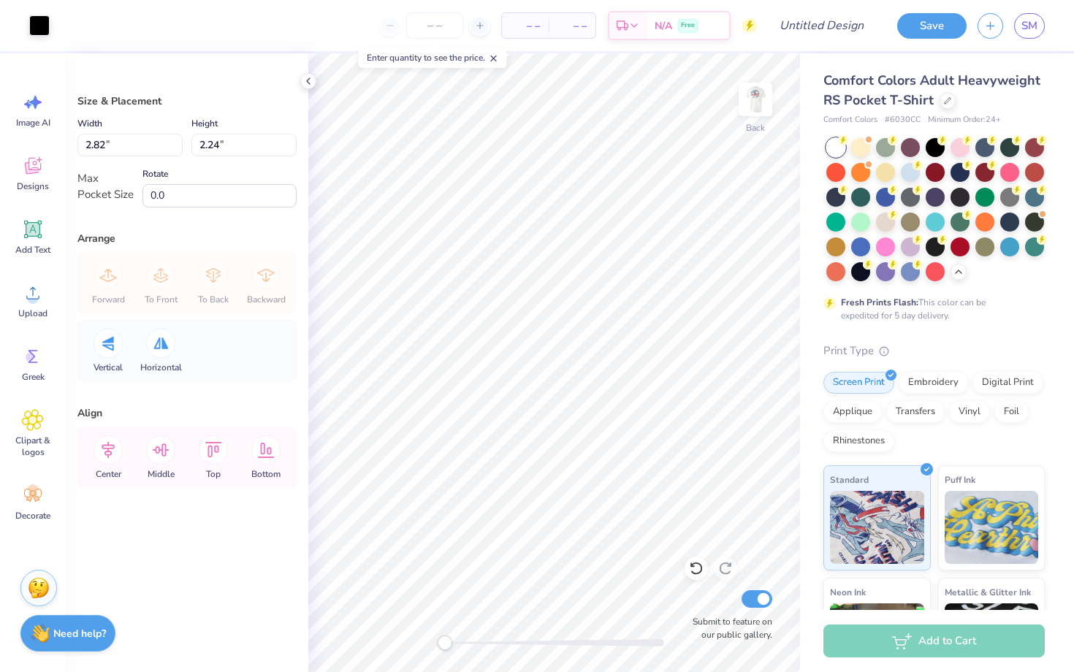
type input "2.82"
type input "2.24"
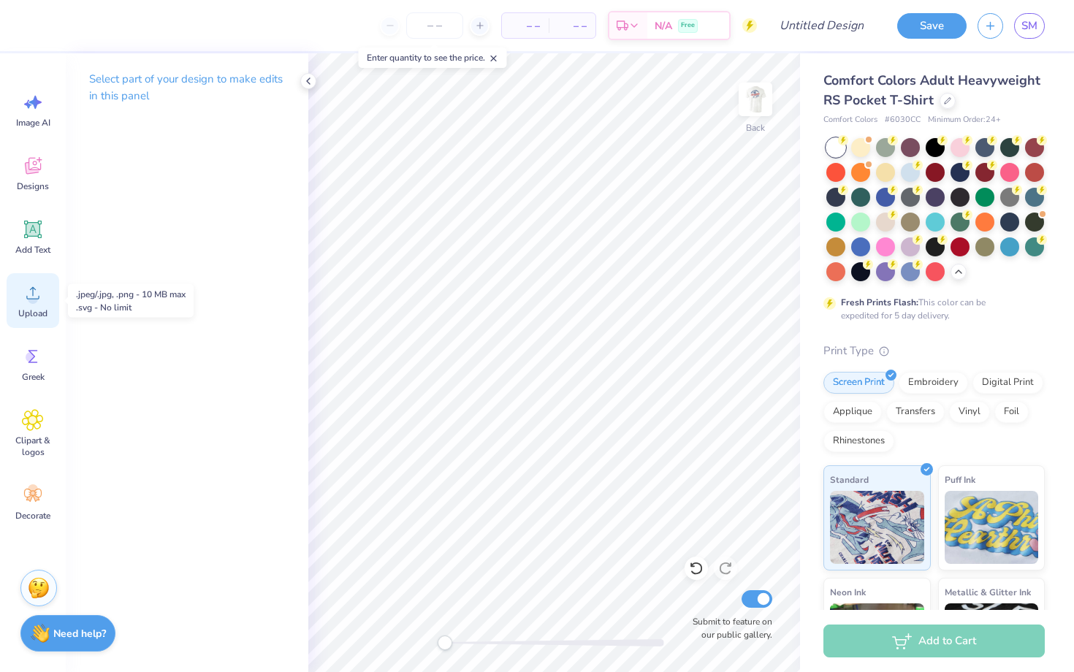
click at [38, 306] on div "Upload" at bounding box center [33, 300] width 53 height 55
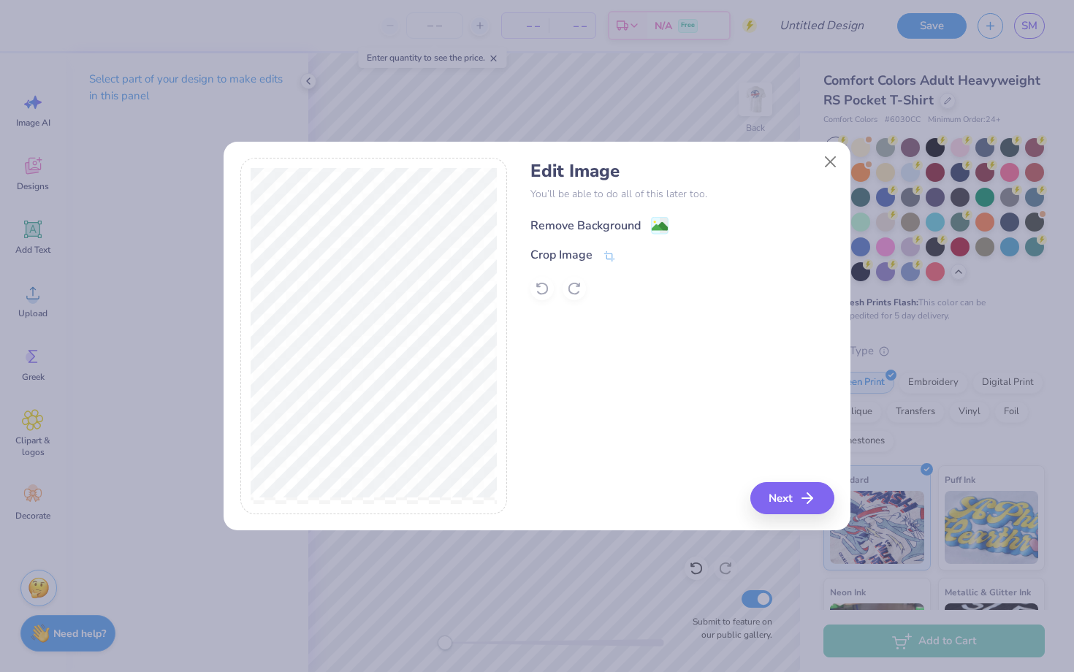
click at [612, 226] on div "Remove Background" at bounding box center [586, 226] width 110 height 18
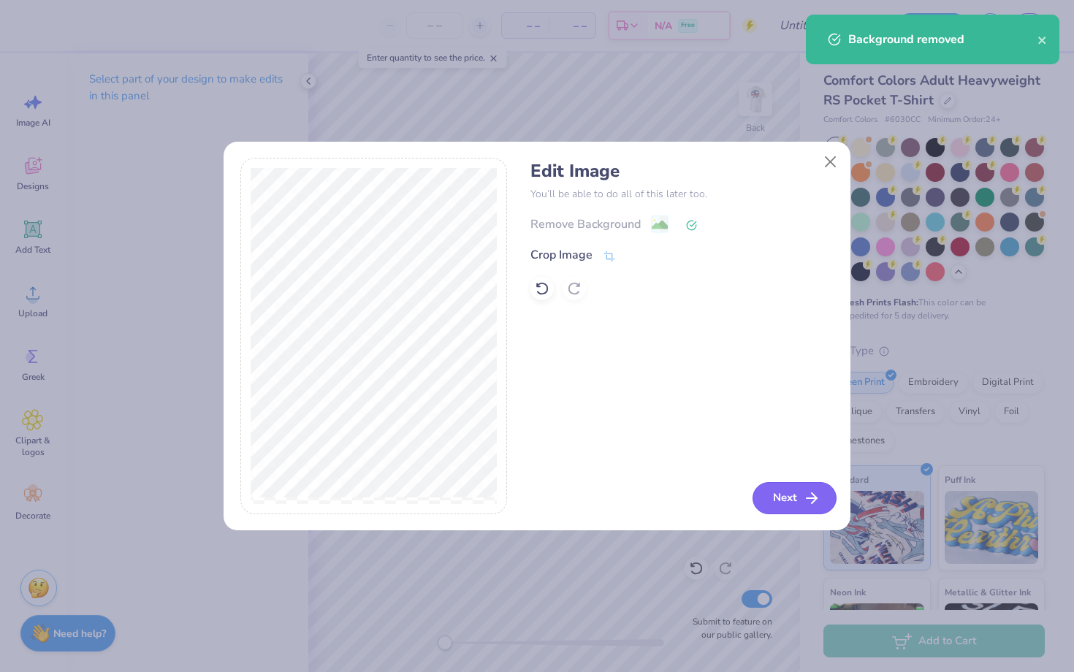
click at [792, 501] on button "Next" at bounding box center [795, 498] width 84 height 32
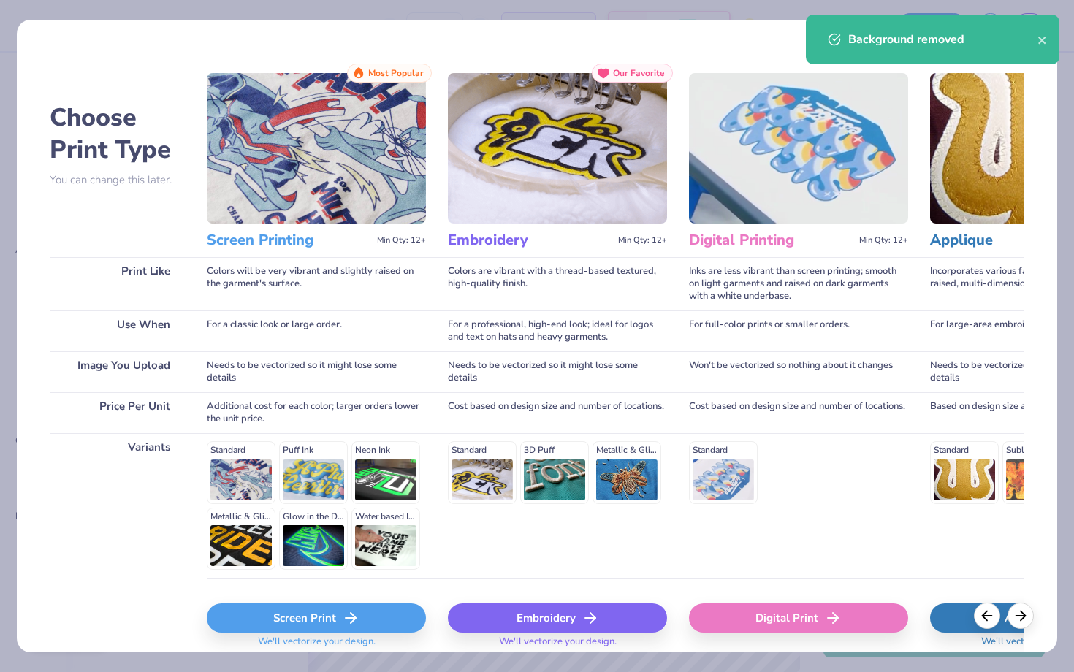
click at [372, 611] on div "Screen Print" at bounding box center [316, 618] width 219 height 29
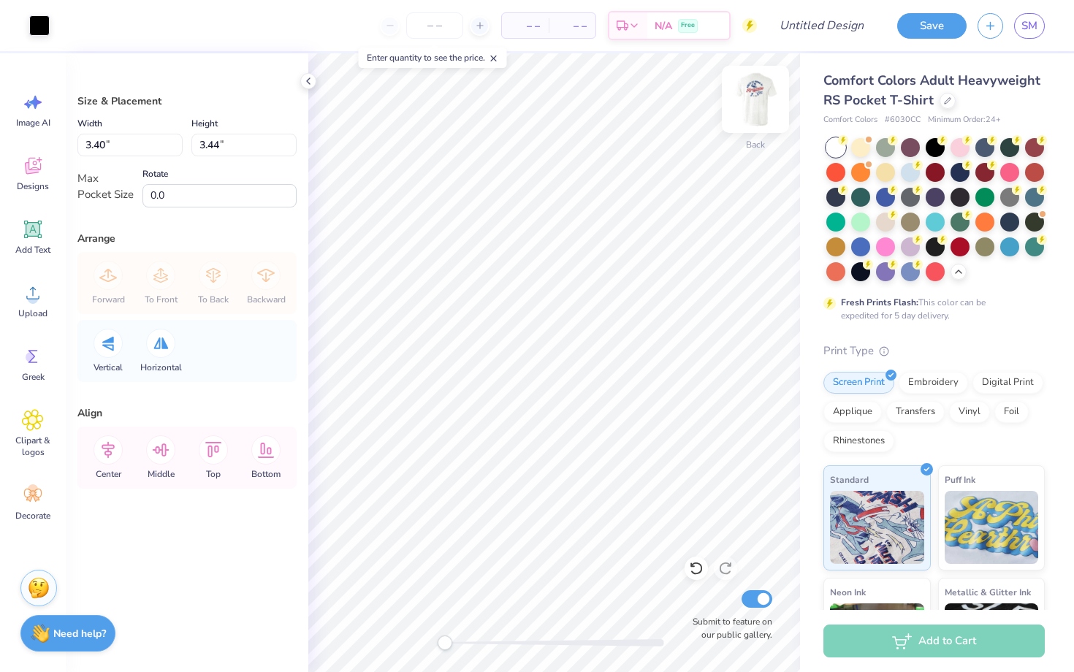
click at [762, 102] on img at bounding box center [755, 99] width 58 height 58
type input "7.99"
type input "2.95"
type input "7.25"
click at [45, 22] on div at bounding box center [39, 24] width 20 height 20
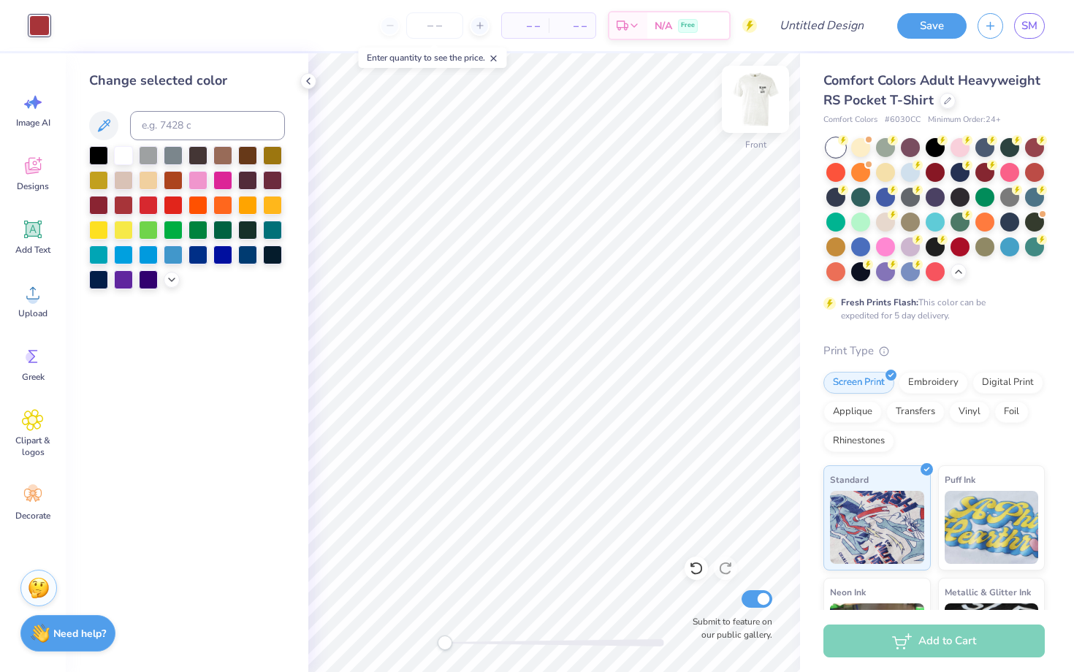
click at [751, 96] on img at bounding box center [755, 99] width 58 height 58
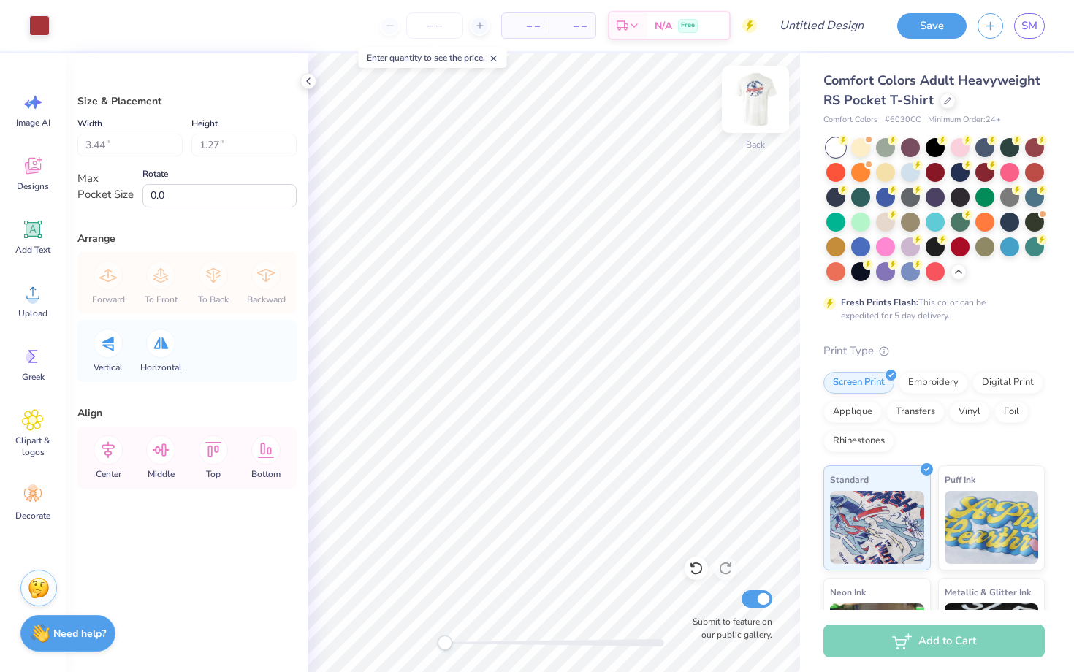
type input "3.40"
type input "3.44"
type input "2.90"
type input "2.93"
click at [41, 23] on div at bounding box center [39, 24] width 20 height 20
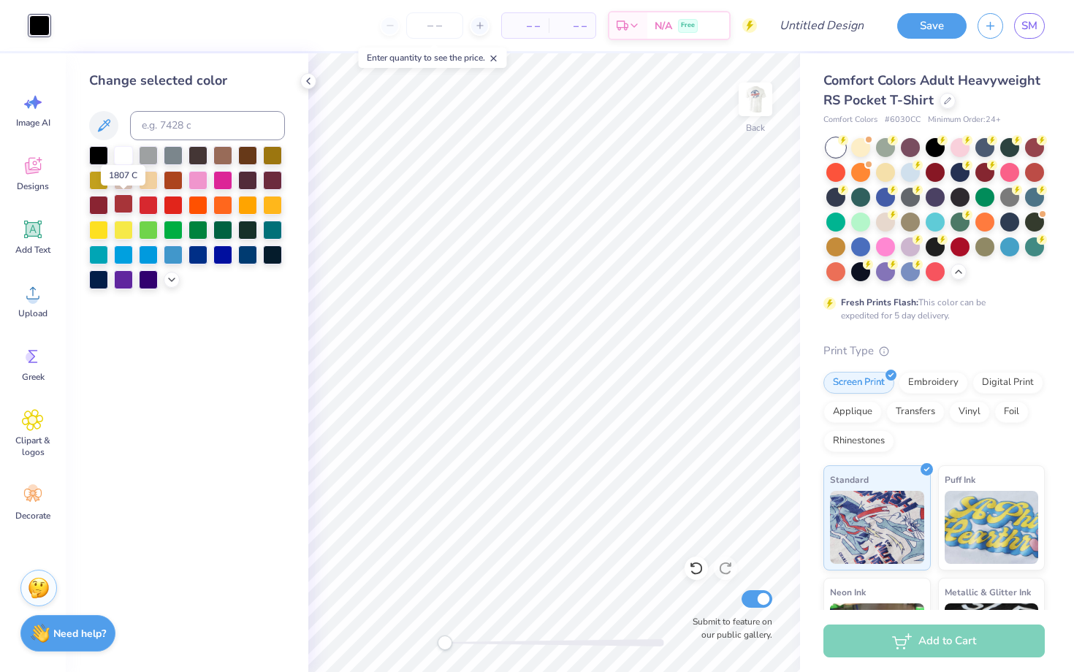
click at [122, 206] on div at bounding box center [123, 203] width 19 height 19
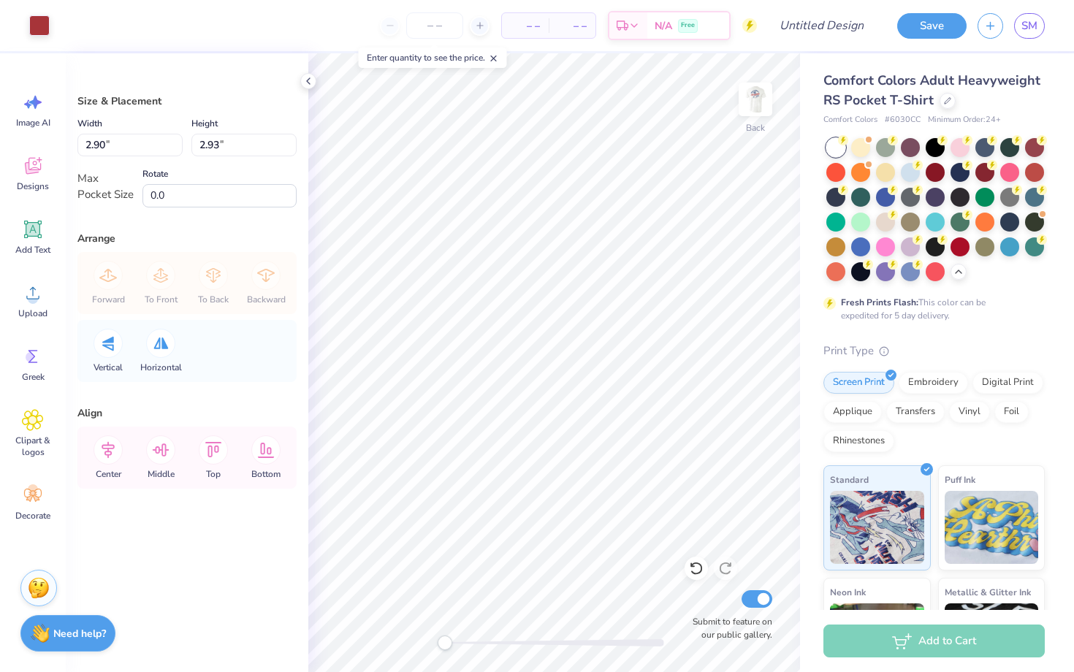
type input "2.37"
type input "2.40"
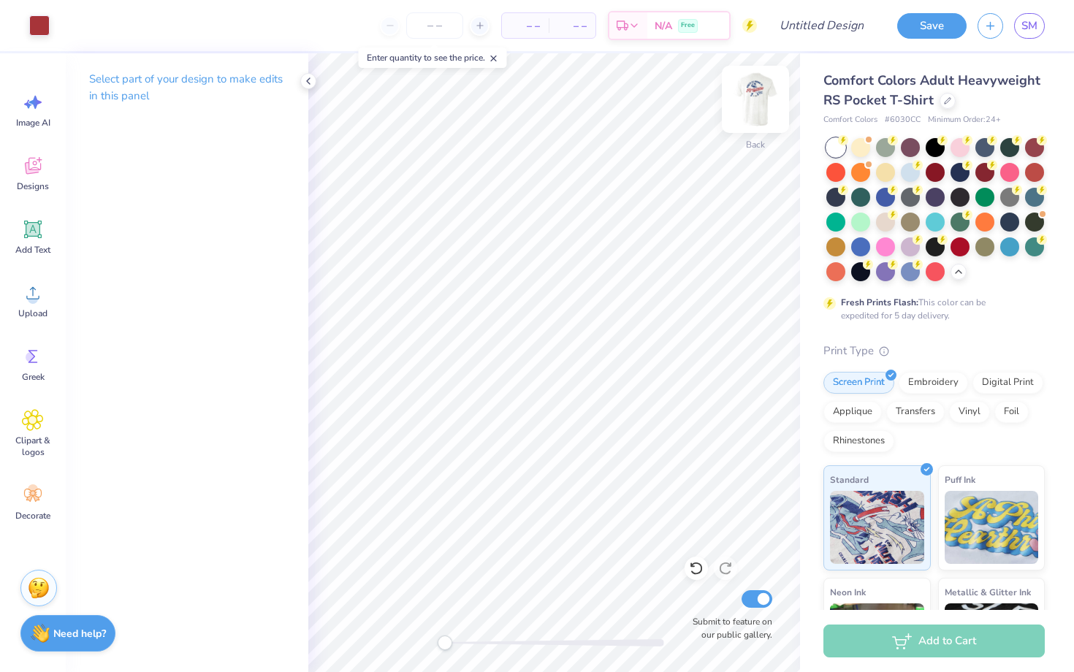
click at [755, 93] on img at bounding box center [755, 99] width 58 height 58
click at [31, 290] on icon at bounding box center [33, 293] width 22 height 22
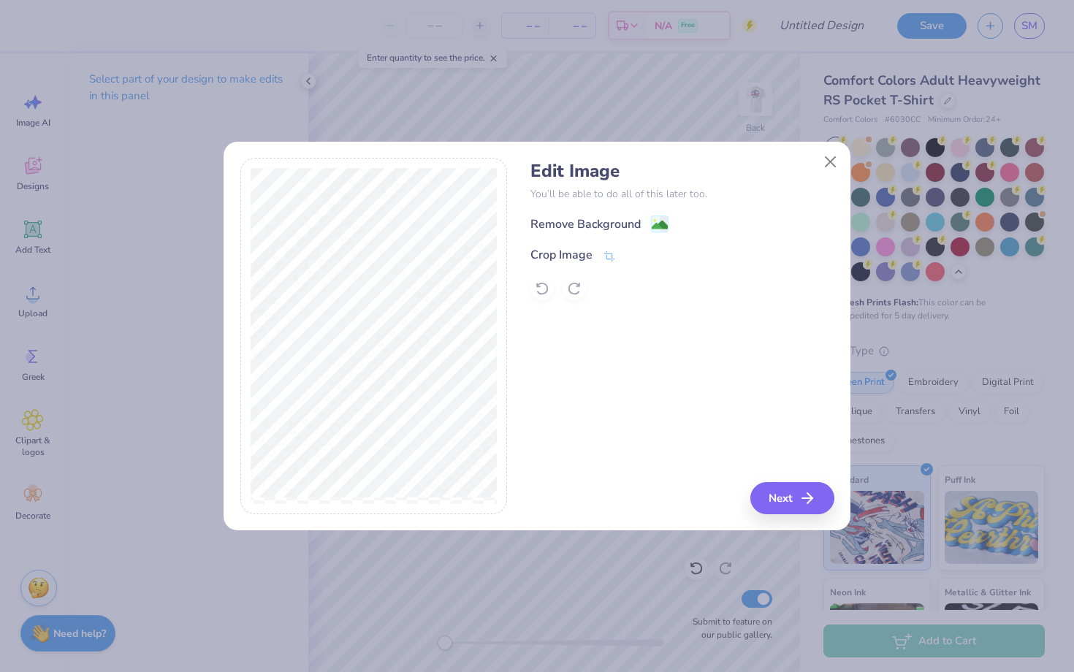
click at [602, 215] on div "Remove Background" at bounding box center [682, 224] width 303 height 18
click at [602, 221] on div "Remove Background" at bounding box center [586, 226] width 110 height 18
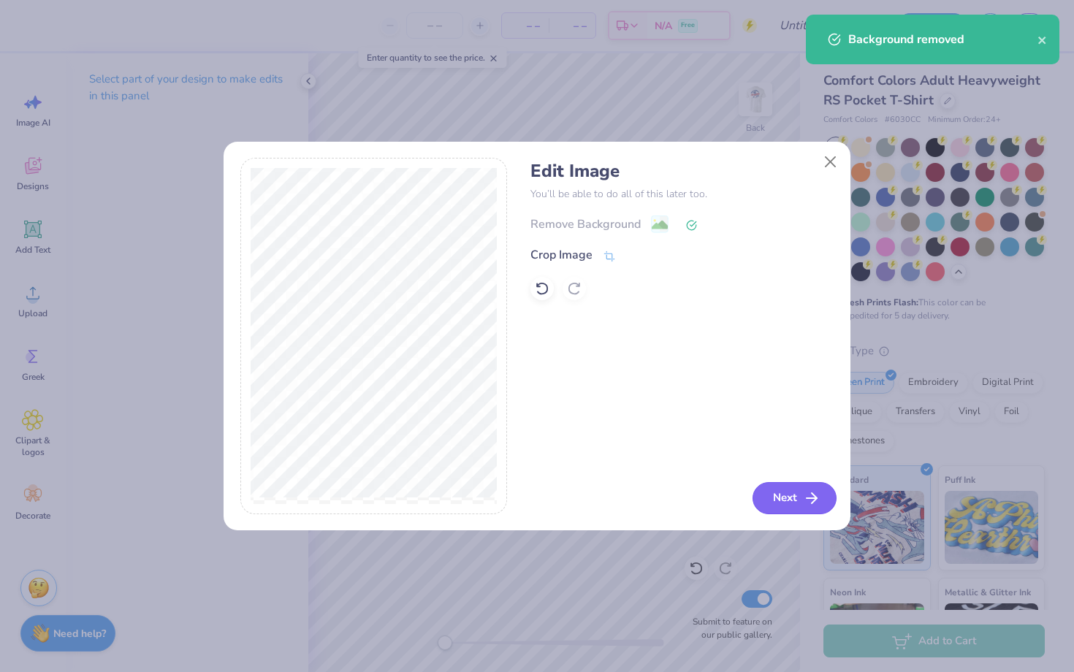
click at [797, 501] on button "Next" at bounding box center [795, 498] width 84 height 32
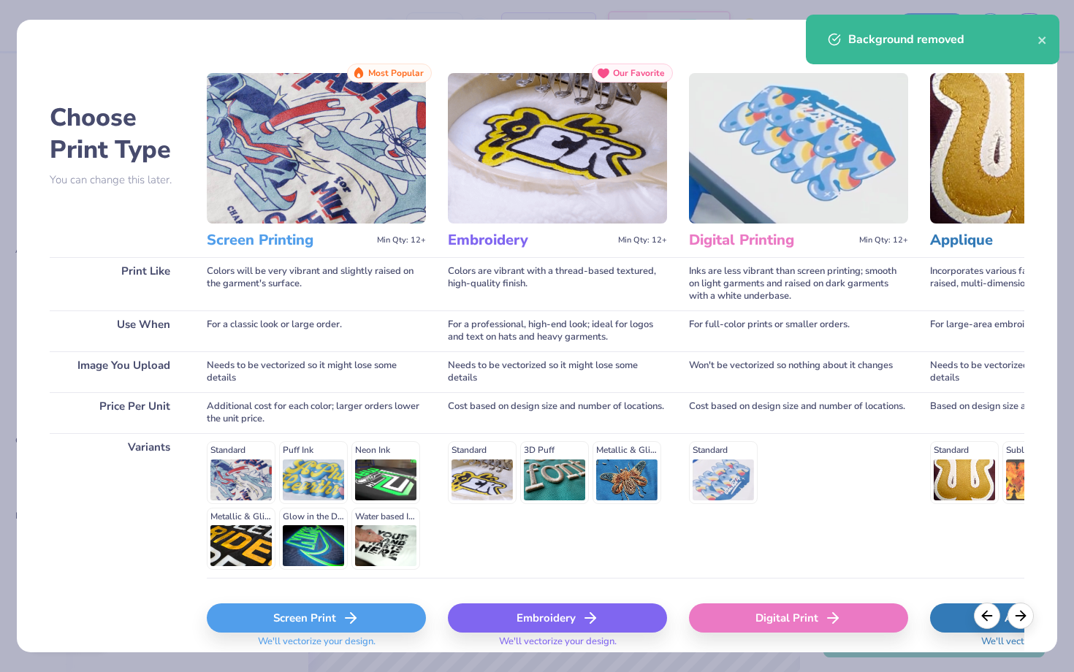
click at [332, 623] on div "Screen Print" at bounding box center [316, 618] width 219 height 29
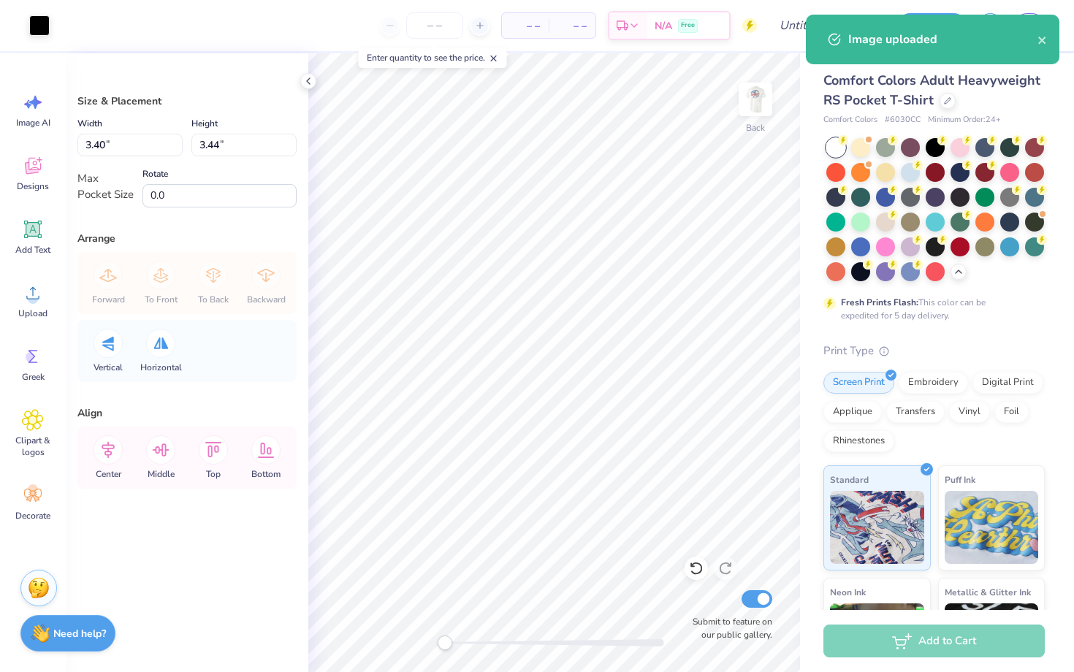
type input "2.55"
type input "2.58"
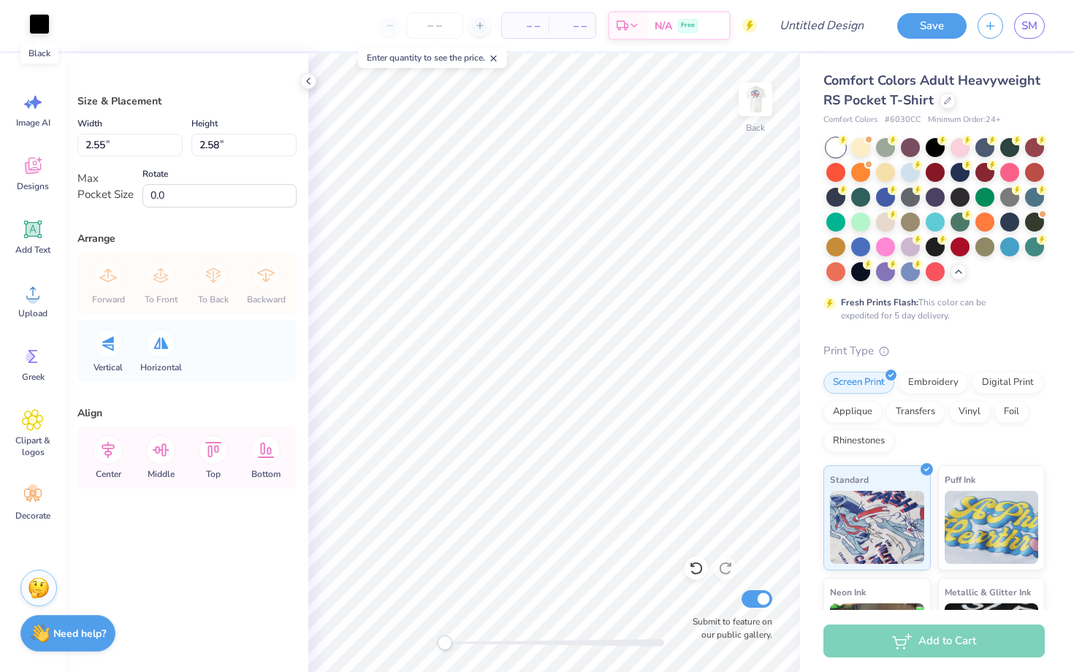
click at [45, 31] on div at bounding box center [39, 24] width 20 height 20
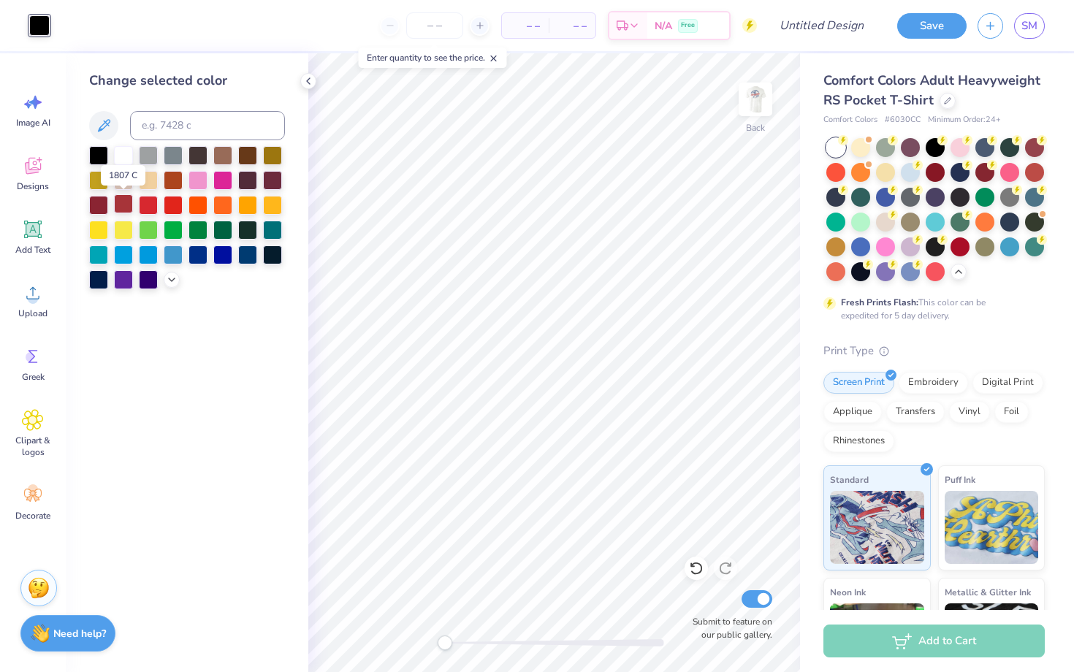
click at [121, 205] on div at bounding box center [123, 203] width 19 height 19
click at [309, 83] on polyline at bounding box center [308, 81] width 3 height 6
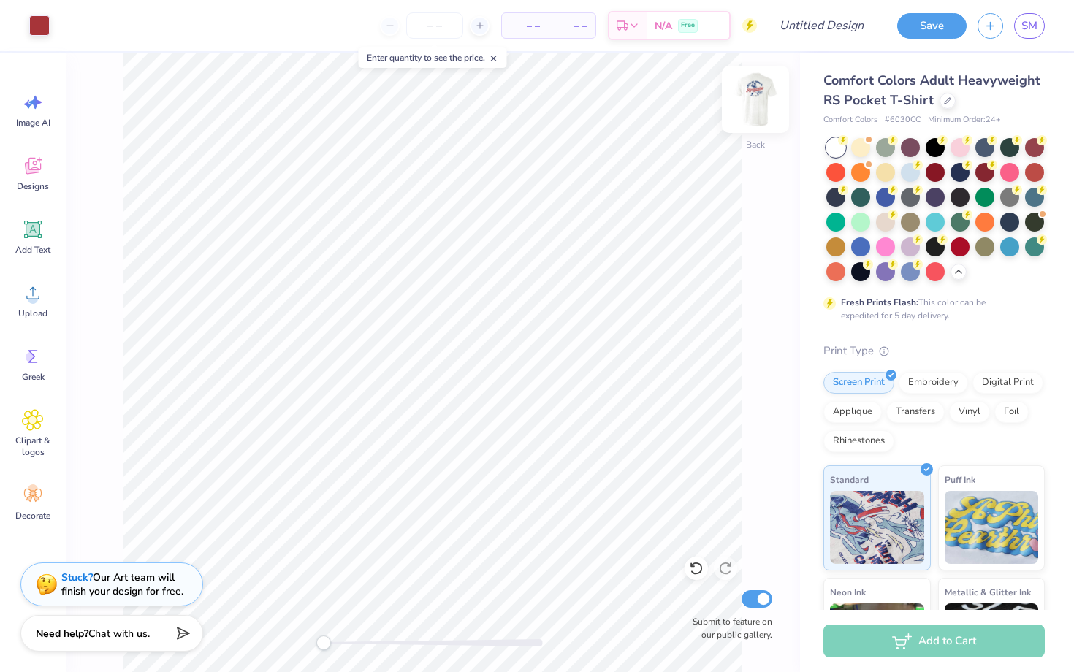
click at [759, 96] on img at bounding box center [755, 99] width 58 height 58
click at [759, 96] on img at bounding box center [755, 99] width 29 height 29
